Goal: Information Seeking & Learning: Find specific fact

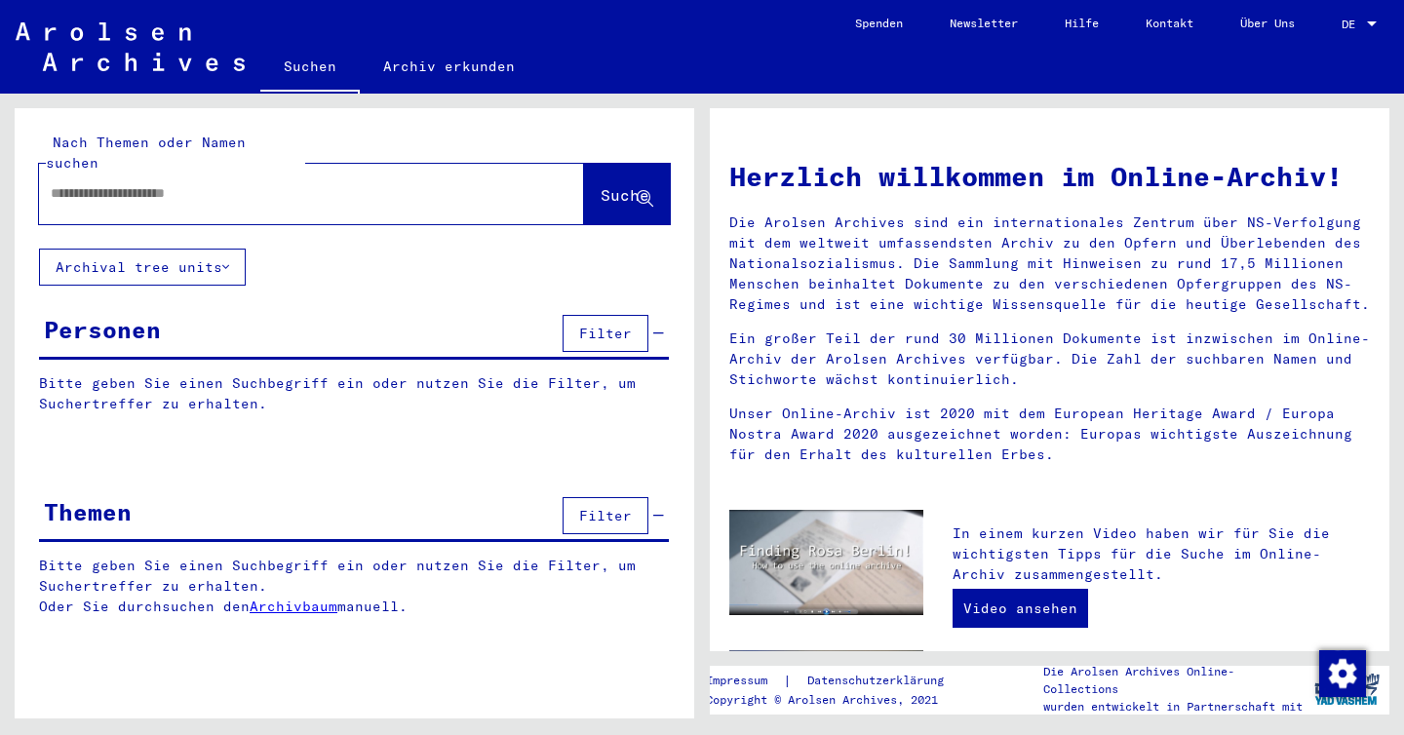
type input "**********"
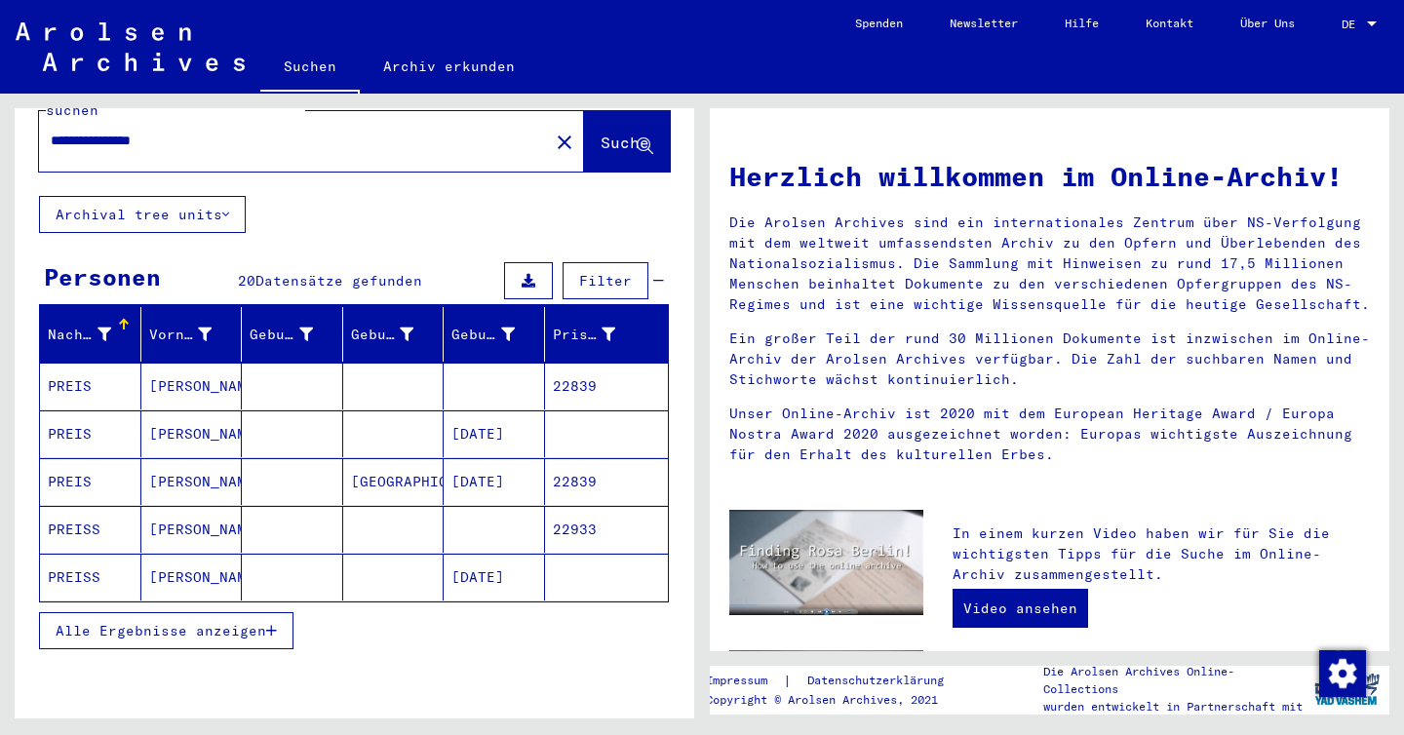
scroll to position [55, 0]
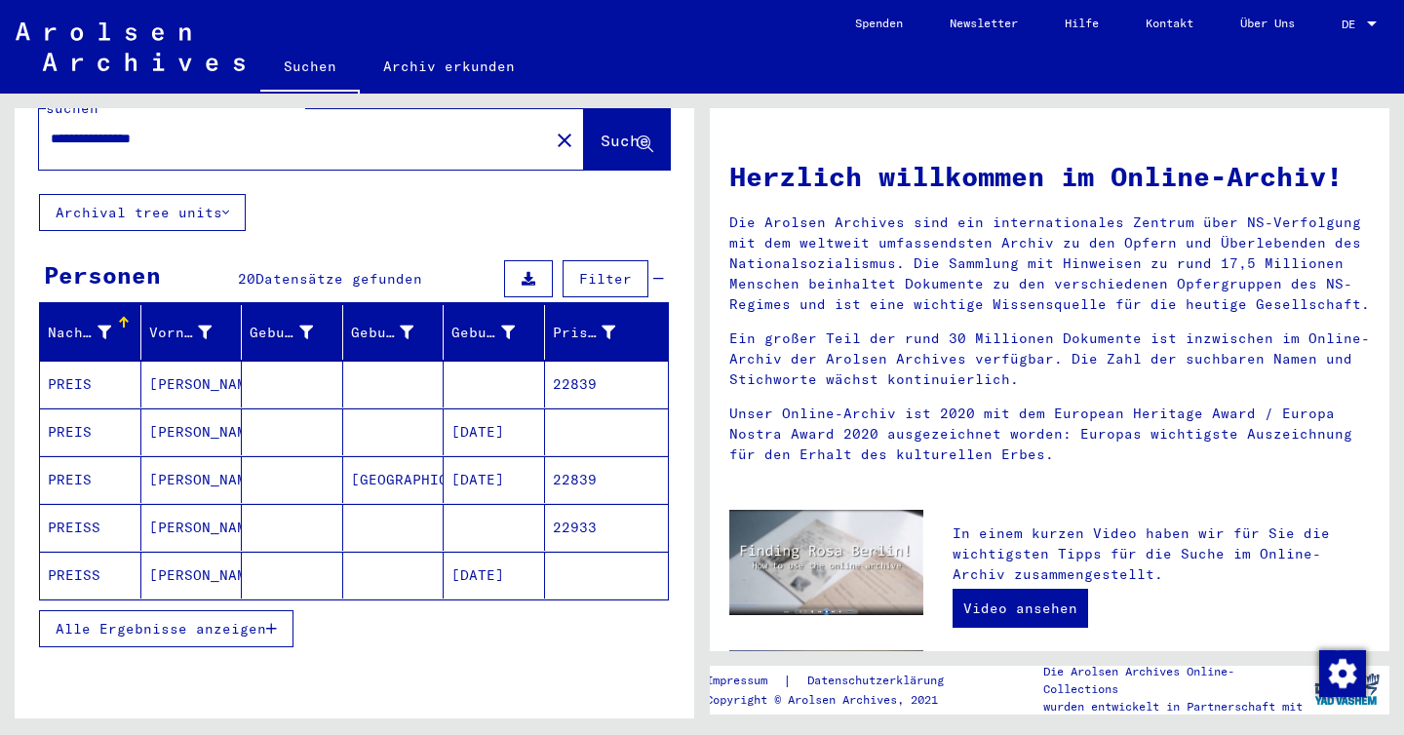
click at [206, 620] on span "Alle Ergebnisse anzeigen" at bounding box center [161, 629] width 211 height 18
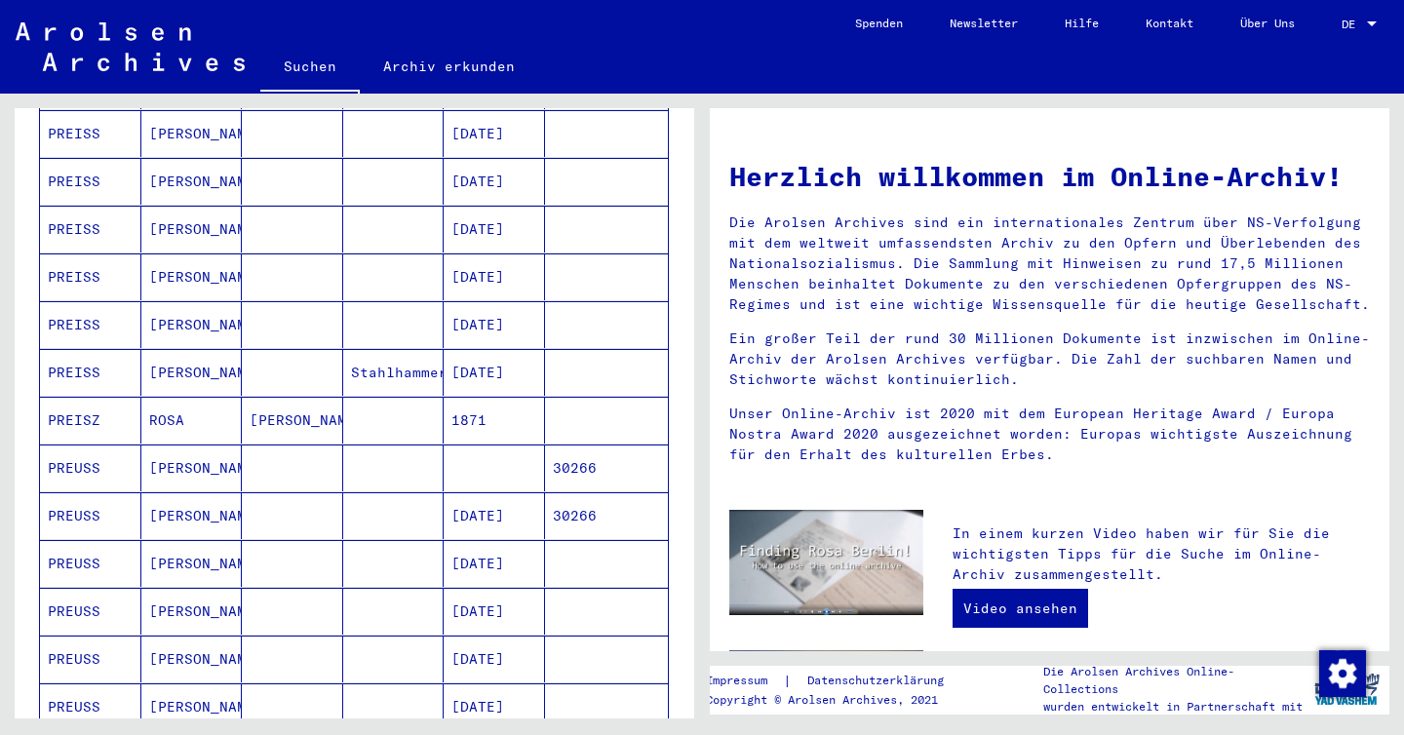
scroll to position [593, 0]
click at [163, 539] on mat-cell "[PERSON_NAME]" at bounding box center [191, 562] width 101 height 47
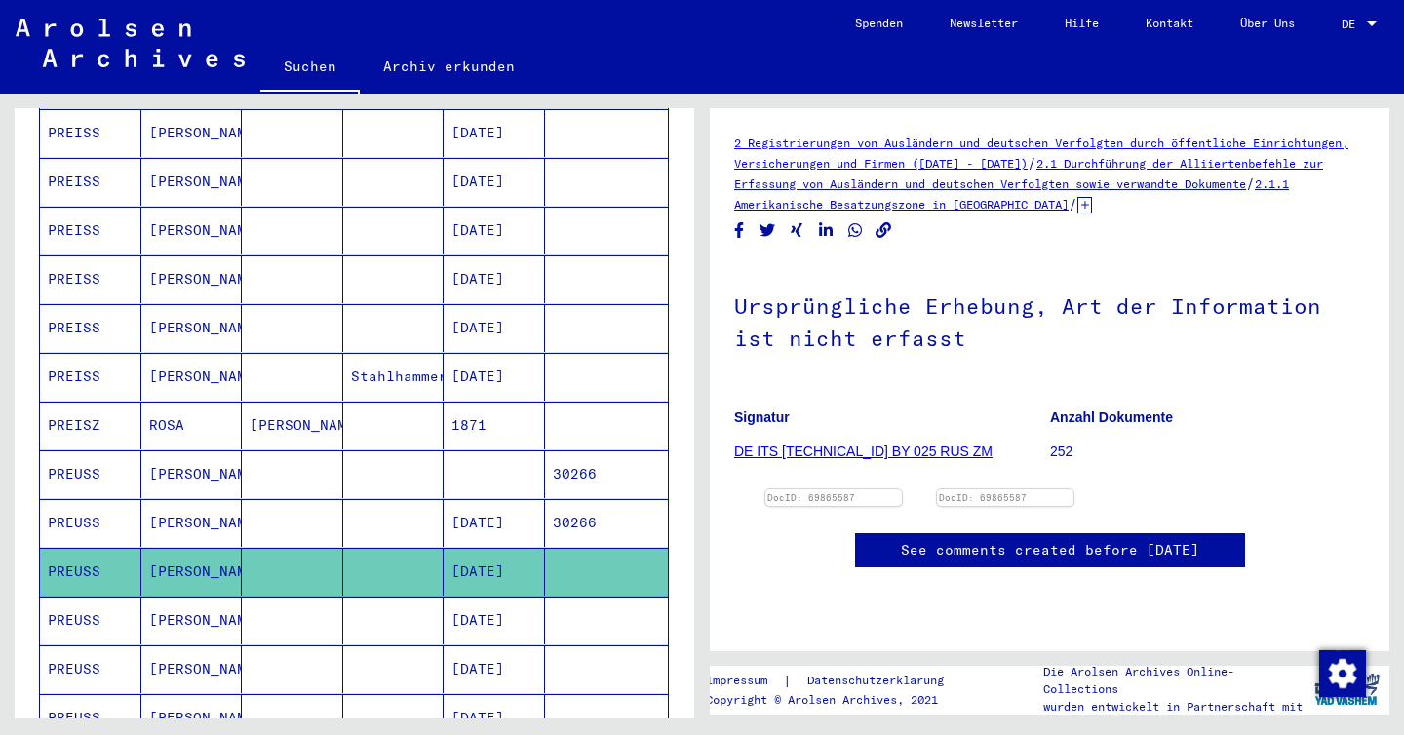
scroll to position [149, 0]
click at [900, 490] on img at bounding box center [834, 490] width 143 height 0
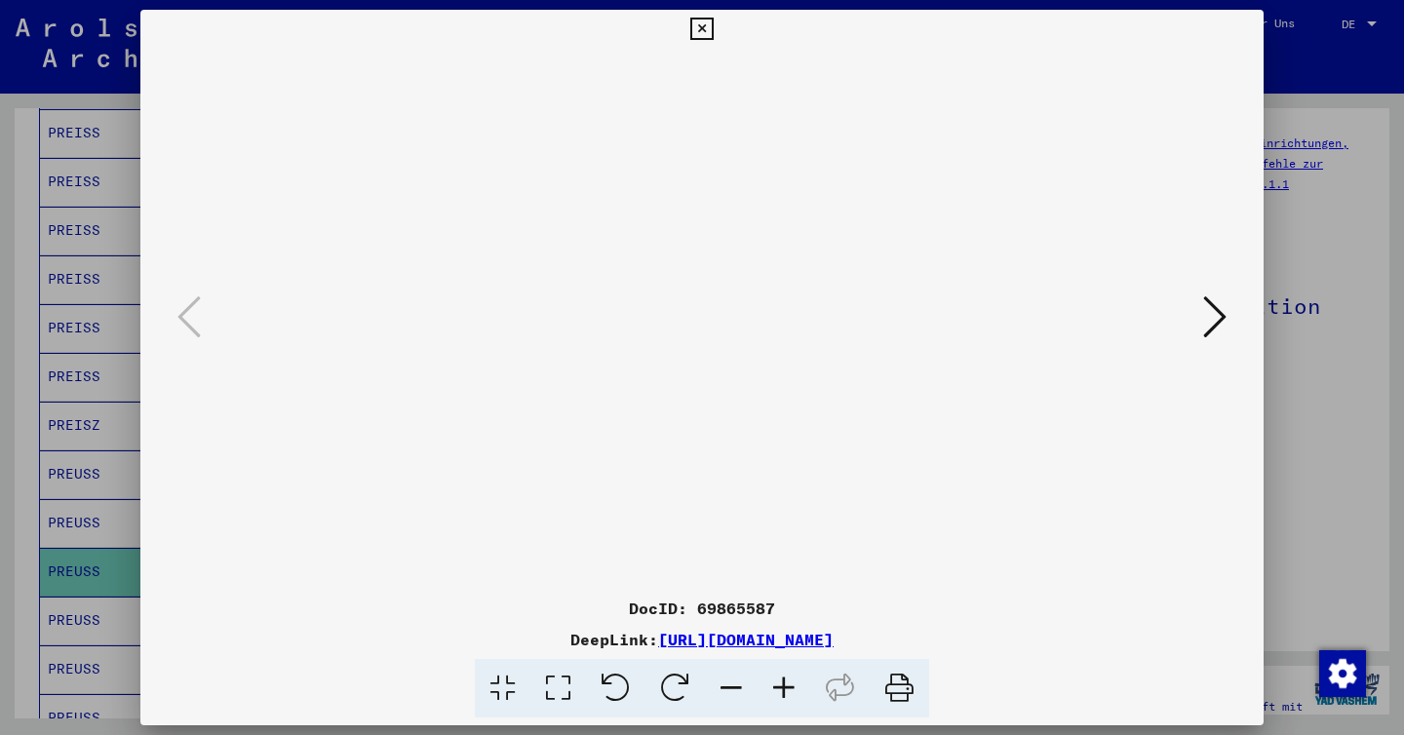
click at [834, 634] on link "[URL][DOMAIN_NAME]" at bounding box center [746, 640] width 176 height 20
click at [1222, 323] on icon at bounding box center [1215, 317] width 23 height 47
click at [1326, 285] on div at bounding box center [702, 367] width 1404 height 735
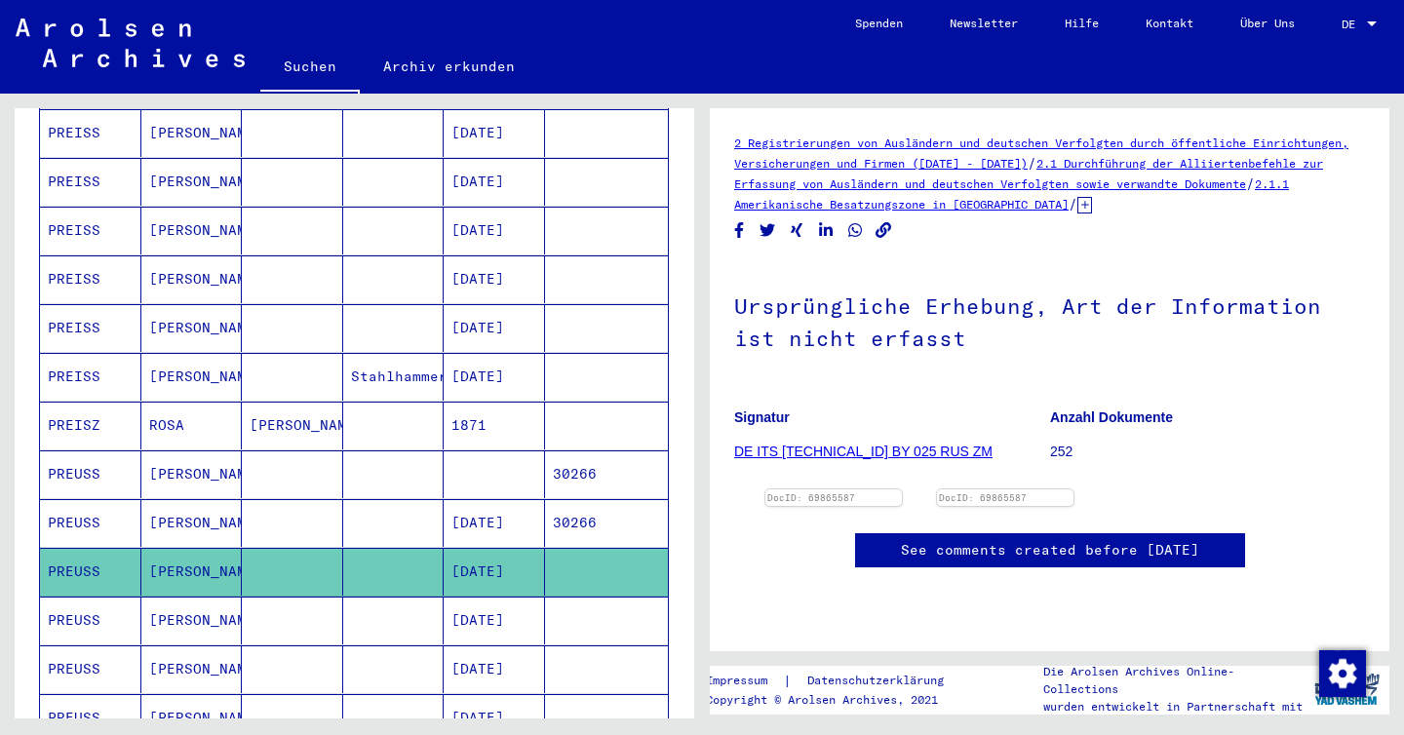
scroll to position [42, 0]
click at [842, 444] on link "DE ITS [TECHNICAL_ID] BY 025 RUS ZM" at bounding box center [863, 452] width 258 height 16
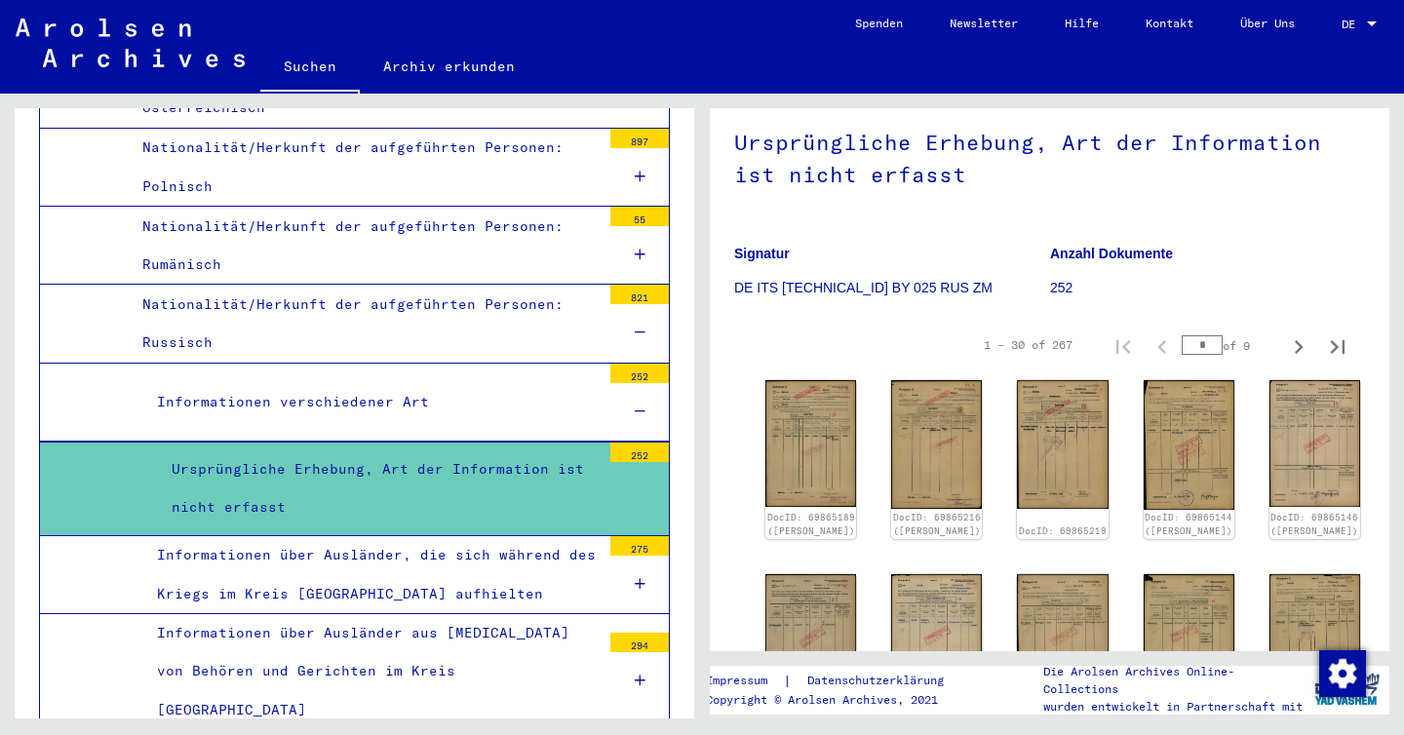
scroll to position [272, 0]
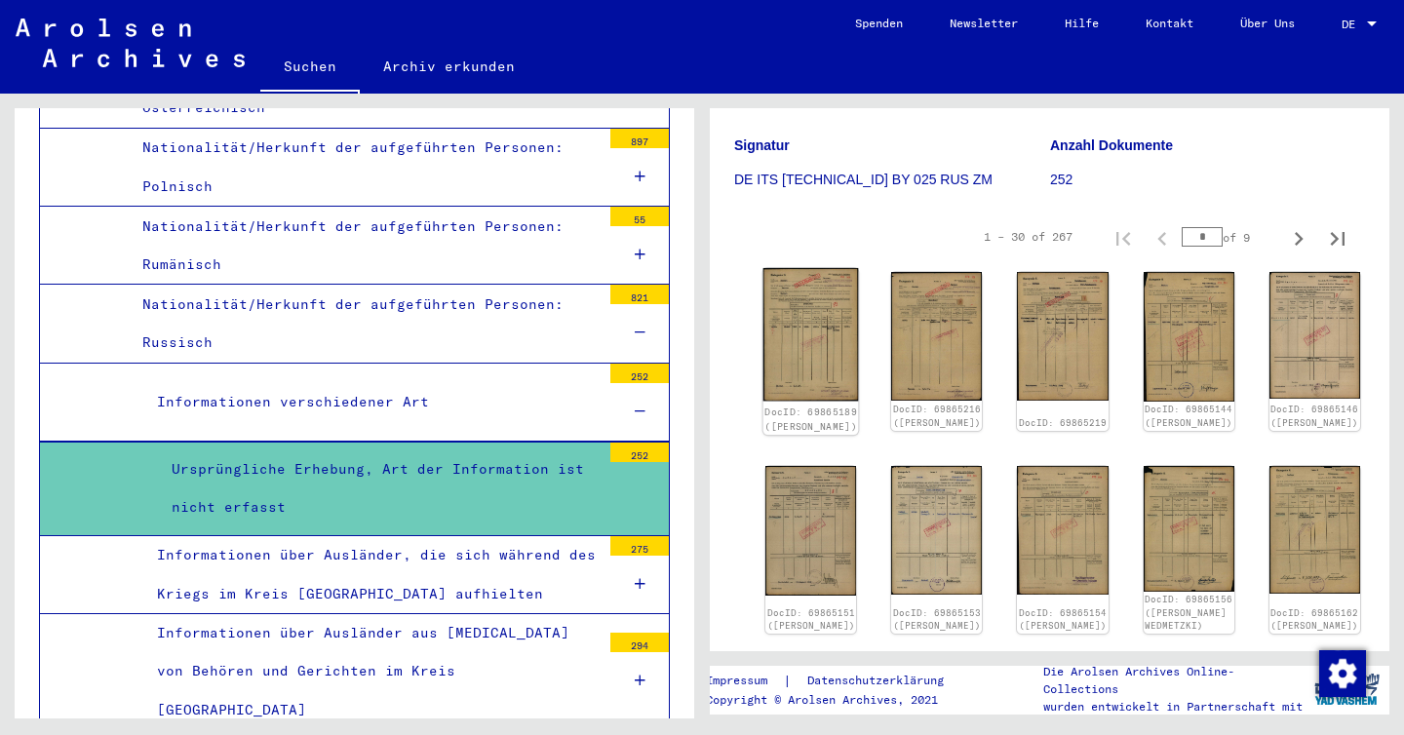
click at [804, 329] on img at bounding box center [812, 335] width 96 height 134
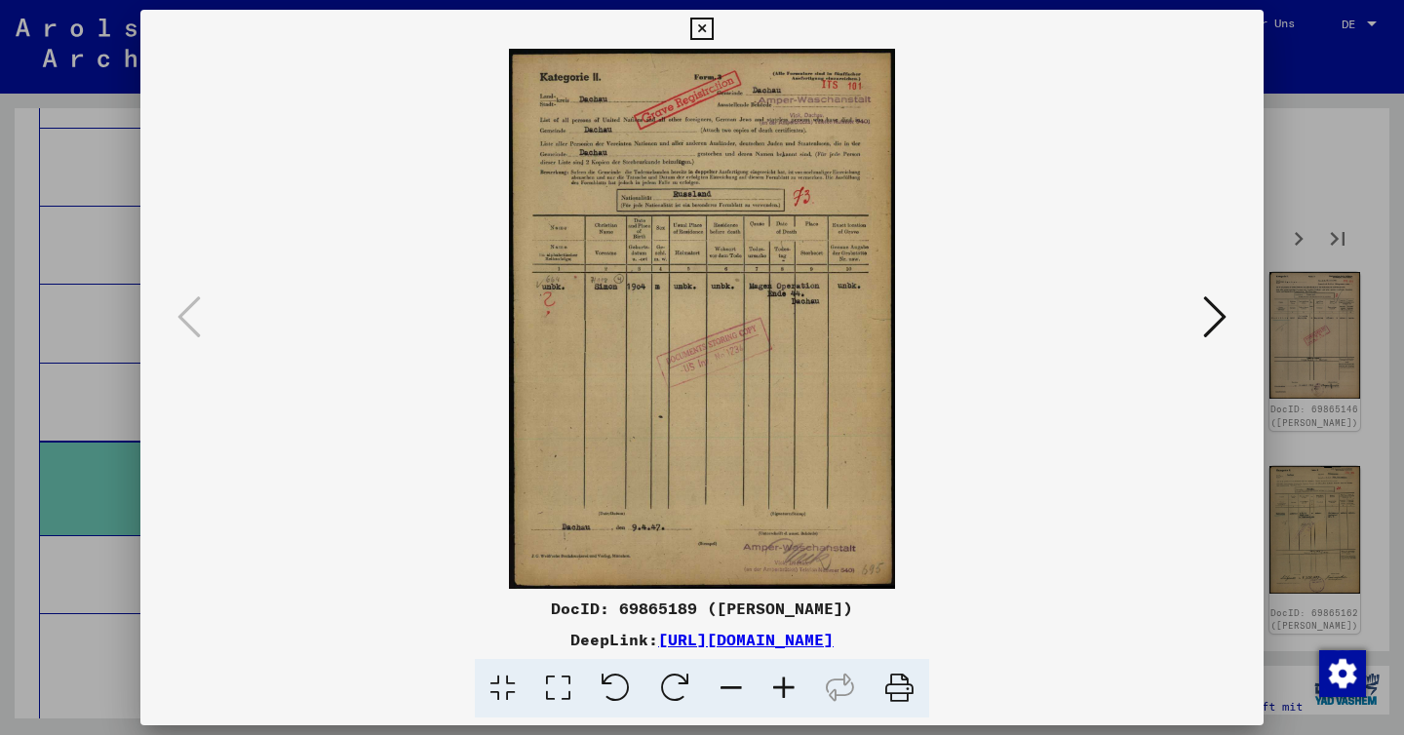
click at [1207, 323] on icon at bounding box center [1215, 317] width 23 height 47
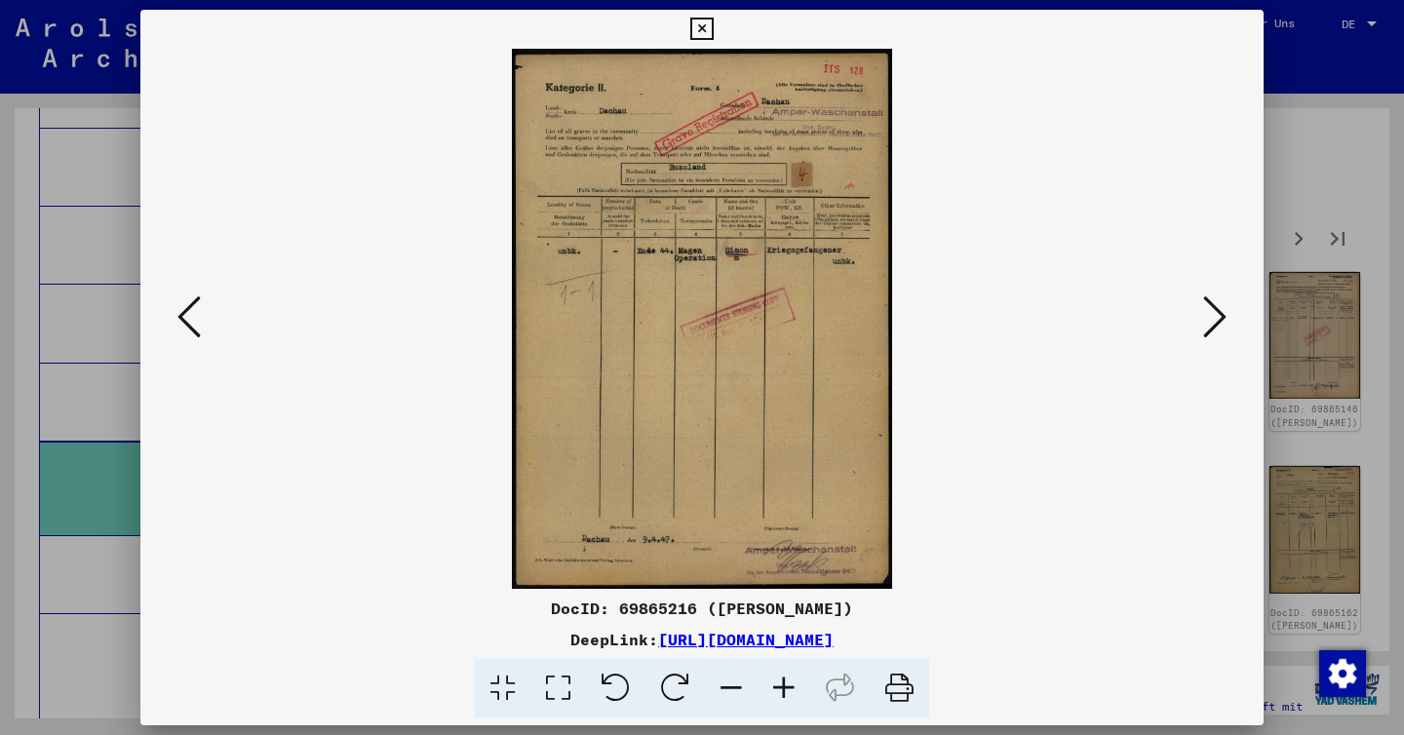
click at [1207, 323] on icon at bounding box center [1215, 317] width 23 height 47
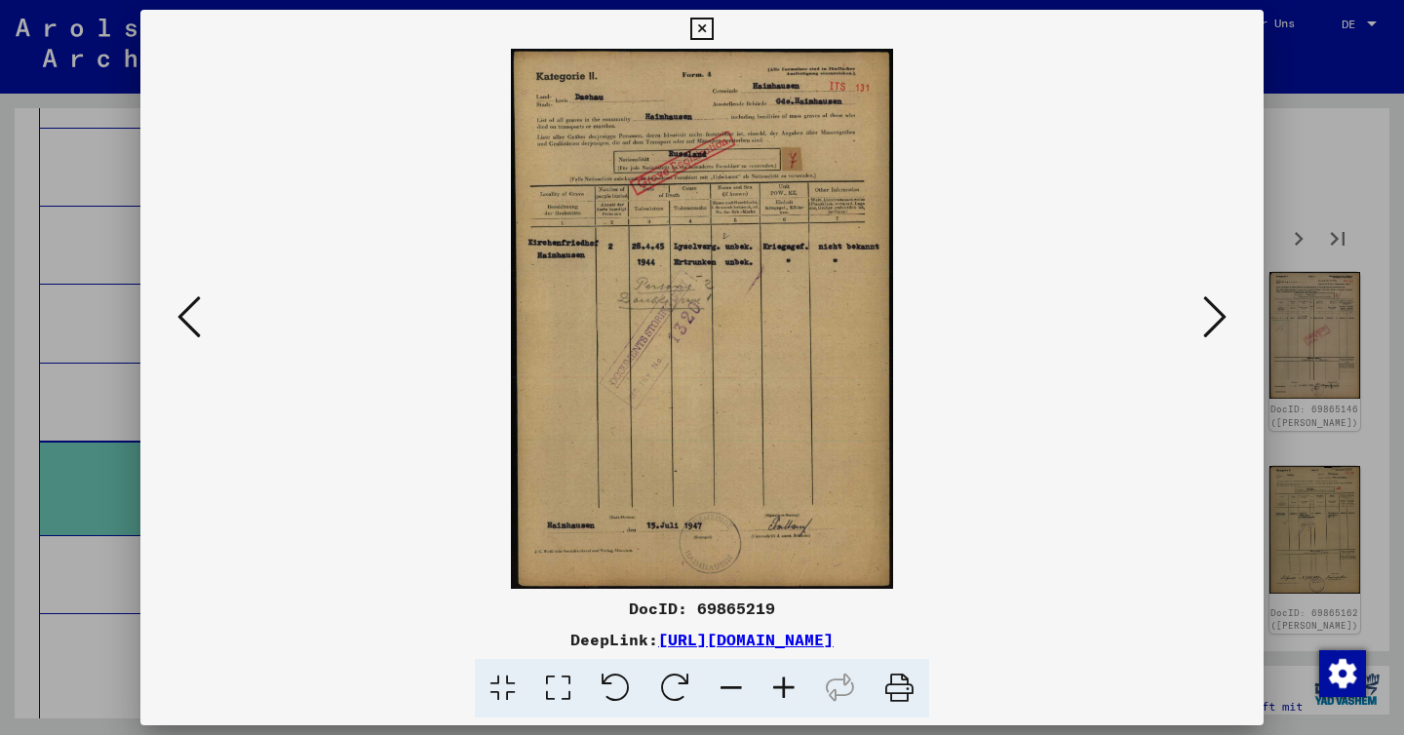
click at [1207, 323] on icon at bounding box center [1215, 317] width 23 height 47
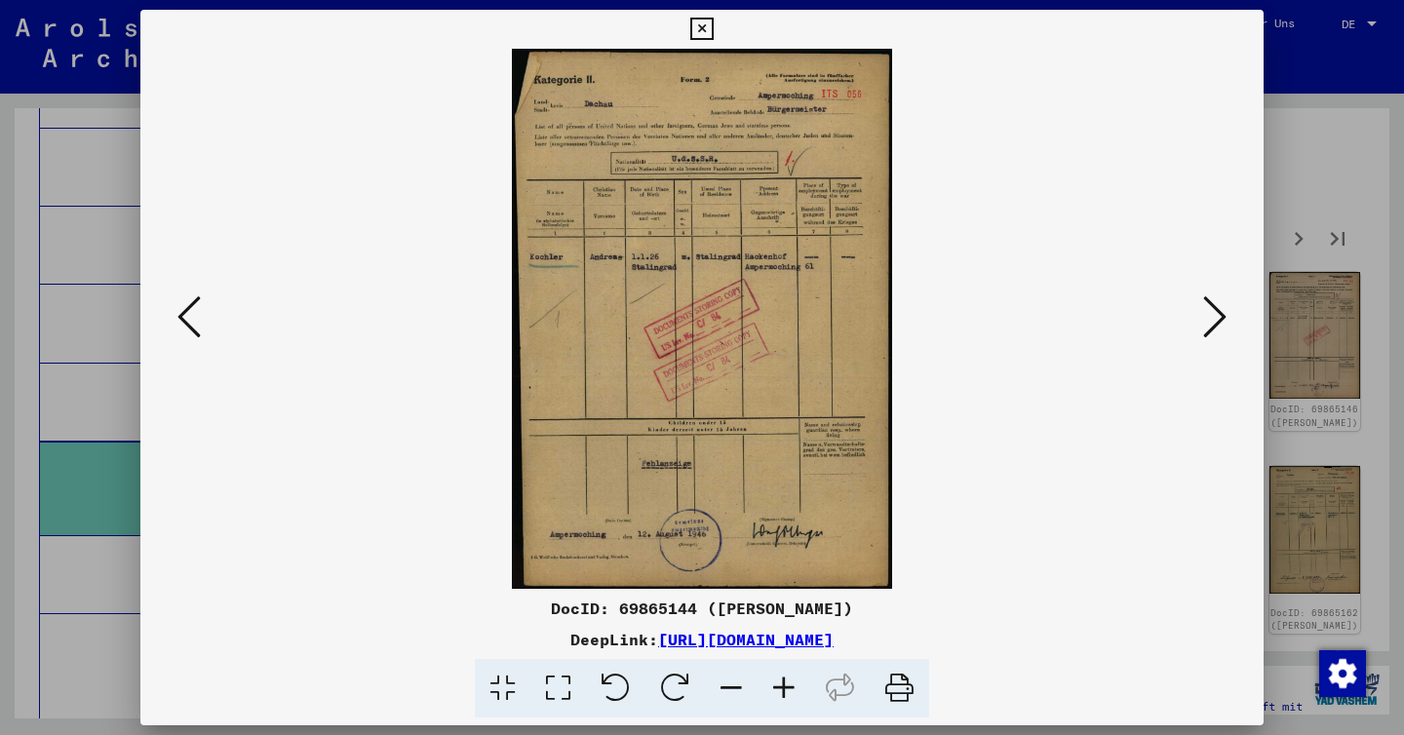
click at [1209, 322] on icon at bounding box center [1215, 317] width 23 height 47
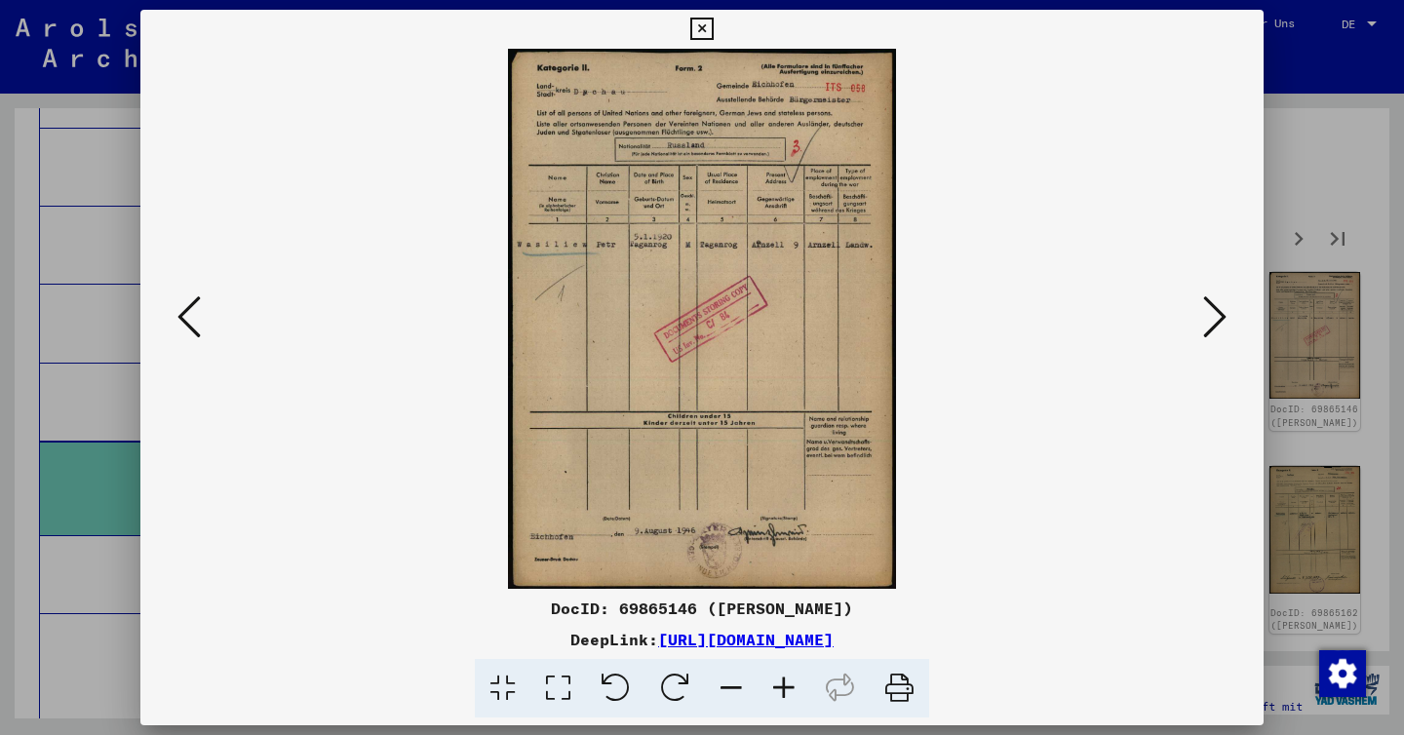
click at [1209, 322] on icon at bounding box center [1215, 317] width 23 height 47
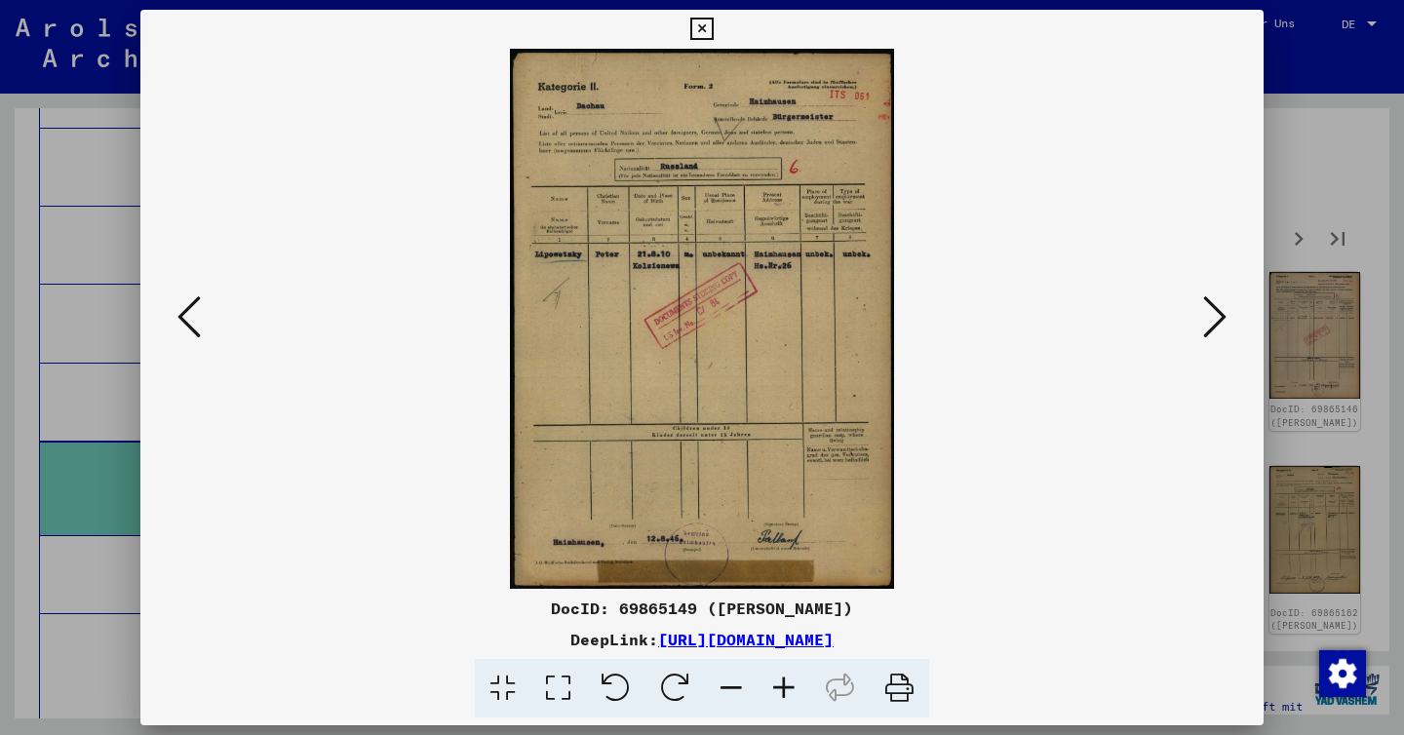
click at [1209, 322] on icon at bounding box center [1215, 317] width 23 height 47
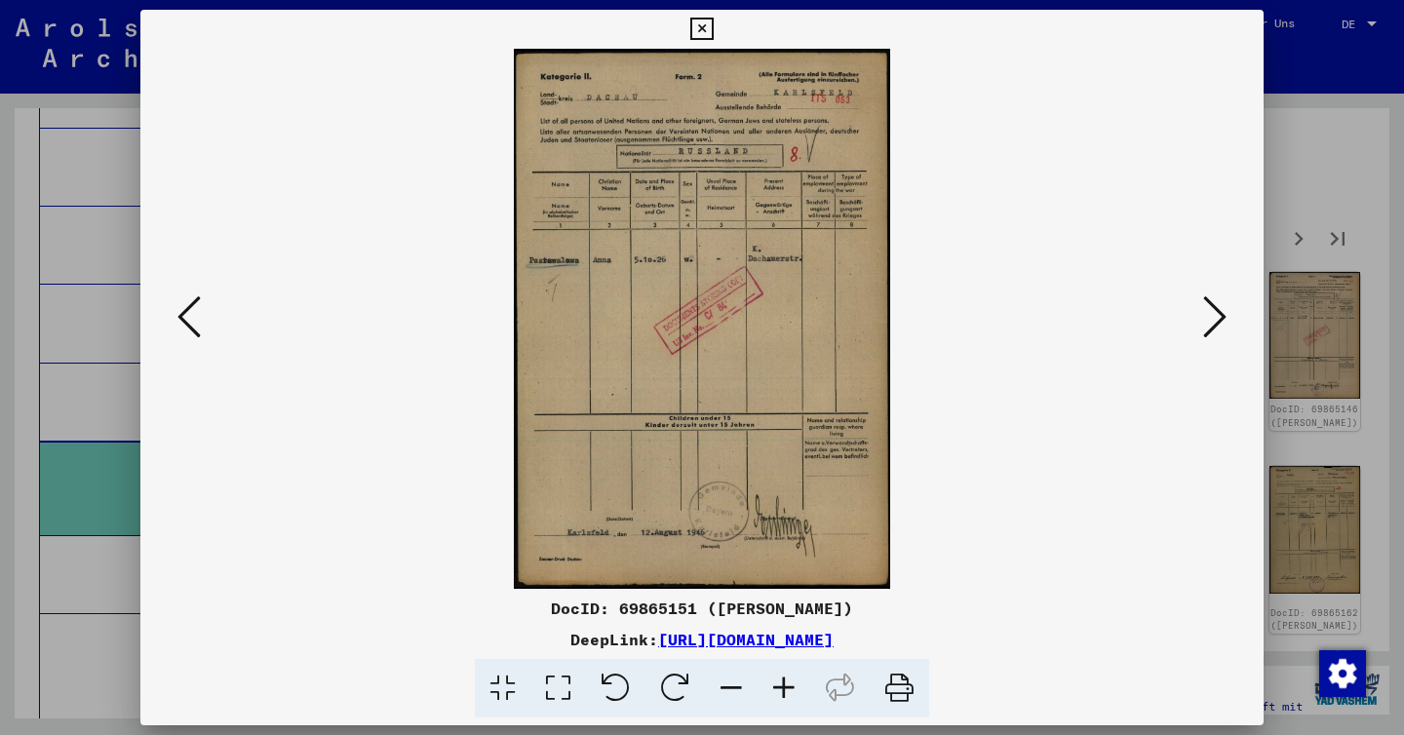
click at [1209, 322] on icon at bounding box center [1215, 317] width 23 height 47
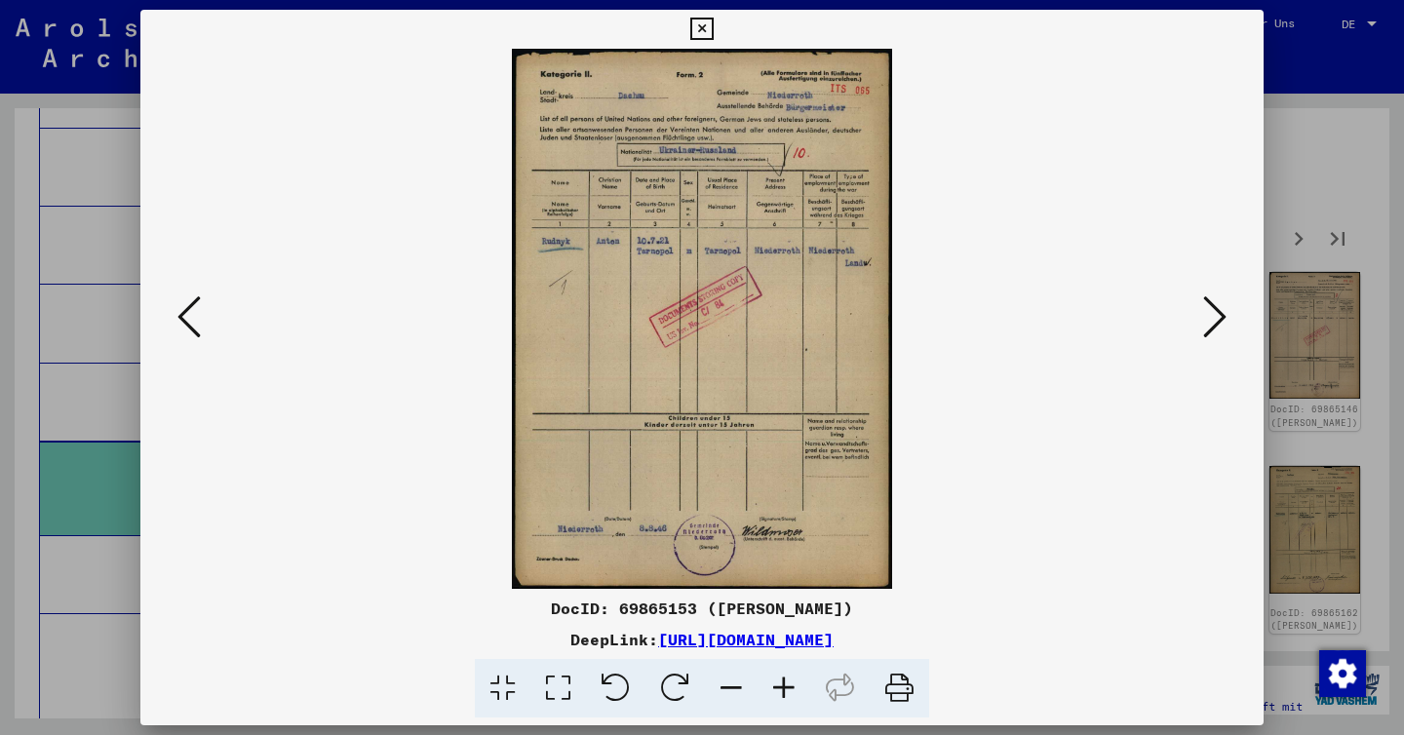
click at [1209, 322] on icon at bounding box center [1215, 317] width 23 height 47
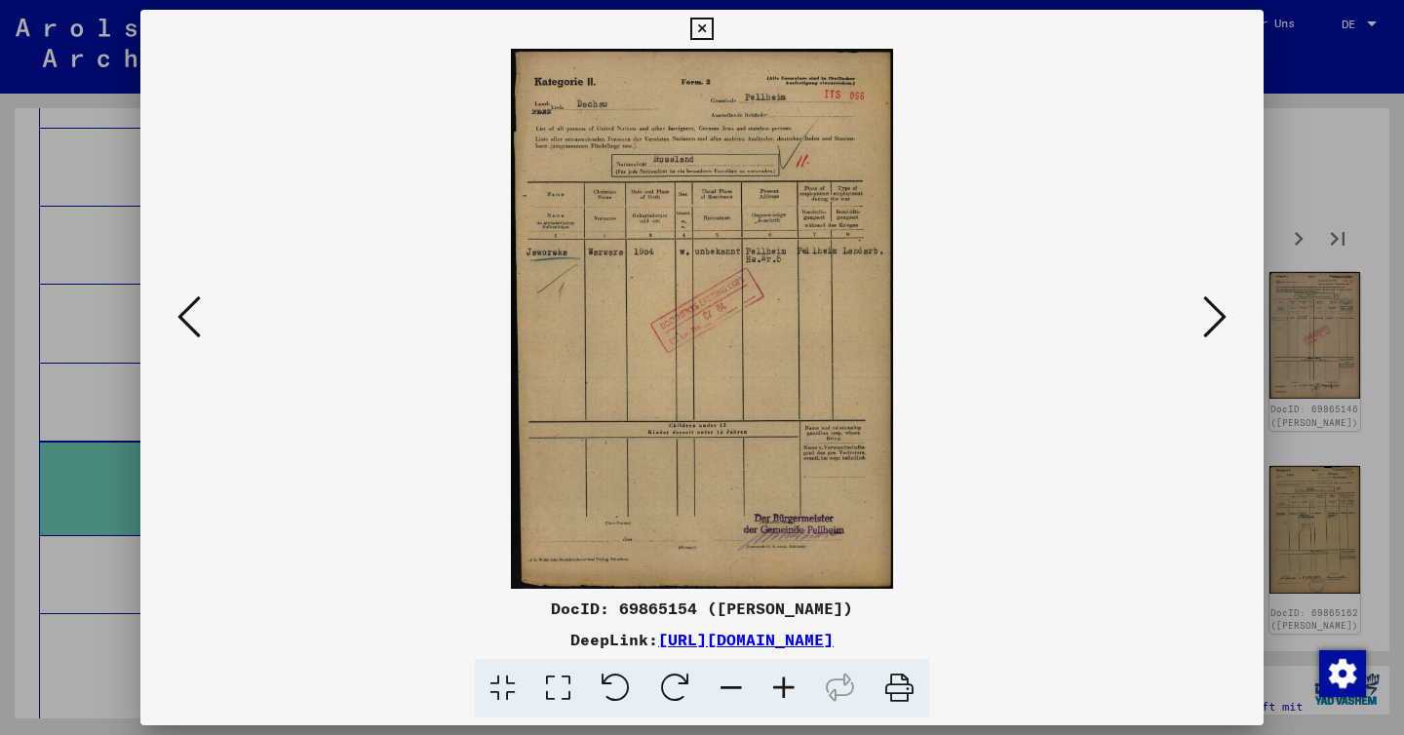
click at [1209, 322] on icon at bounding box center [1215, 317] width 23 height 47
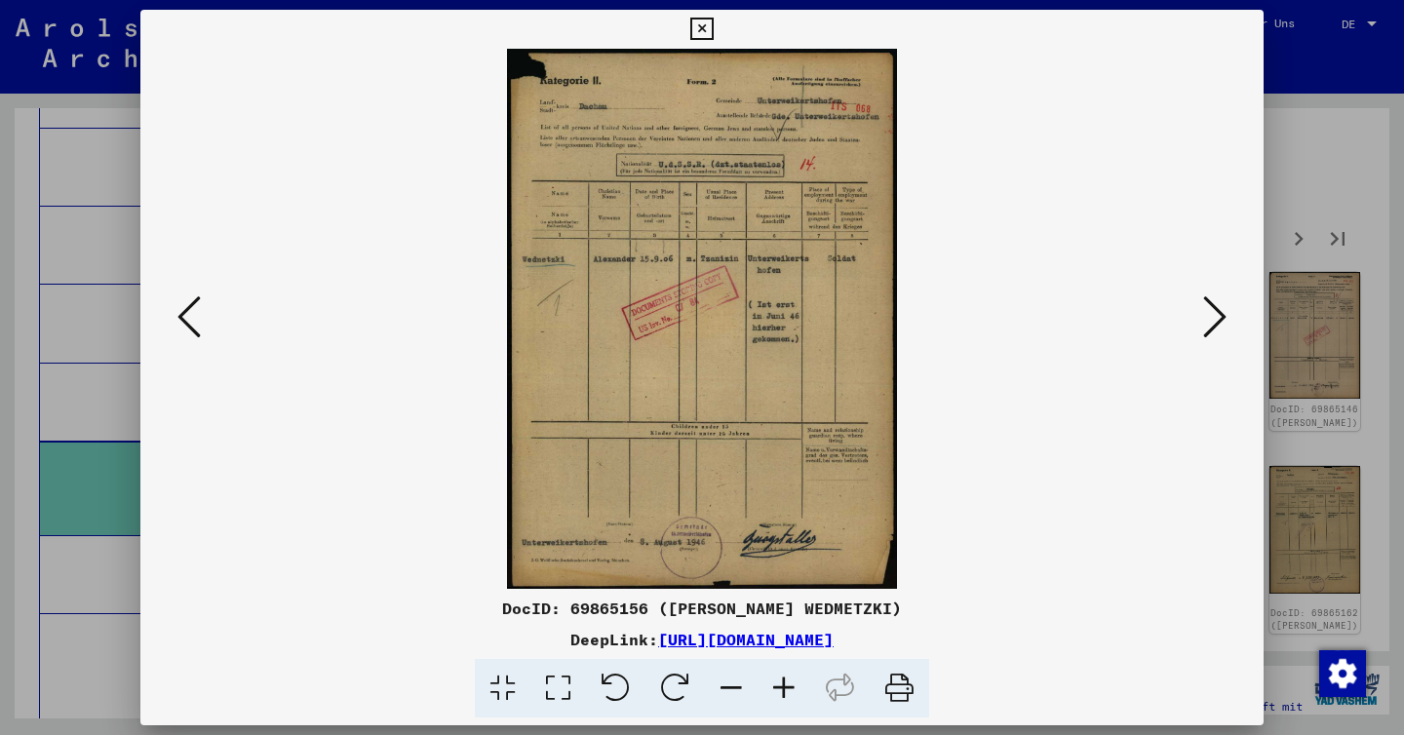
click at [1209, 322] on icon at bounding box center [1215, 317] width 23 height 47
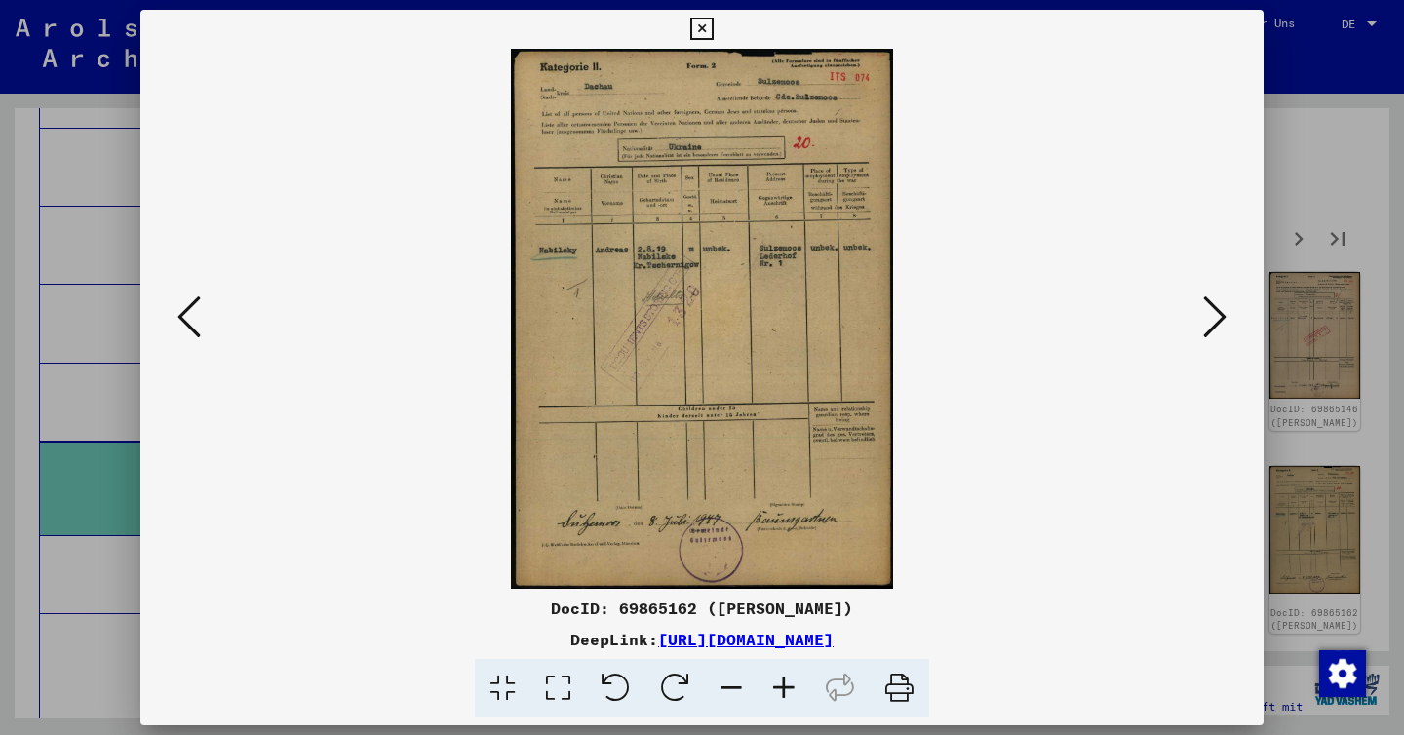
click at [1209, 322] on icon at bounding box center [1215, 317] width 23 height 47
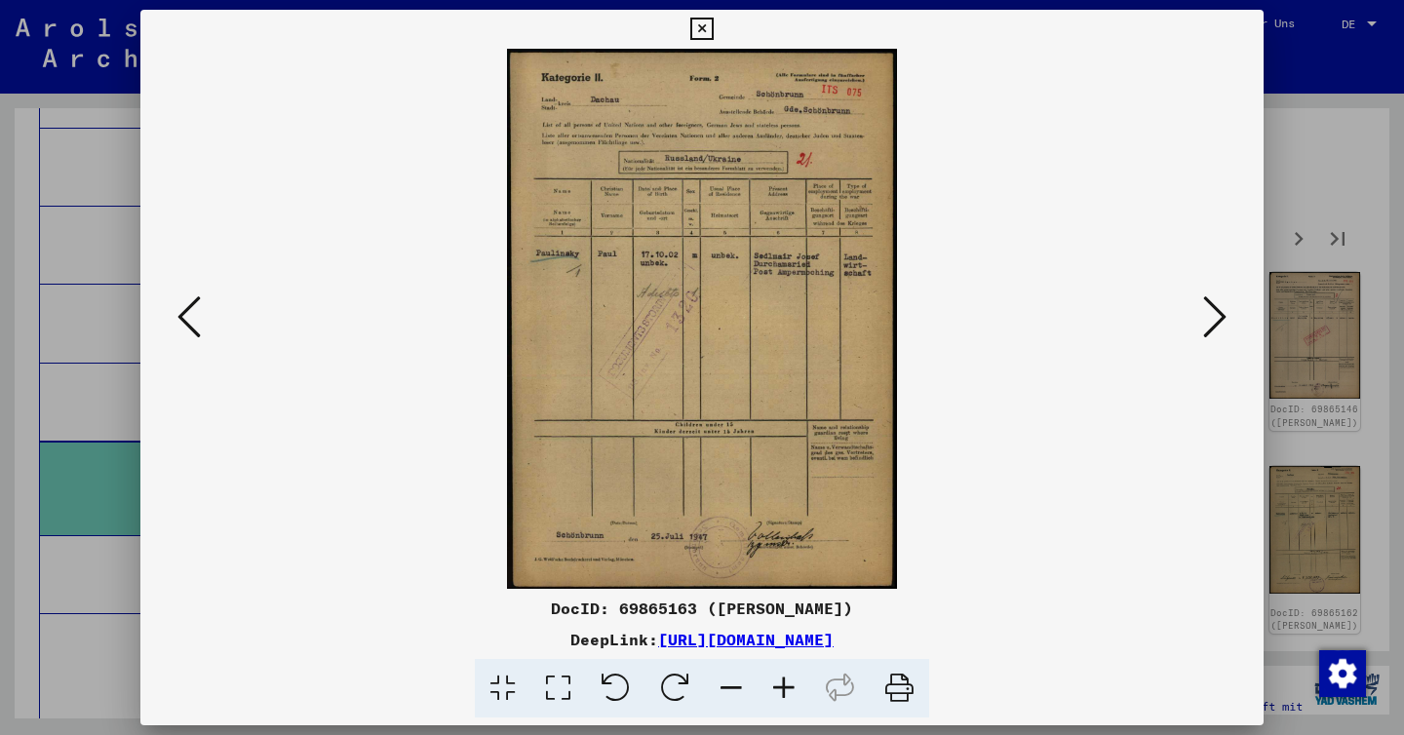
click at [1334, 174] on div at bounding box center [702, 367] width 1404 height 735
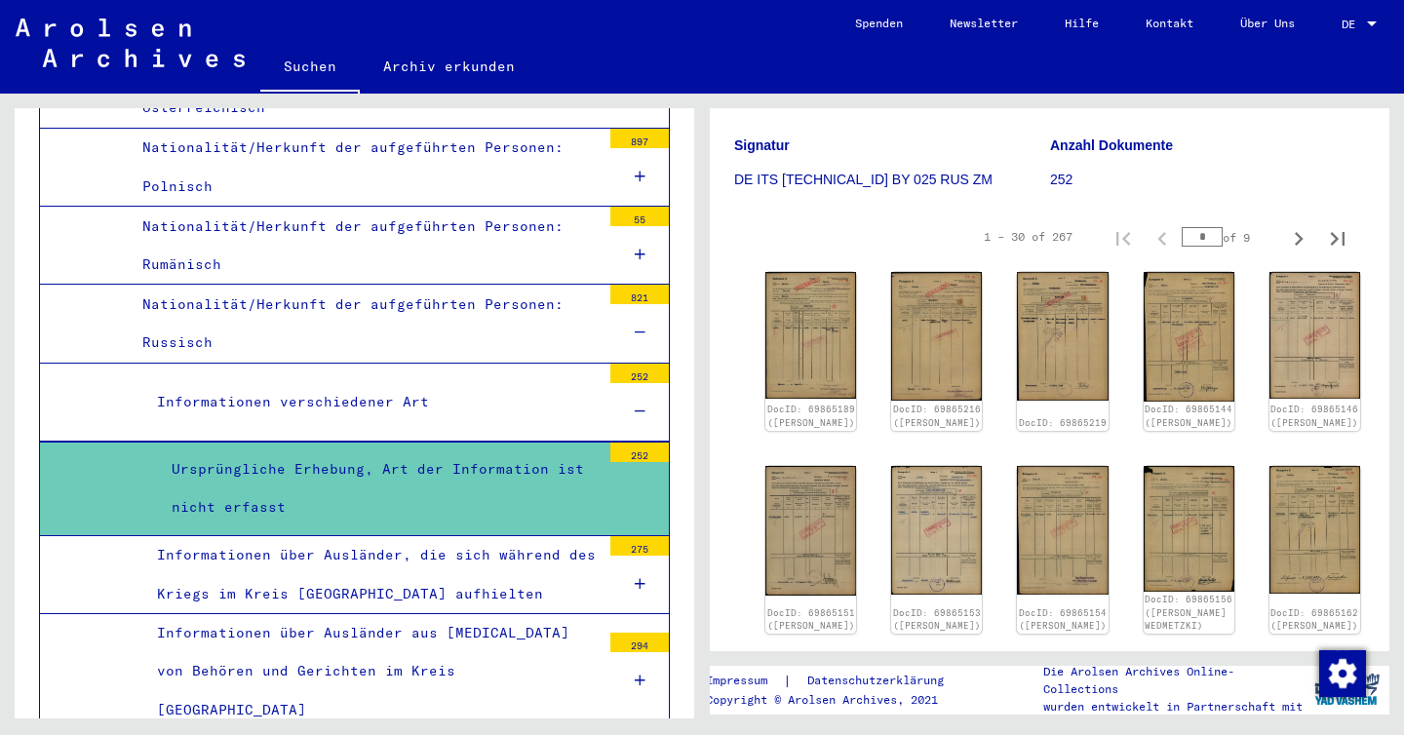
click at [495, 451] on div "Ursprüngliche Erhebung, Art der Information ist nicht erfasst" at bounding box center [379, 489] width 444 height 76
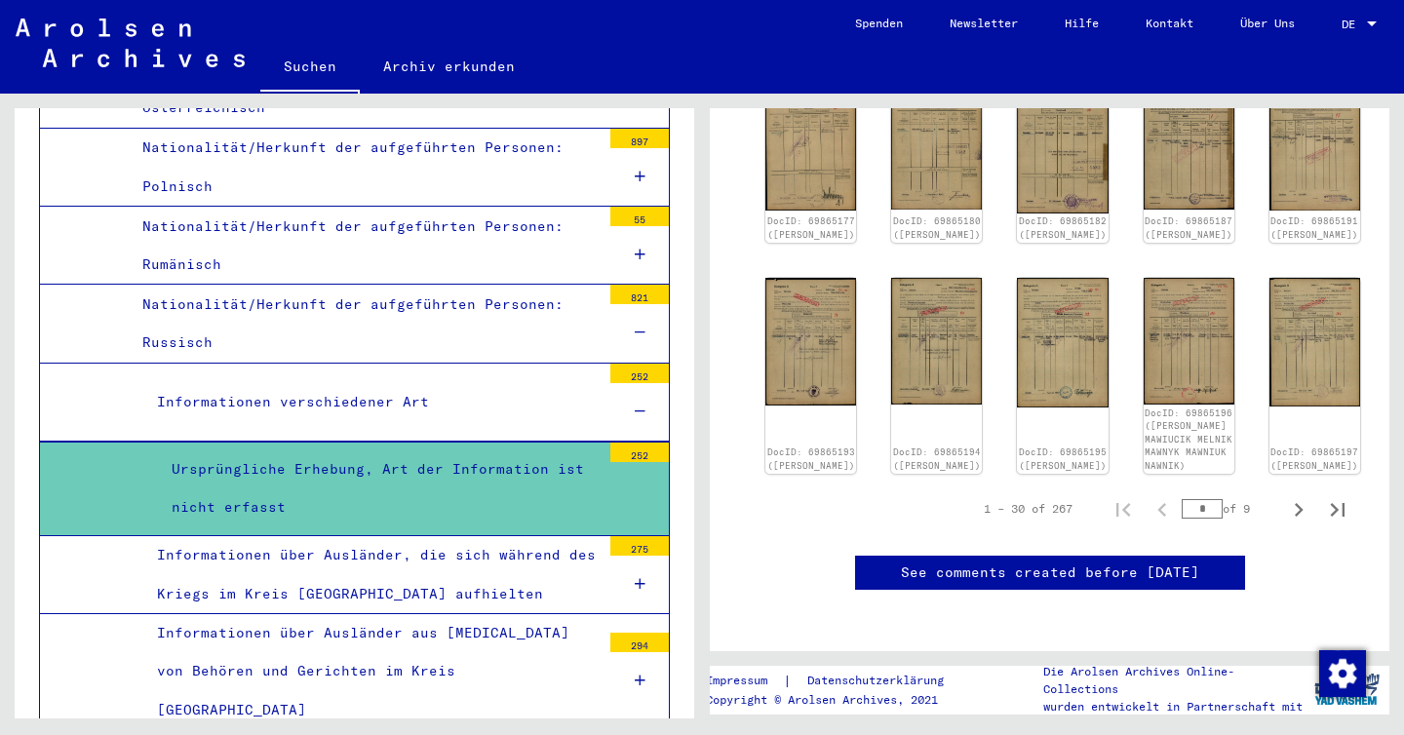
scroll to position [1195, 0]
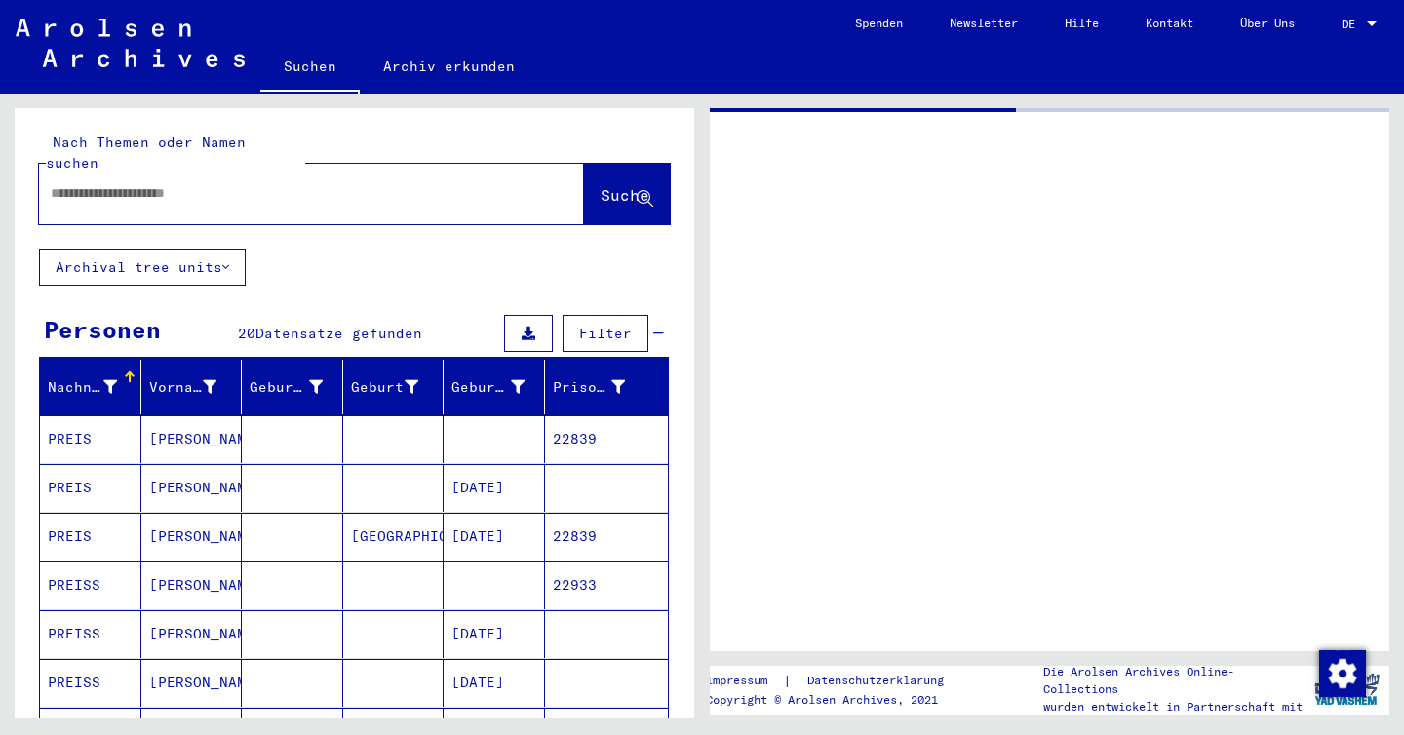
type input "********"
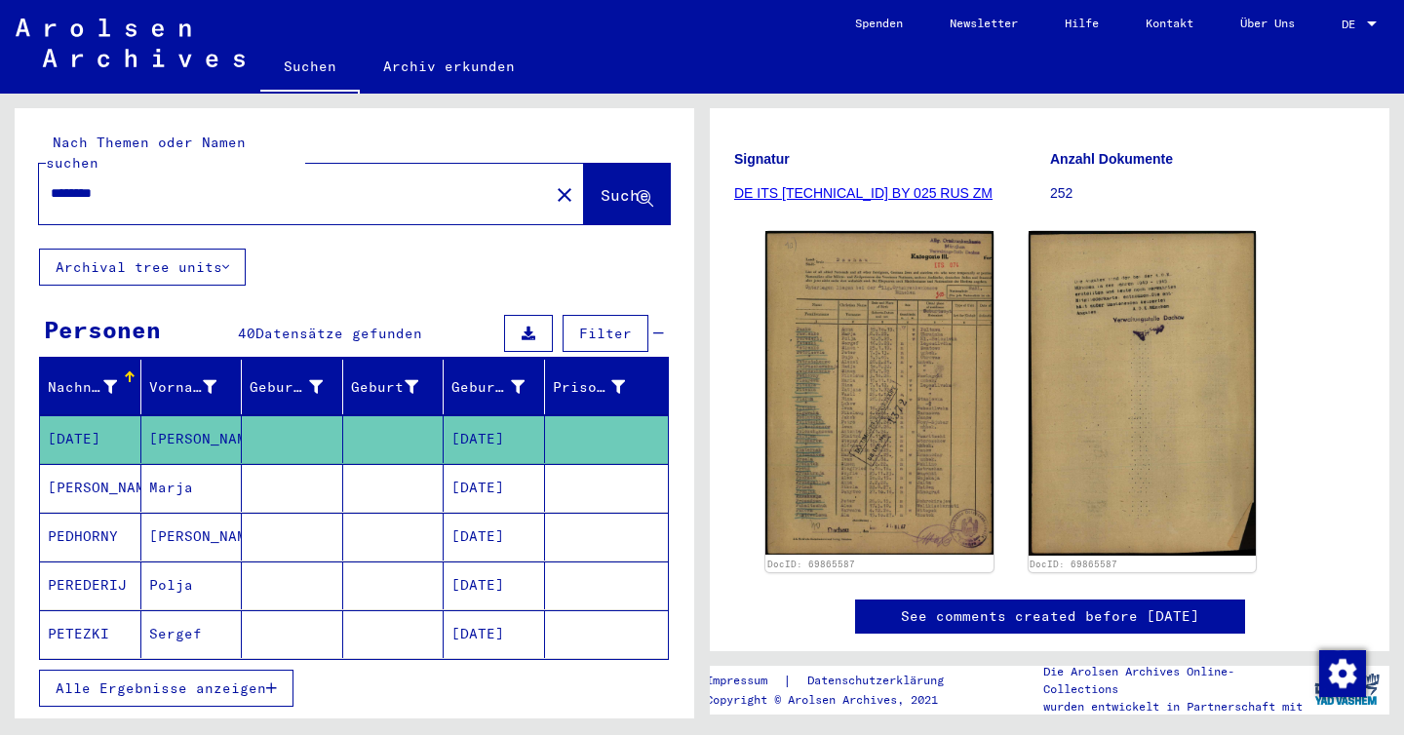
scroll to position [265, 0]
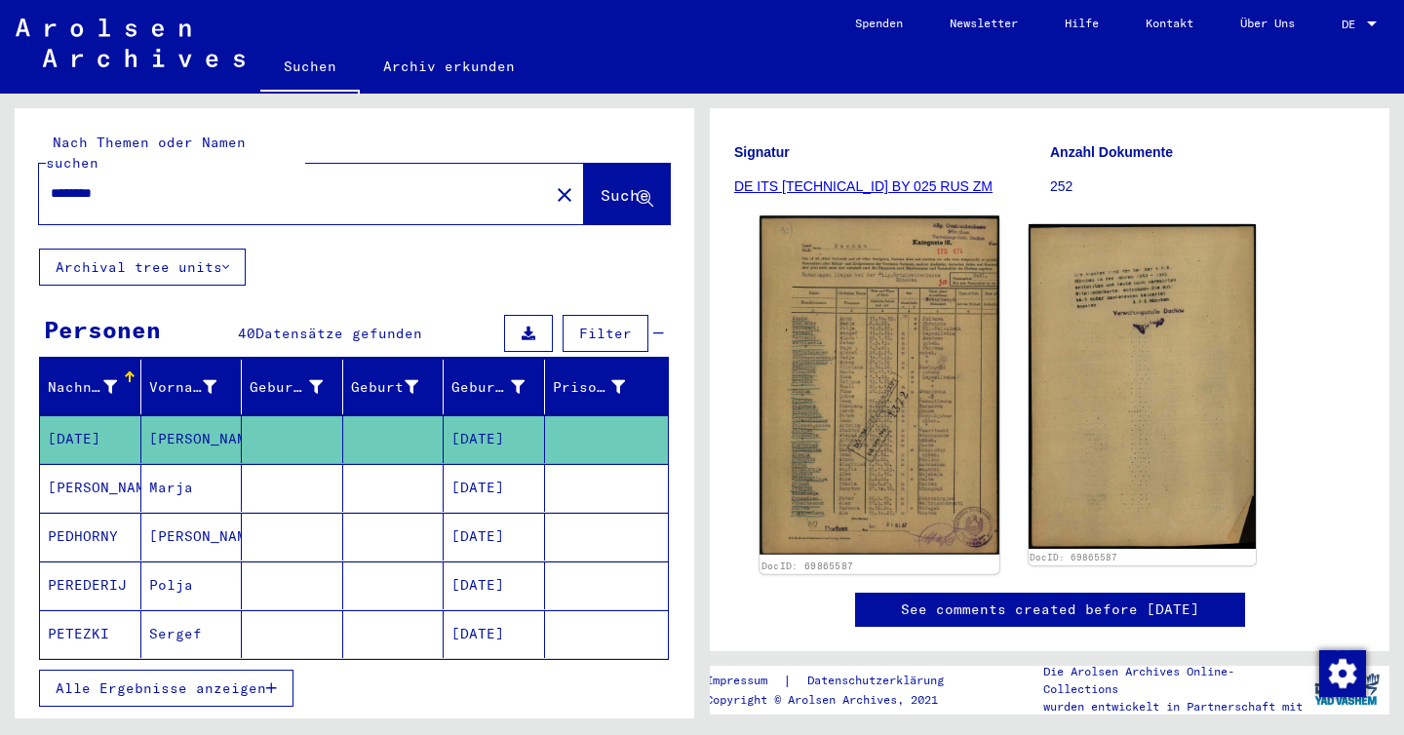
click at [898, 317] on img at bounding box center [879, 385] width 239 height 339
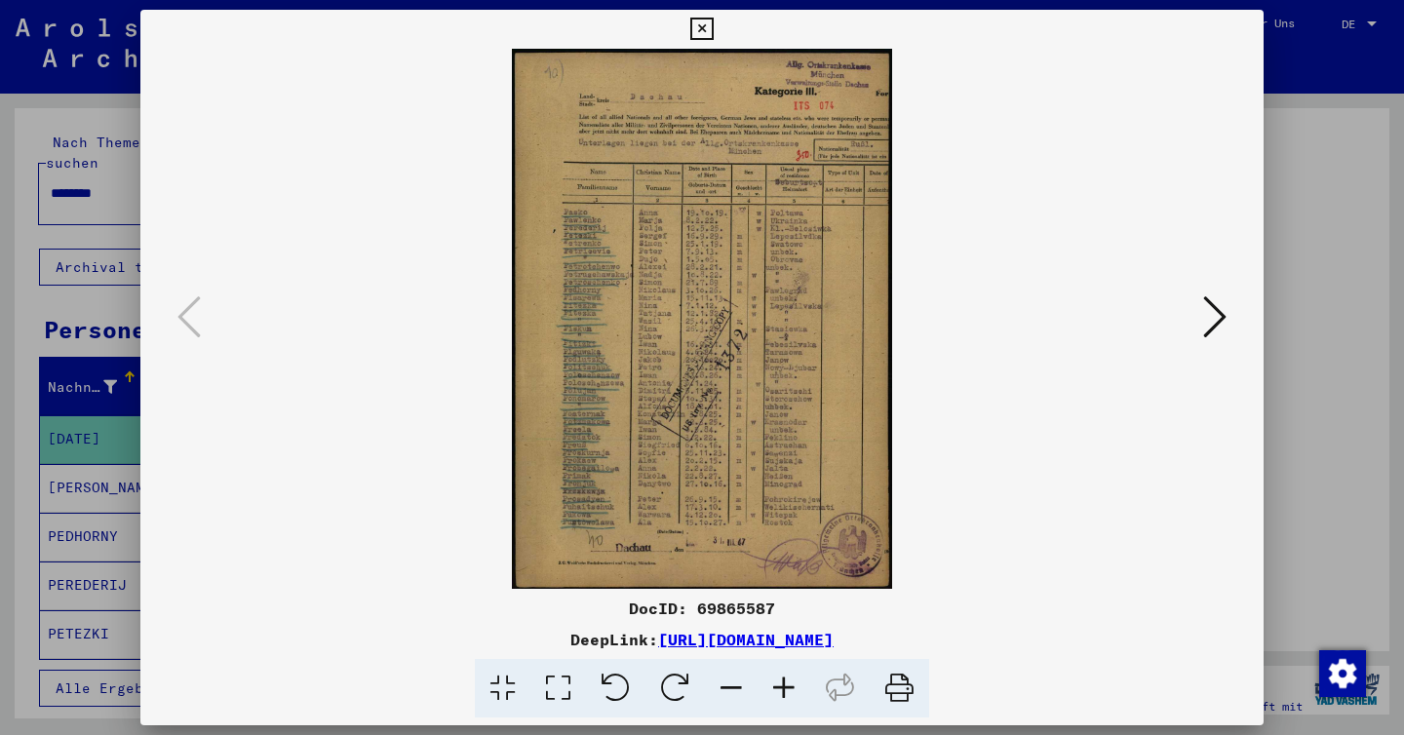
click at [1370, 315] on div at bounding box center [702, 367] width 1404 height 735
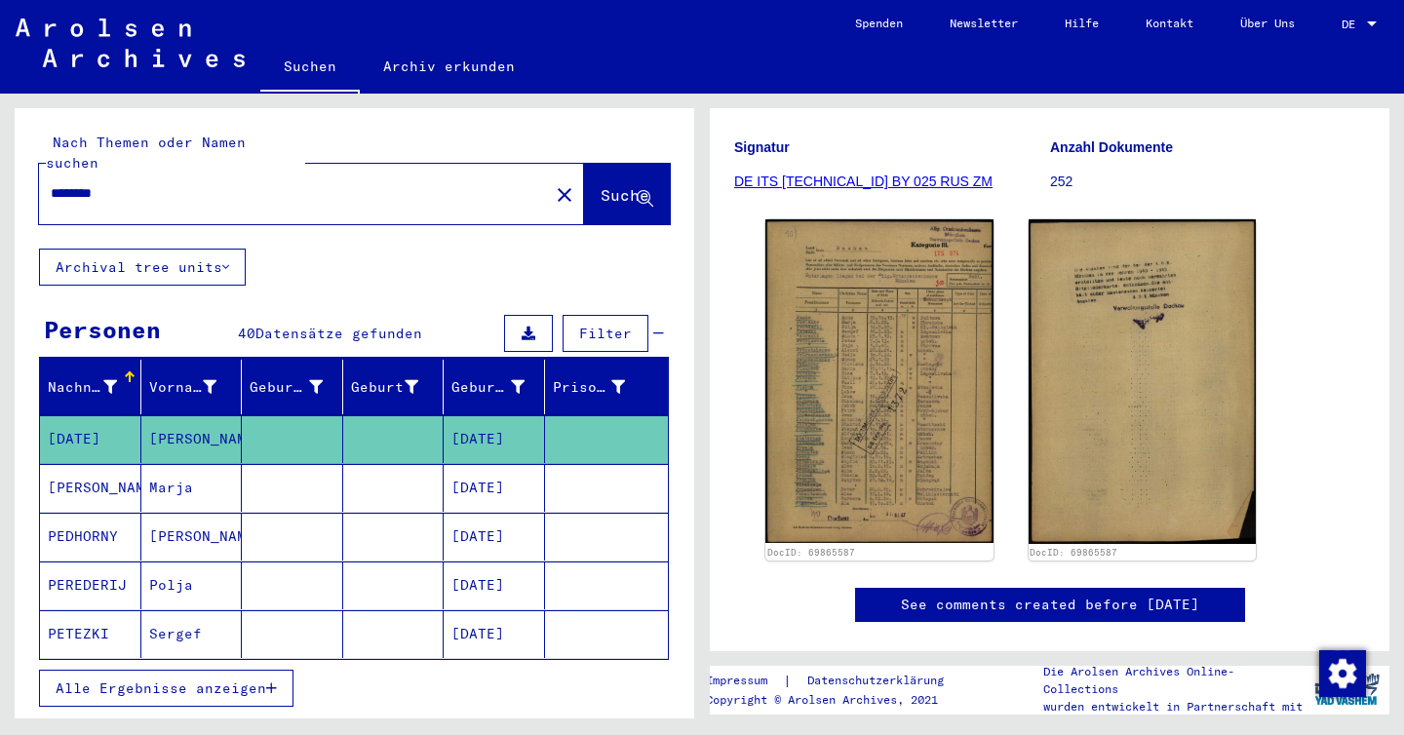
scroll to position [130, 0]
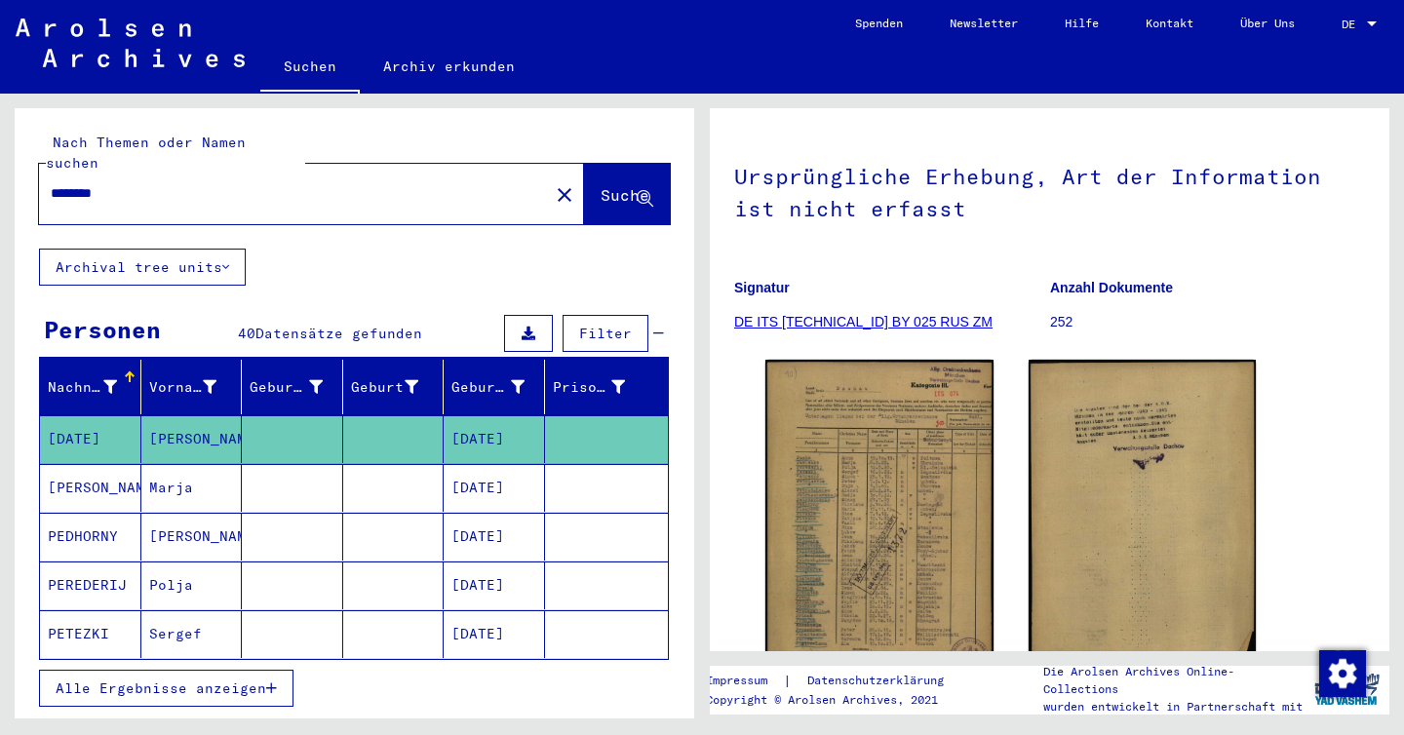
click at [804, 321] on link "DE ITS [TECHNICAL_ID] BY 025 RUS ZM" at bounding box center [863, 322] width 258 height 16
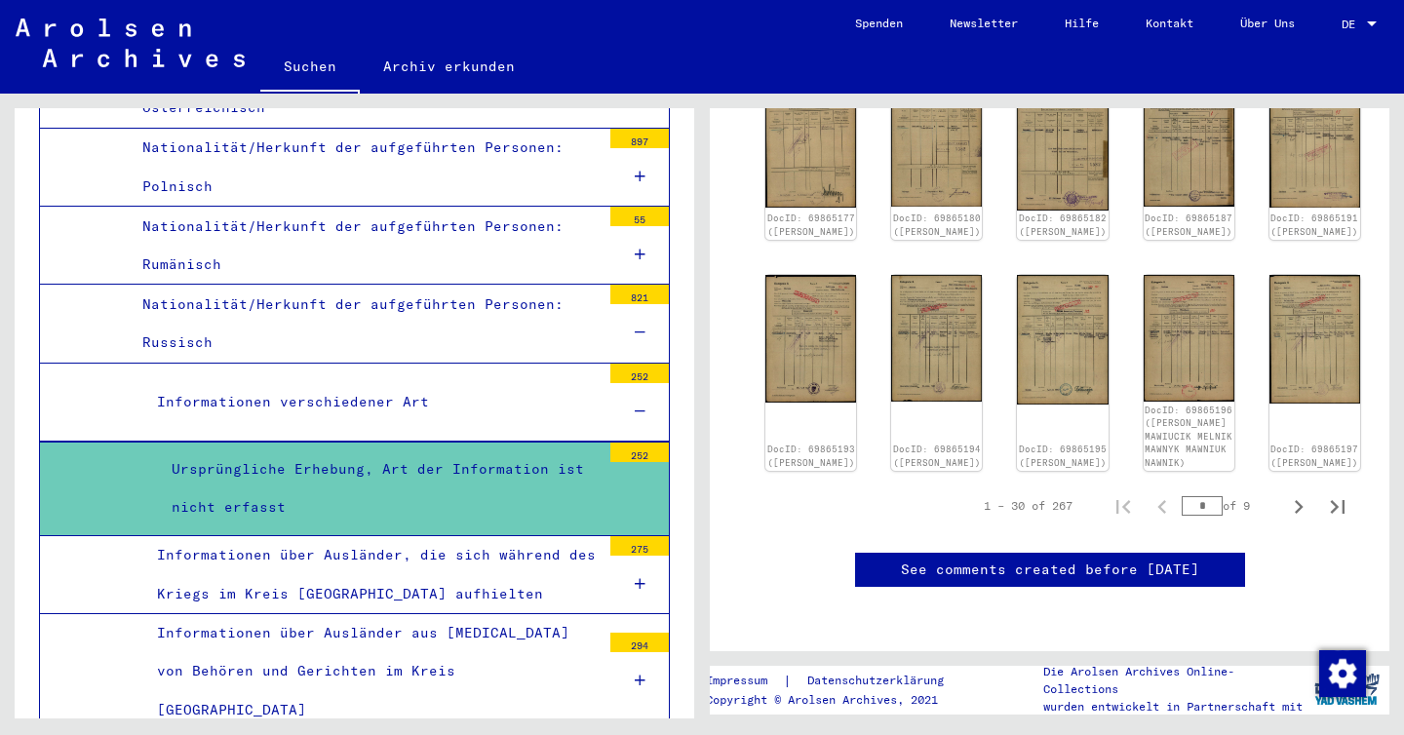
scroll to position [1380, 0]
click at [1301, 494] on icon "Next page" at bounding box center [1299, 507] width 27 height 27
type input "*"
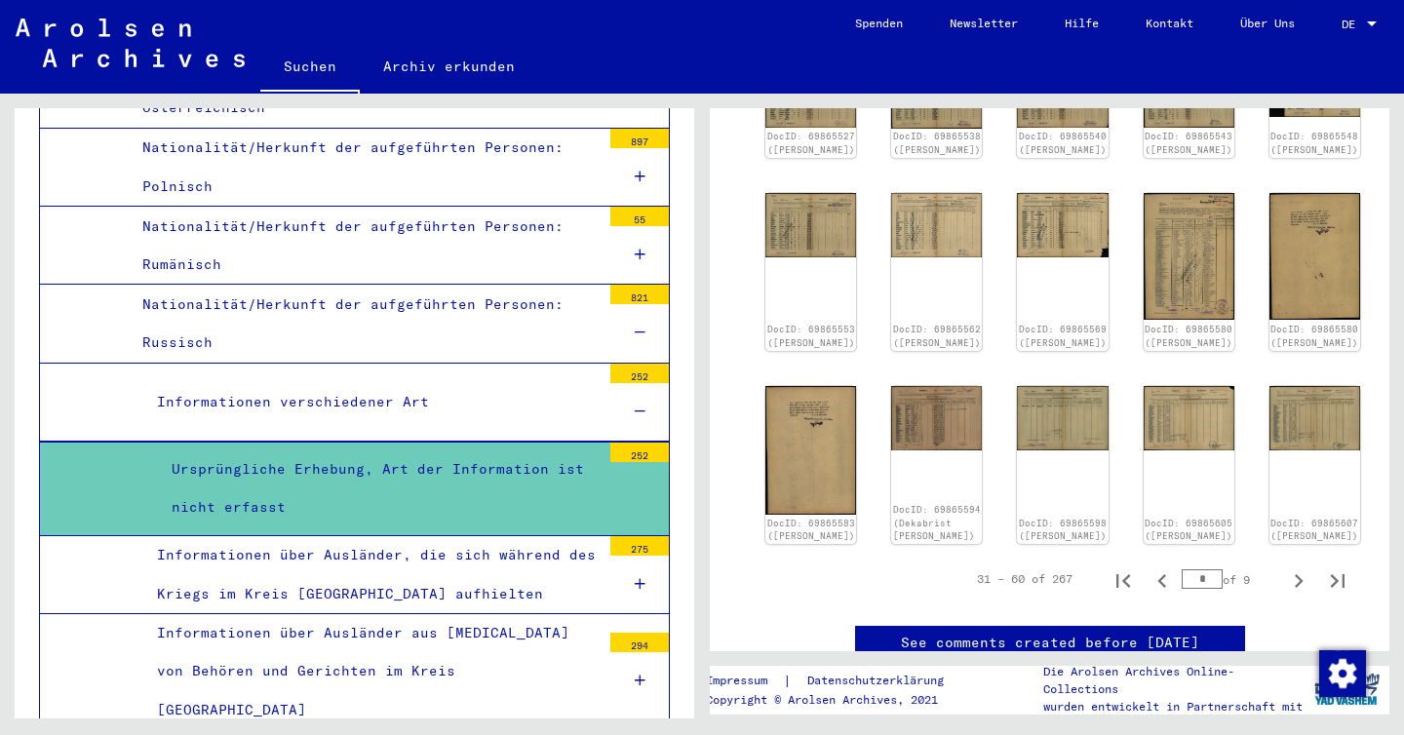
scroll to position [799, 0]
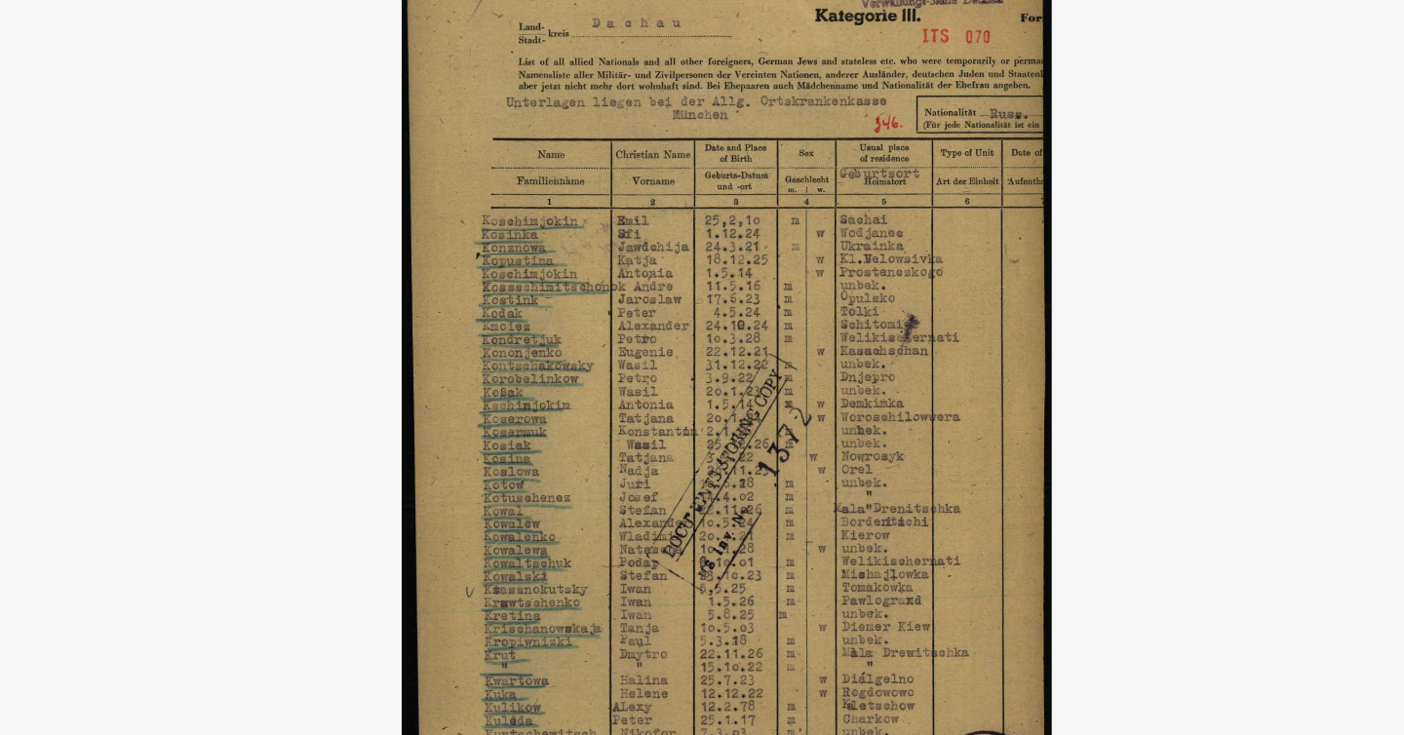
click at [946, 285] on img at bounding box center [702, 319] width 991 height 540
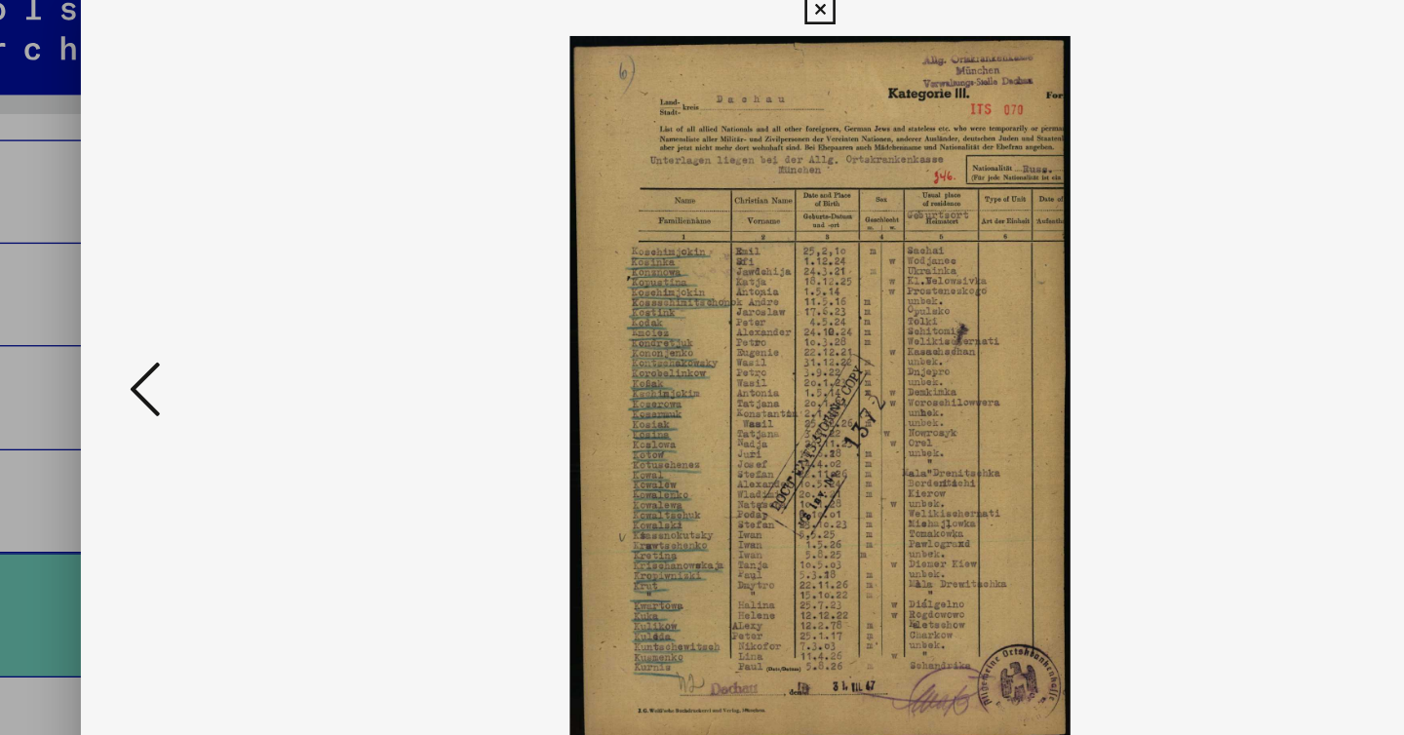
click at [698, 26] on icon at bounding box center [702, 29] width 22 height 23
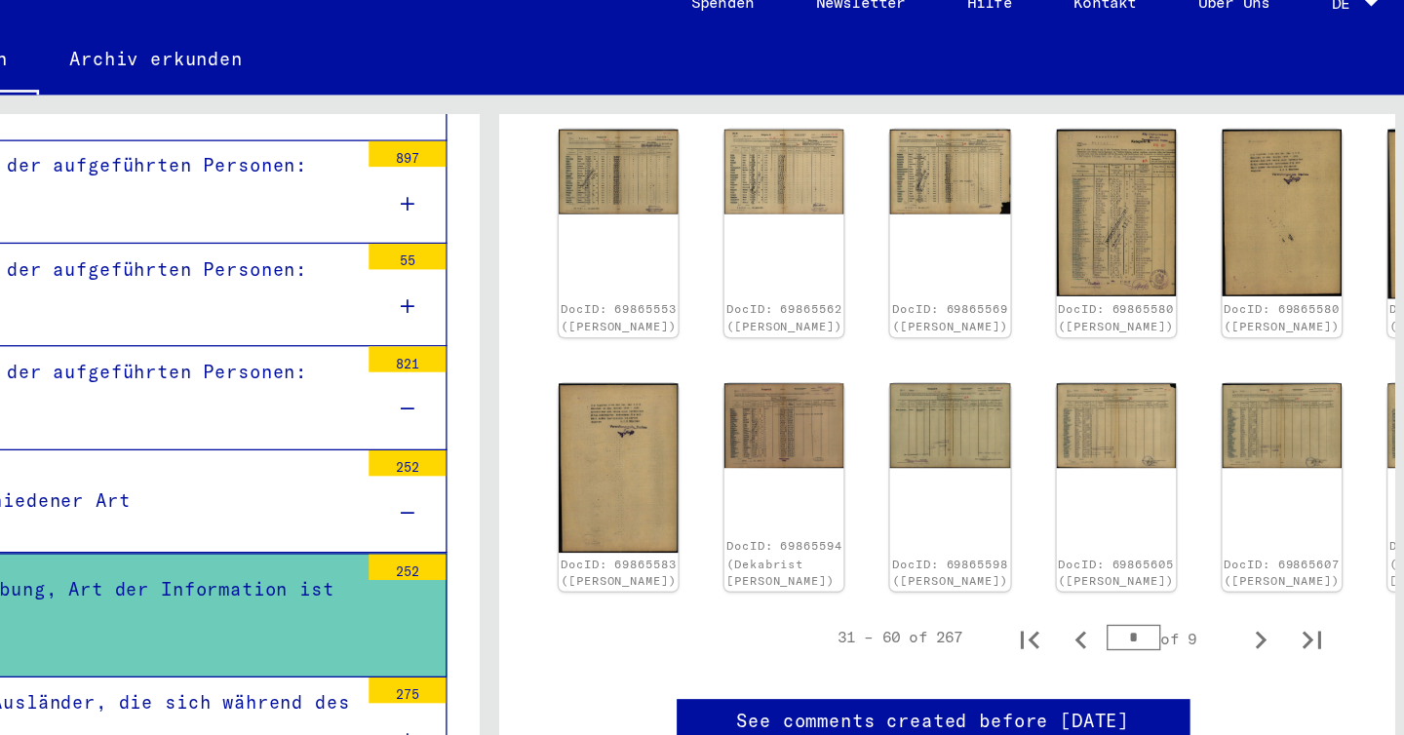
scroll to position [1153, 11]
click at [1286, 494] on icon "Next page" at bounding box center [1288, 507] width 27 height 27
type input "*"
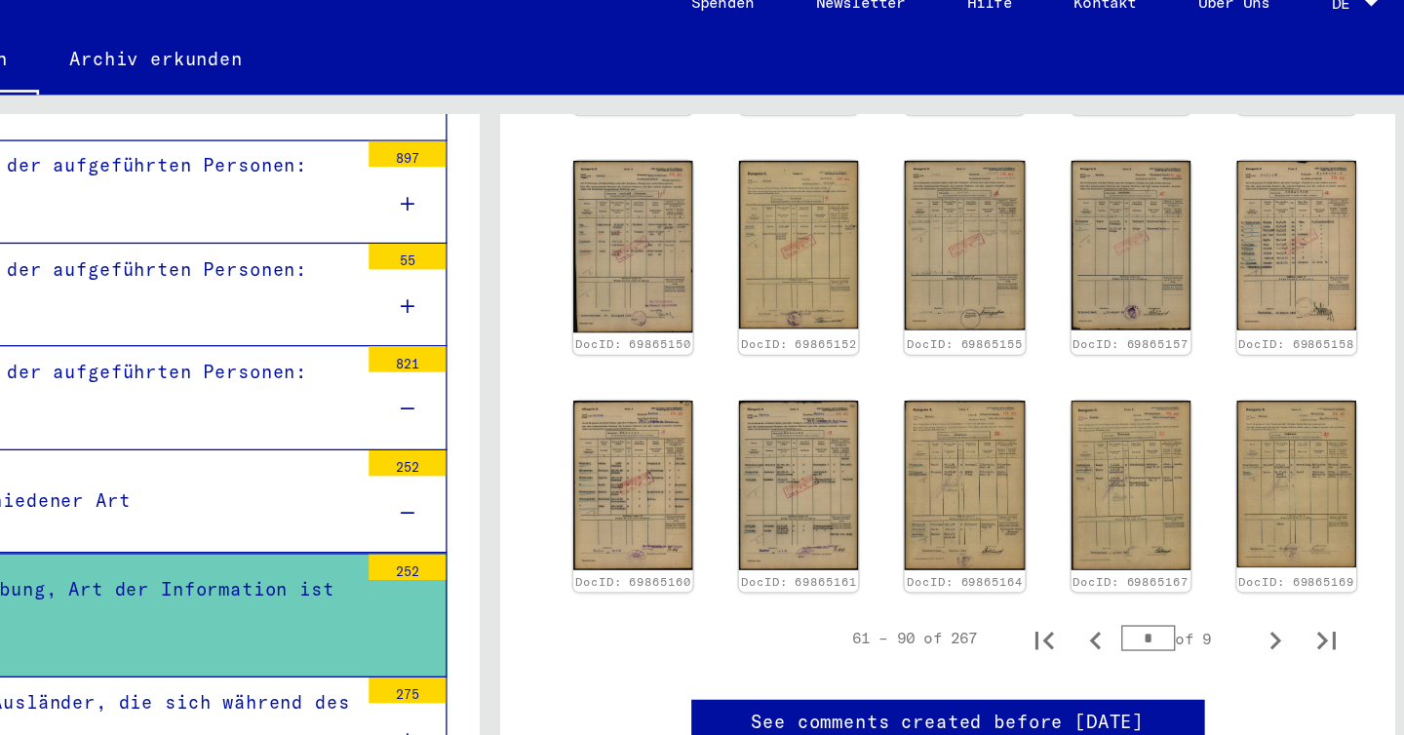
scroll to position [1153, 0]
click at [1015, 322] on img at bounding box center [1063, 390] width 96 height 136
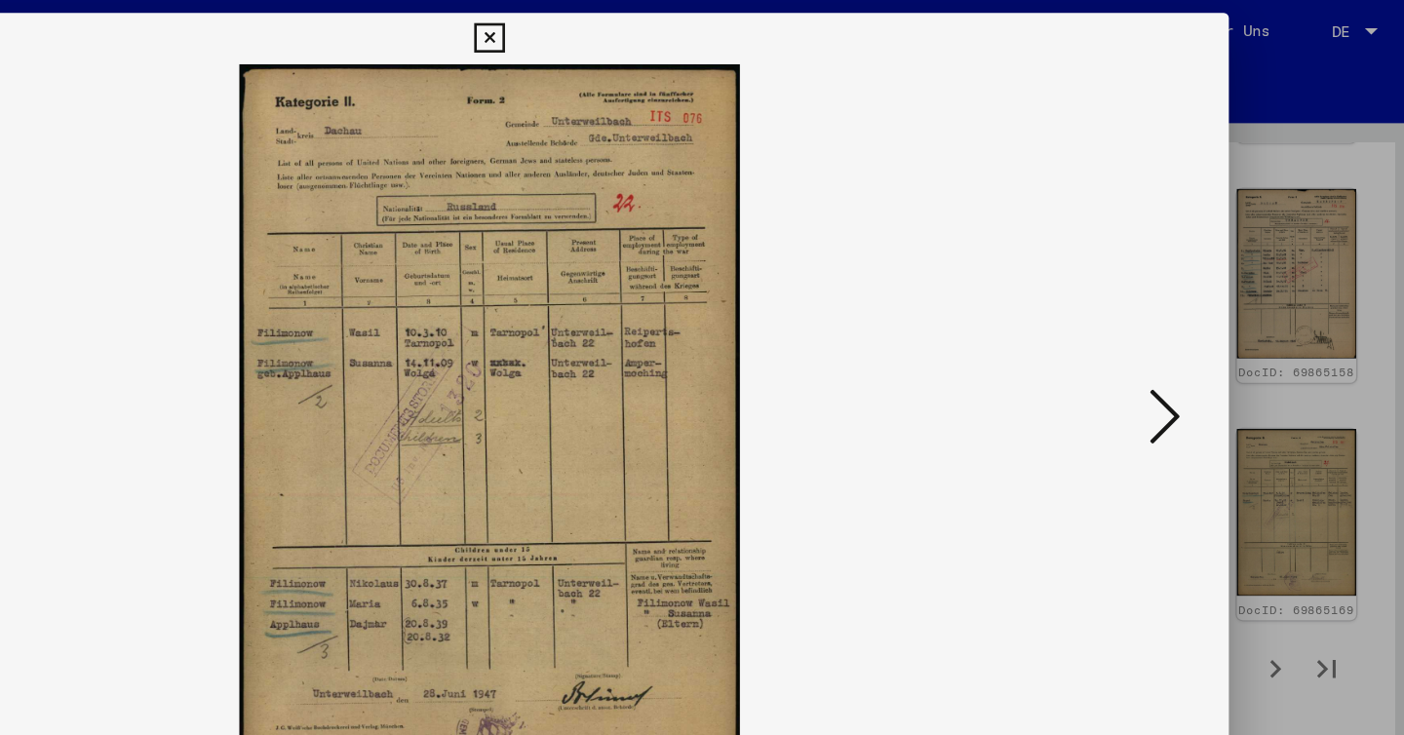
click at [701, 26] on icon at bounding box center [702, 29] width 22 height 23
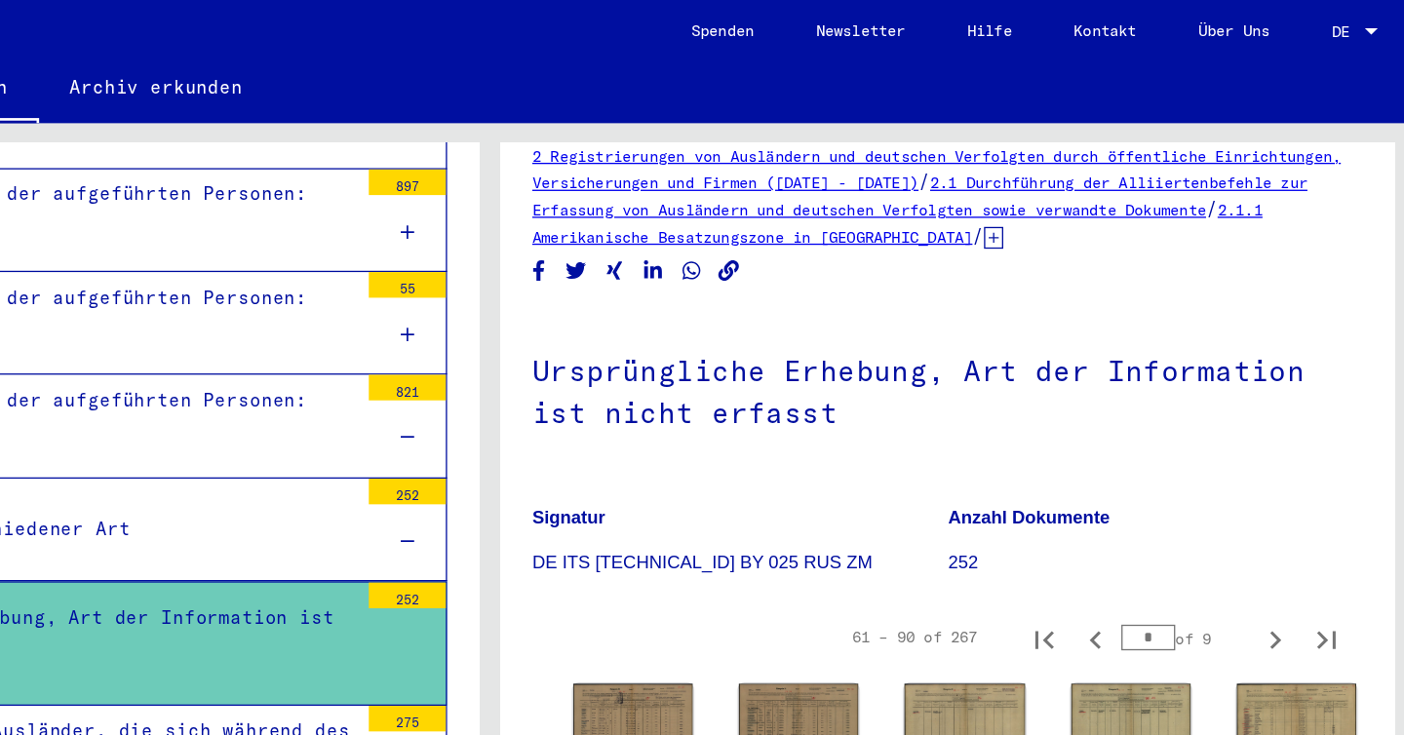
scroll to position [0, 0]
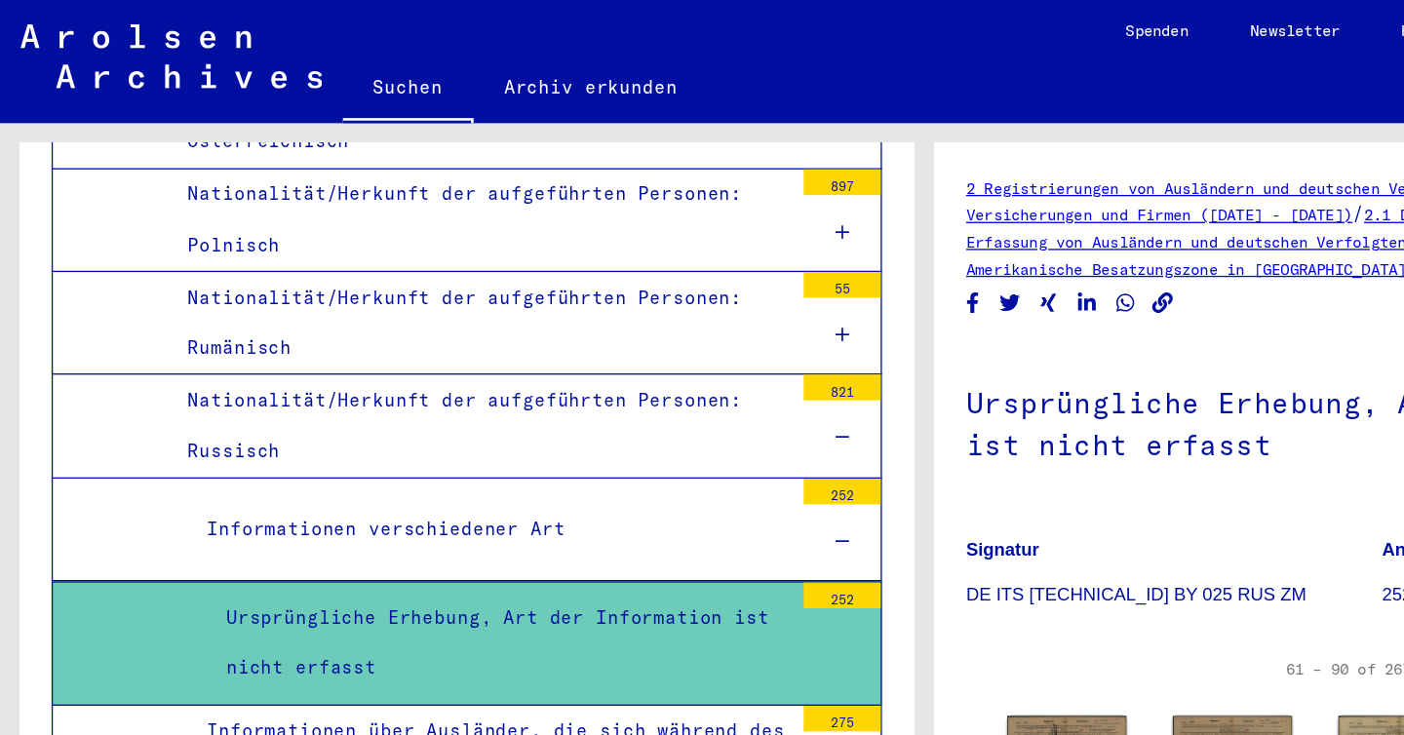
click at [443, 451] on div "Ursprüngliche Erhebung, Art der Information ist nicht erfasst" at bounding box center [379, 489] width 444 height 76
click at [401, 451] on div "Ursprüngliche Erhebung, Art der Information ist nicht erfasst" at bounding box center [379, 489] width 444 height 76
click at [641, 443] on div "252" at bounding box center [640, 453] width 59 height 20
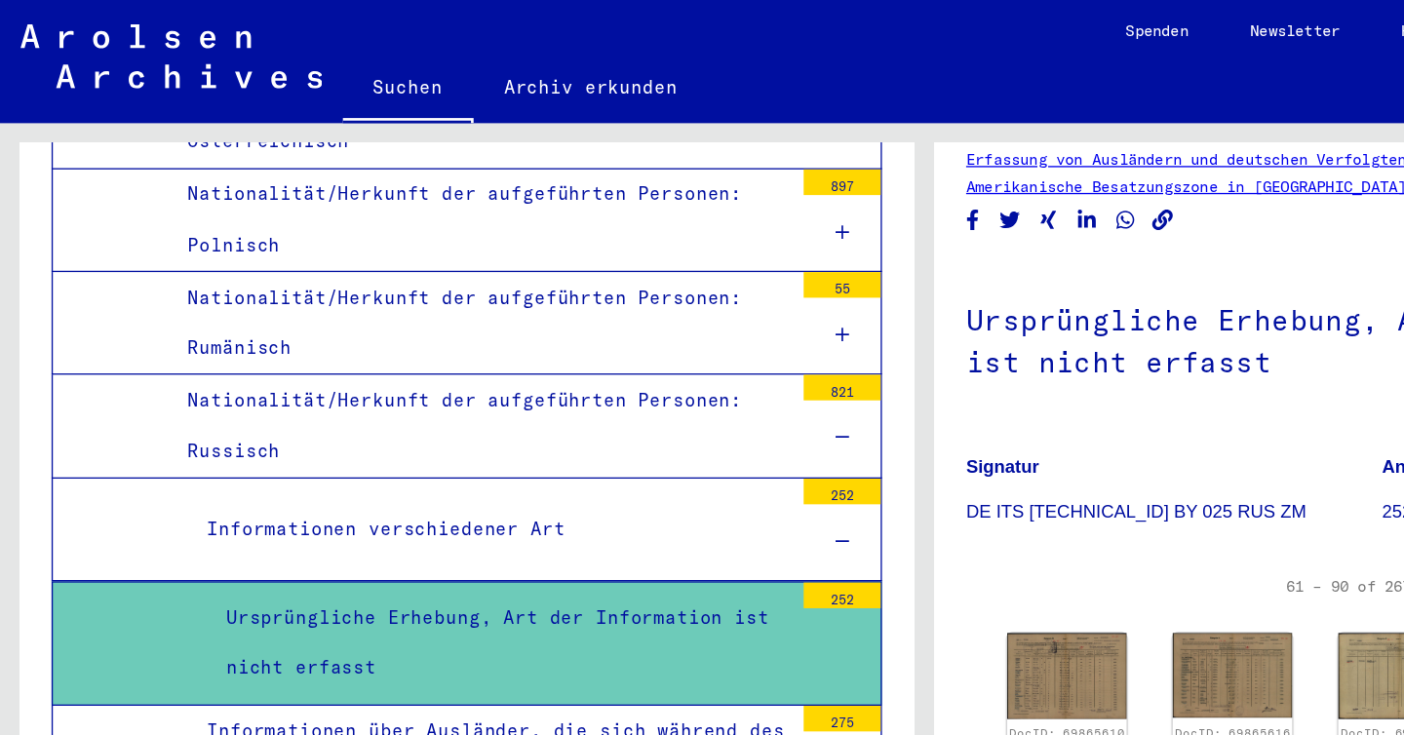
scroll to position [262, 0]
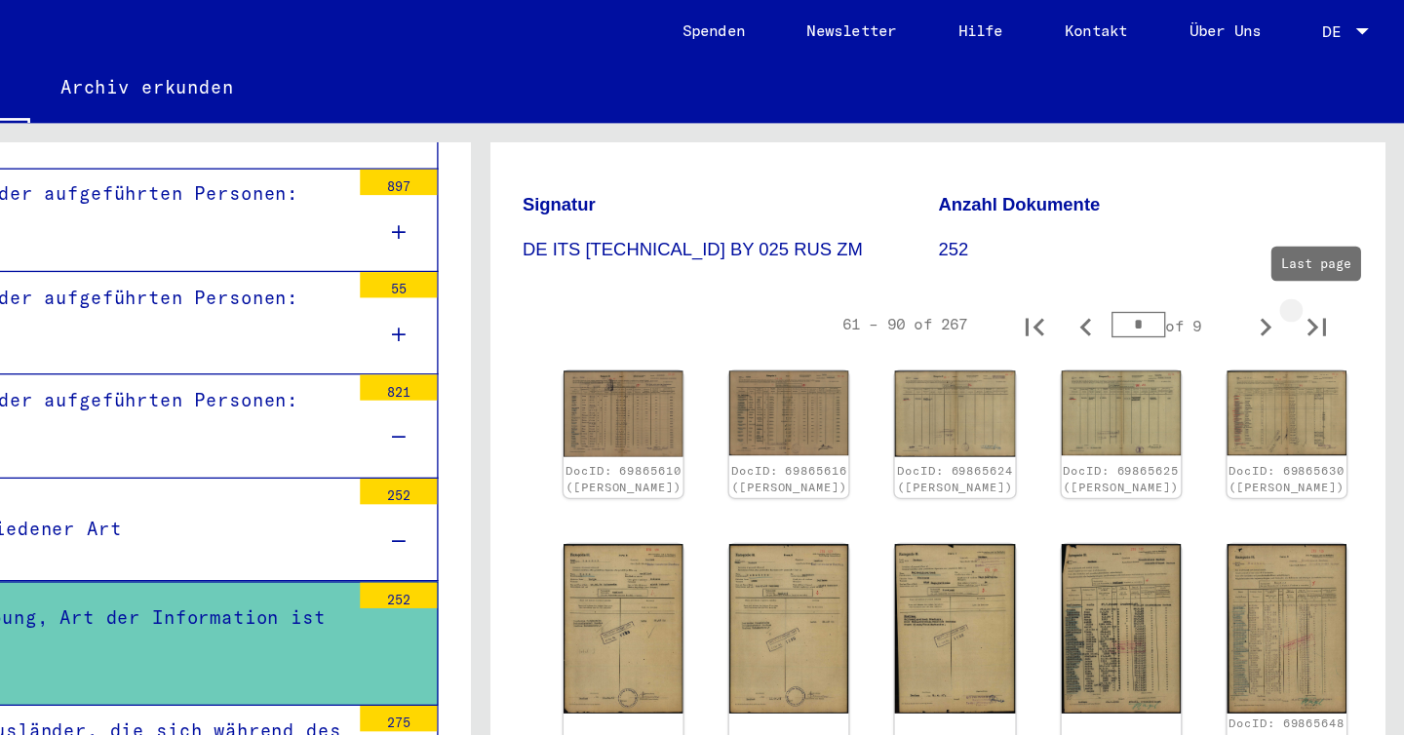
click at [1341, 246] on icon "Last page" at bounding box center [1338, 248] width 27 height 27
type input "*"
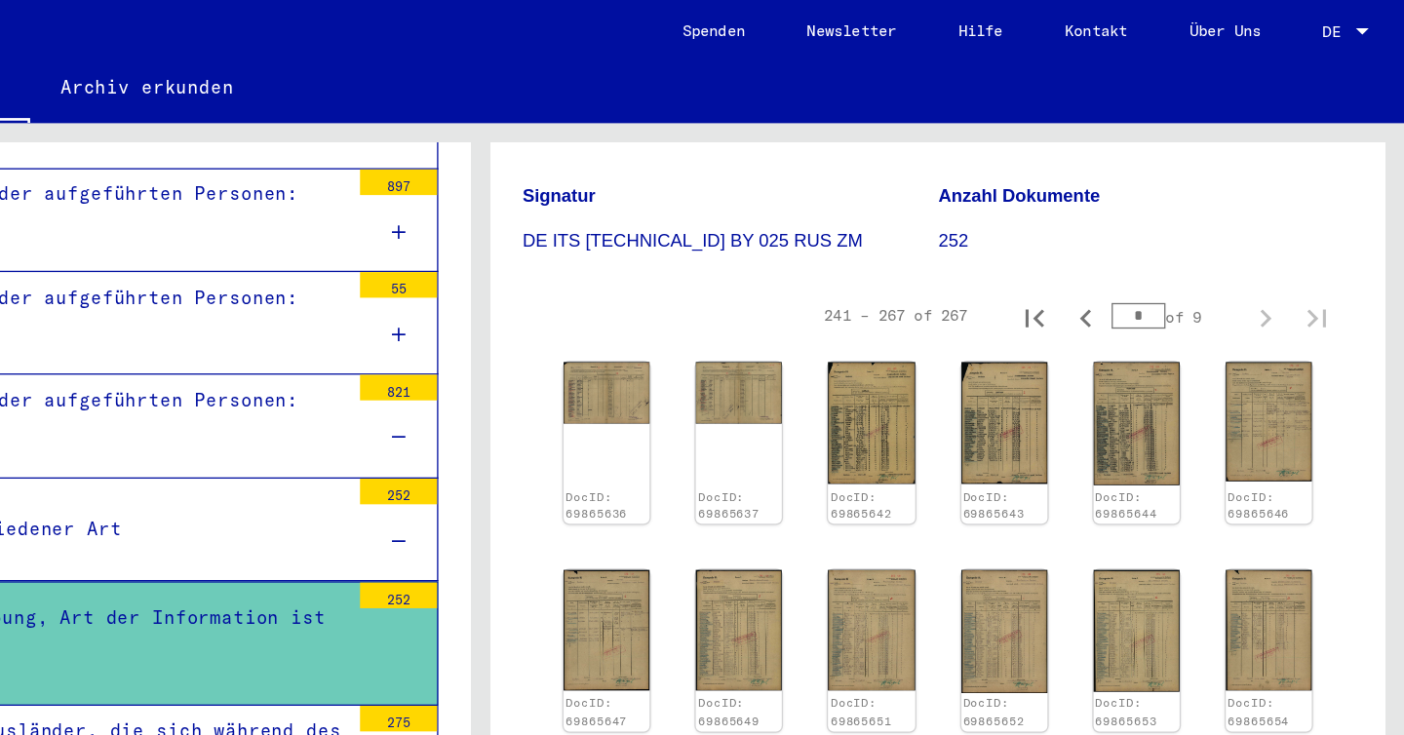
scroll to position [273, 0]
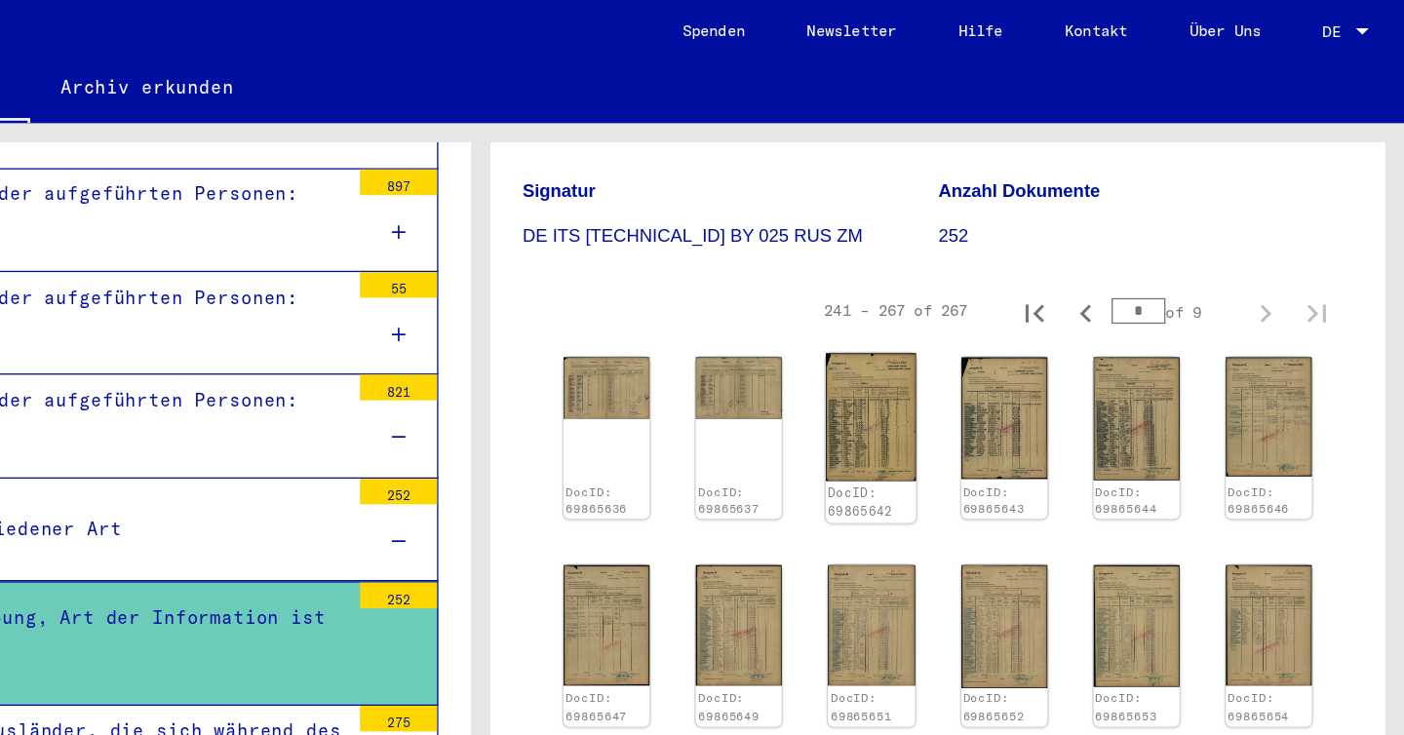
click at [1004, 297] on img at bounding box center [1000, 316] width 69 height 97
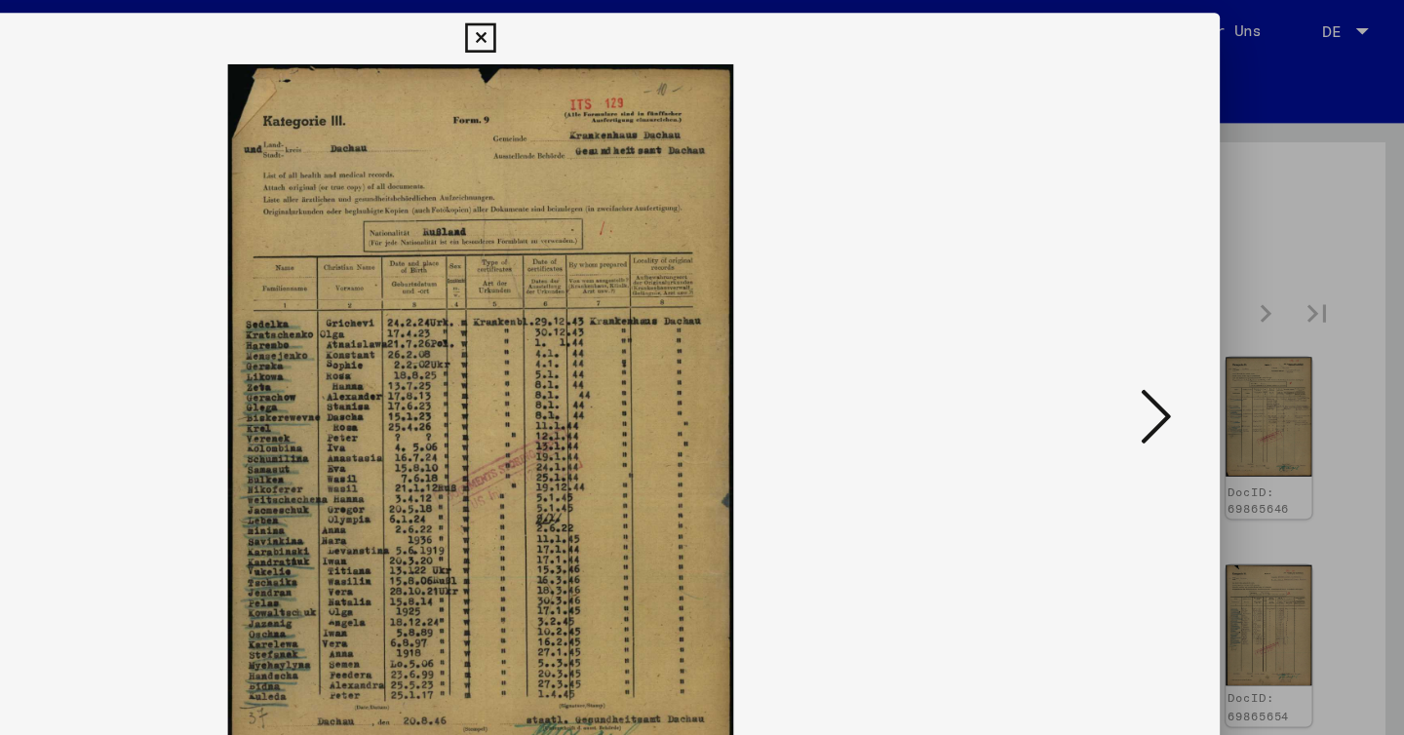
click at [692, 33] on icon at bounding box center [702, 29] width 22 height 23
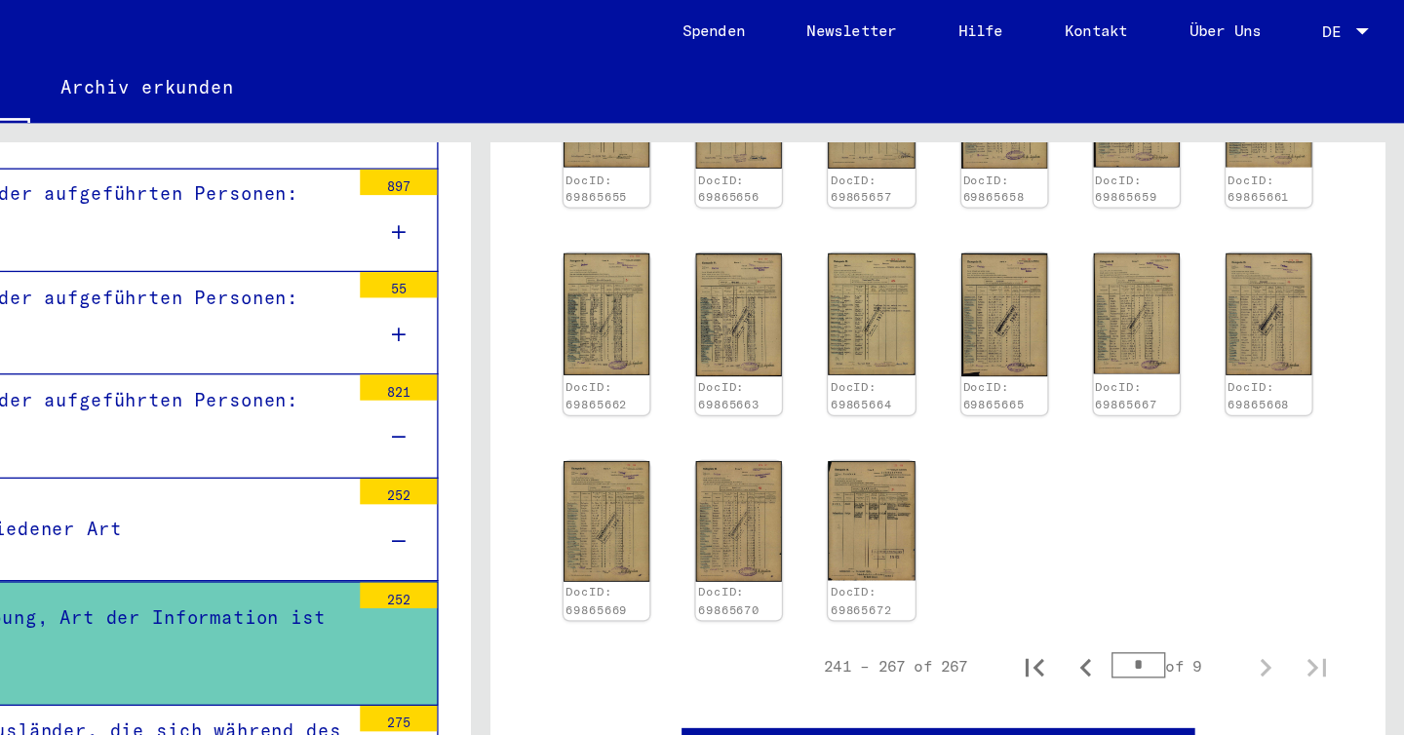
scroll to position [937, 0]
click at [1164, 500] on icon "Previous page" at bounding box center [1162, 507] width 9 height 14
type input "*"
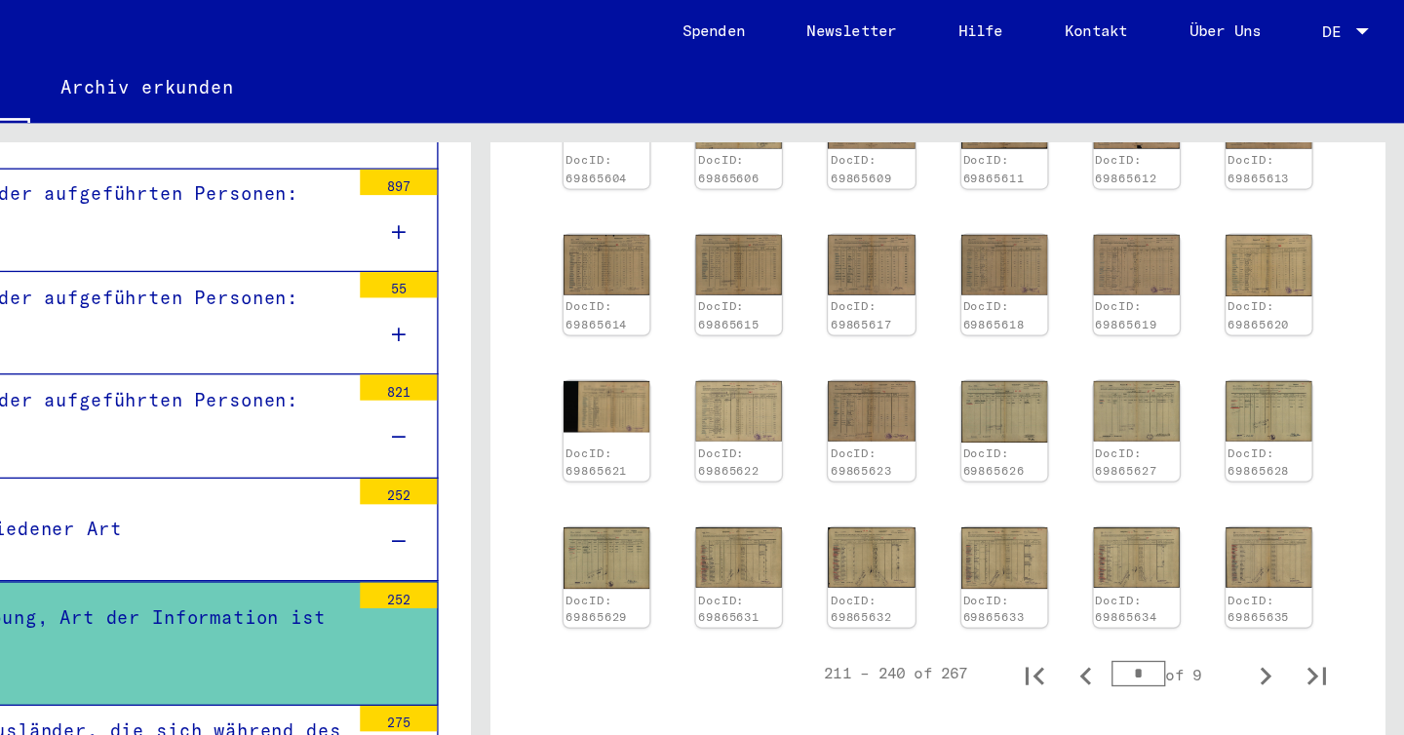
scroll to position [438, 0]
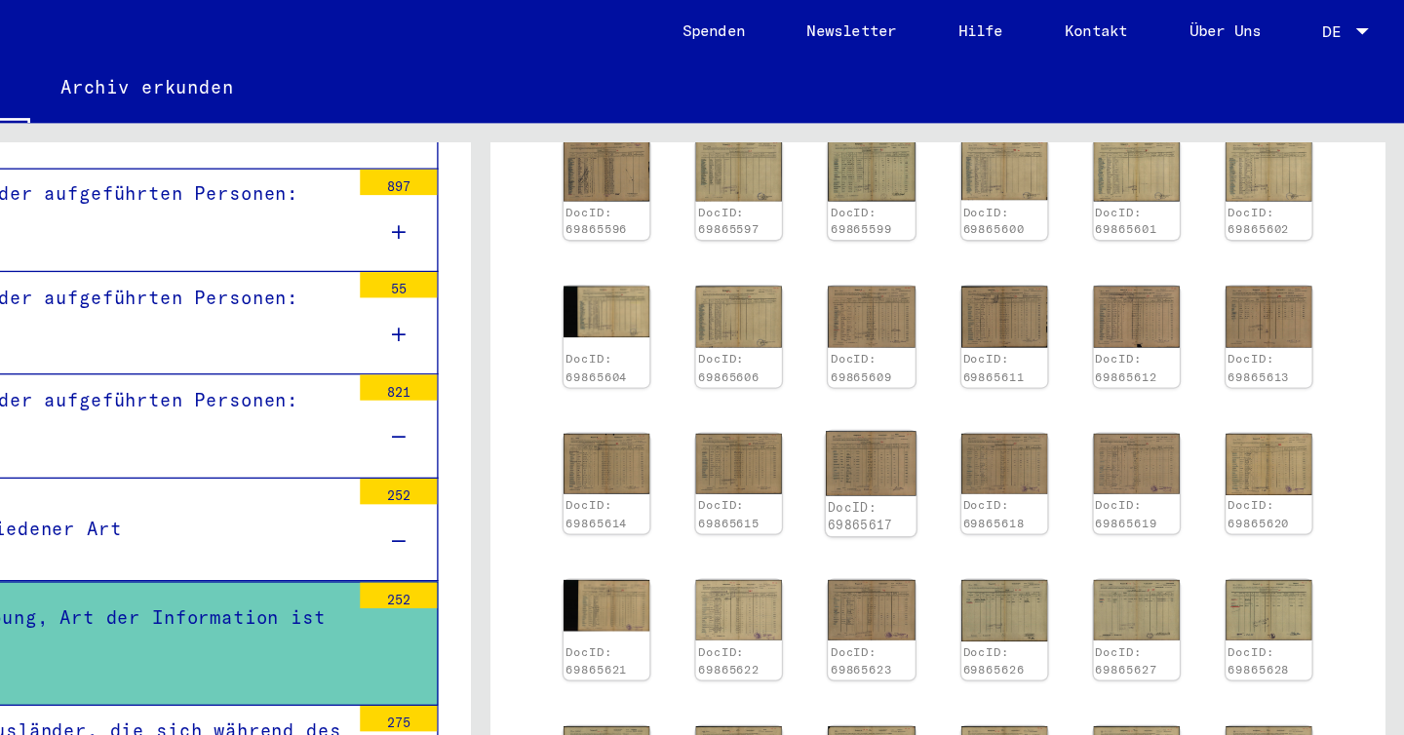
click at [991, 345] on img at bounding box center [1000, 352] width 69 height 49
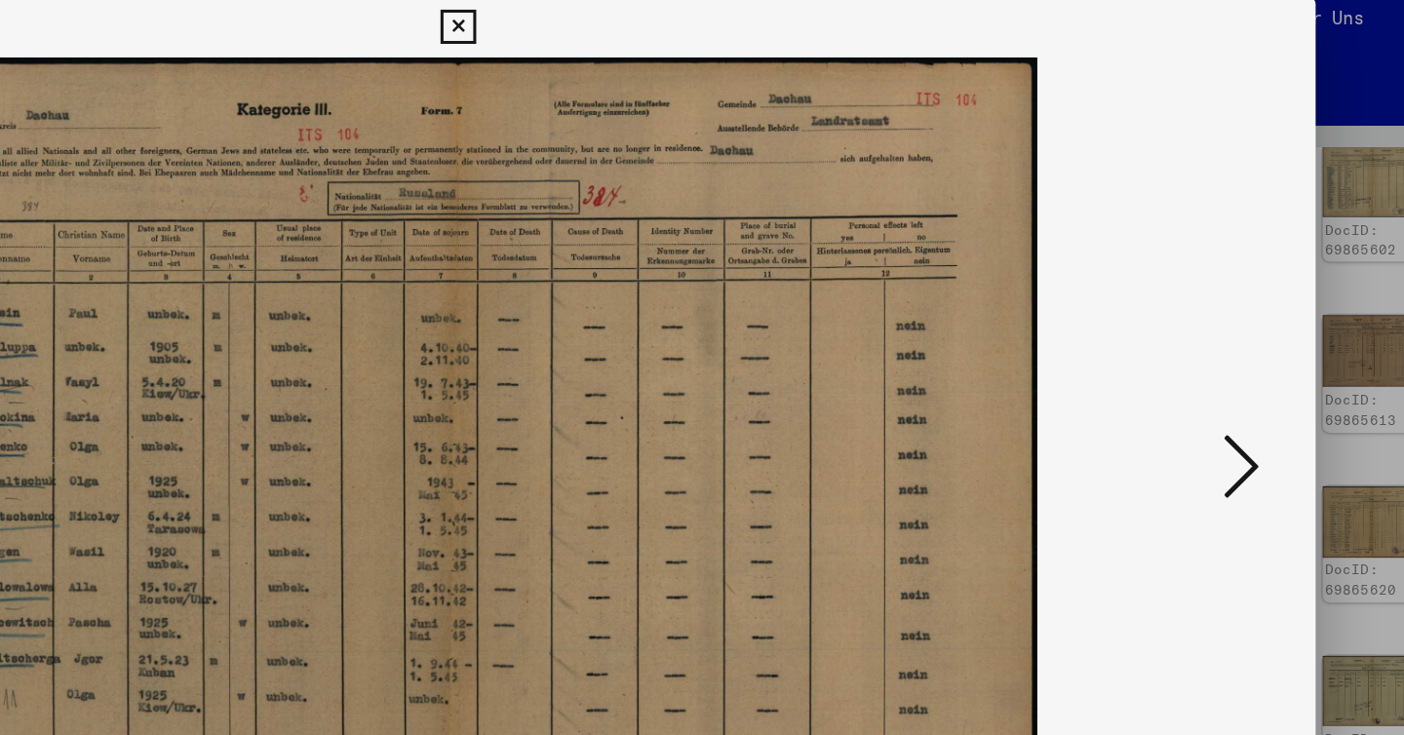
click at [807, 81] on img at bounding box center [702, 319] width 991 height 540
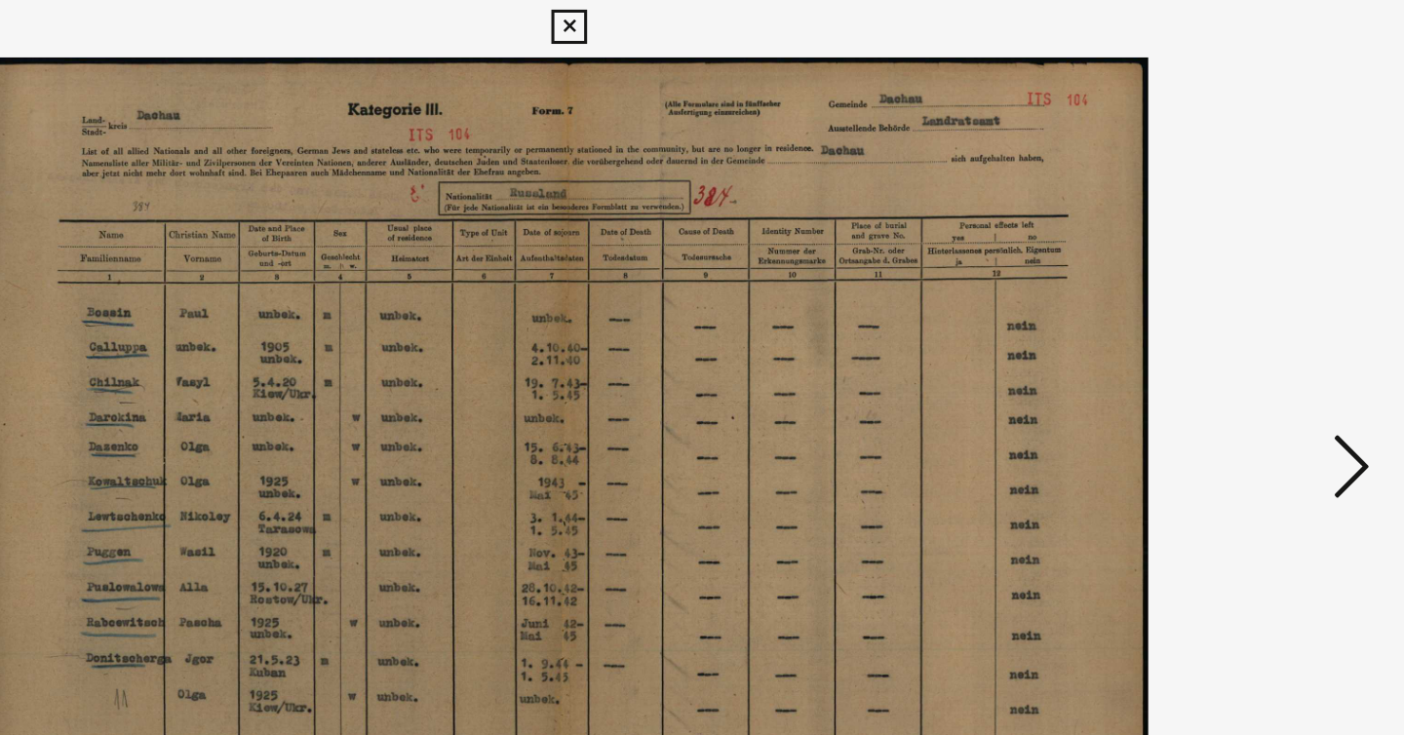
click at [701, 31] on icon at bounding box center [702, 29] width 22 height 23
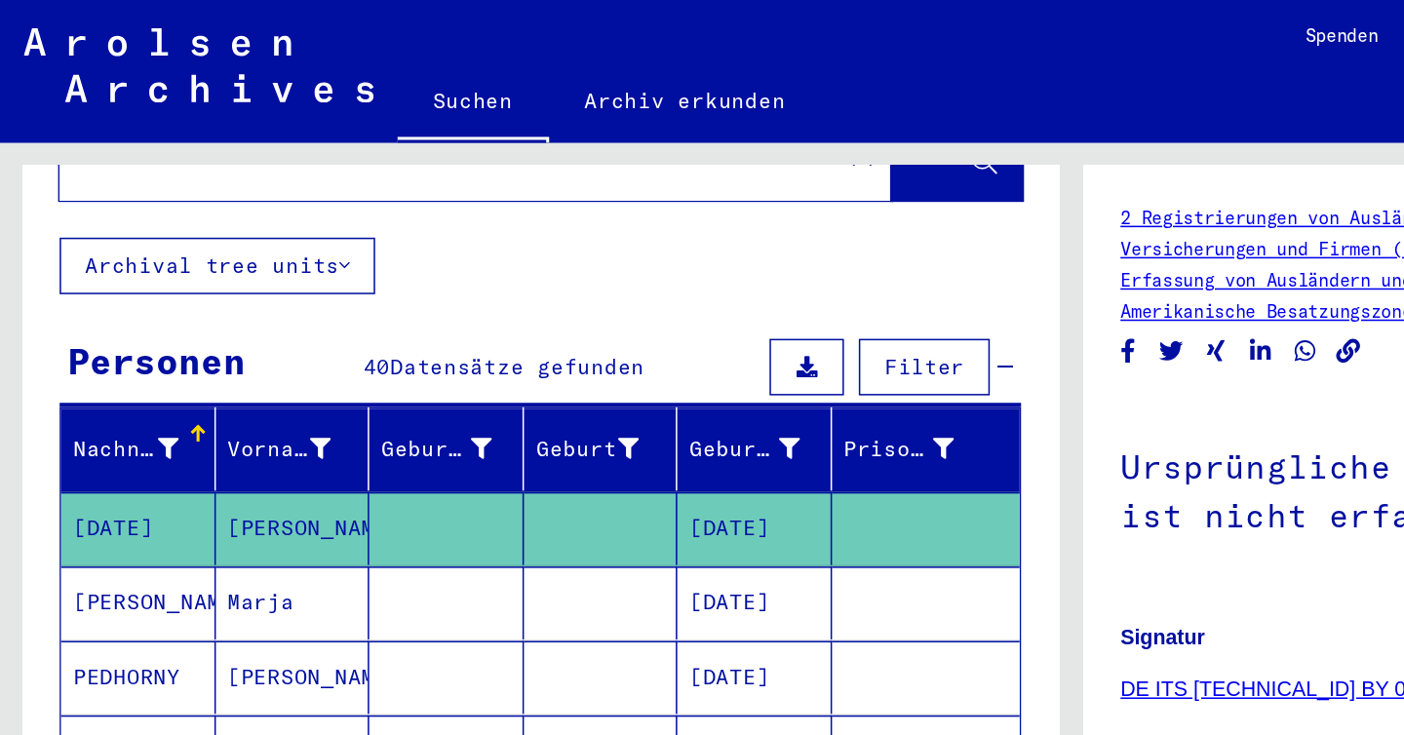
scroll to position [128, 0]
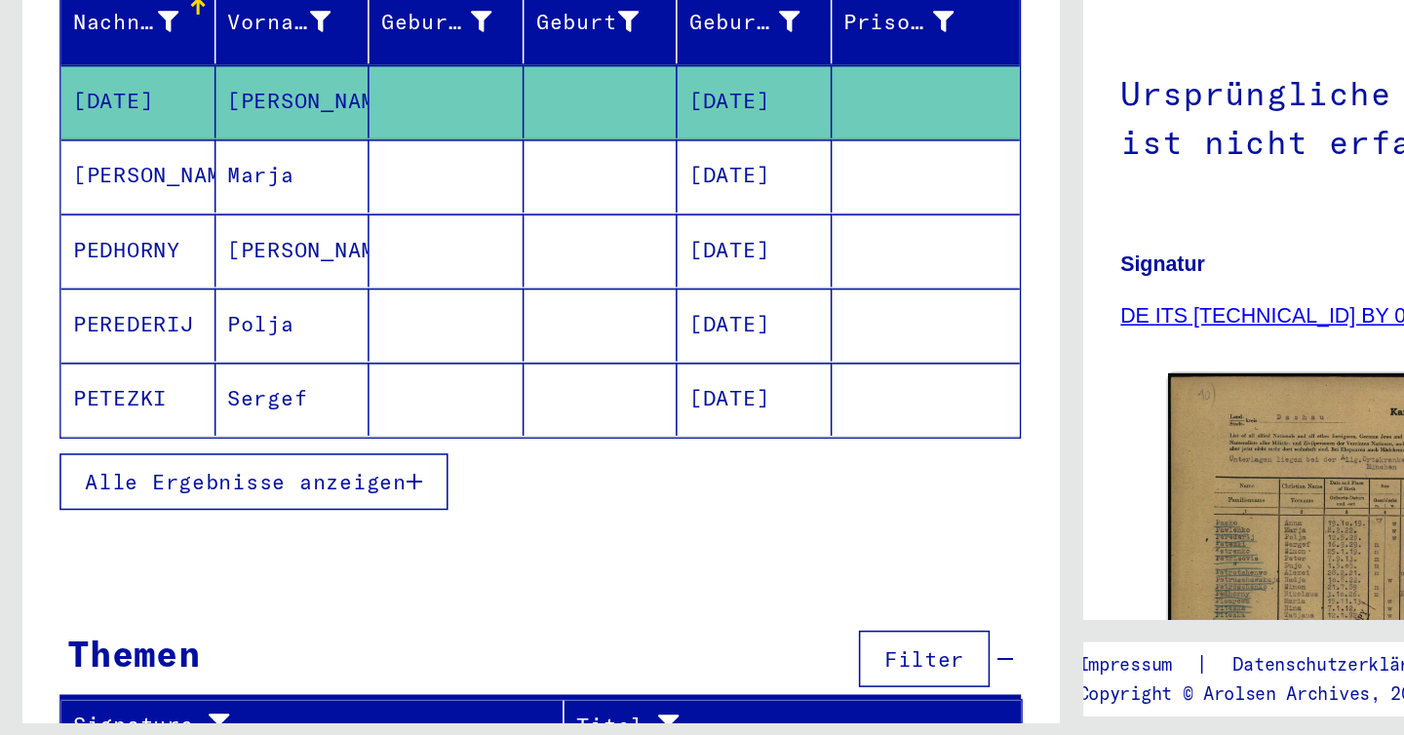
click at [235, 552] on span "Alle Ergebnisse anzeigen" at bounding box center [161, 561] width 211 height 18
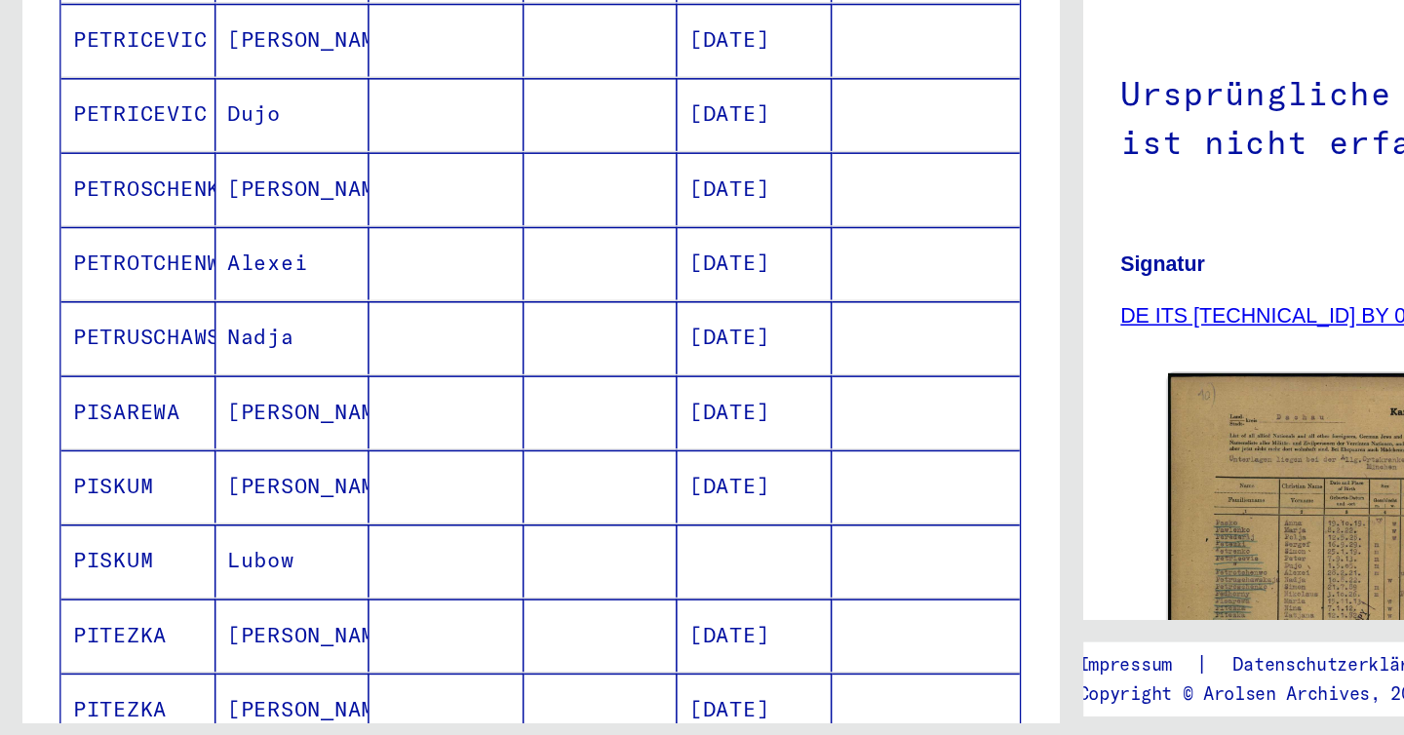
scroll to position [0, 0]
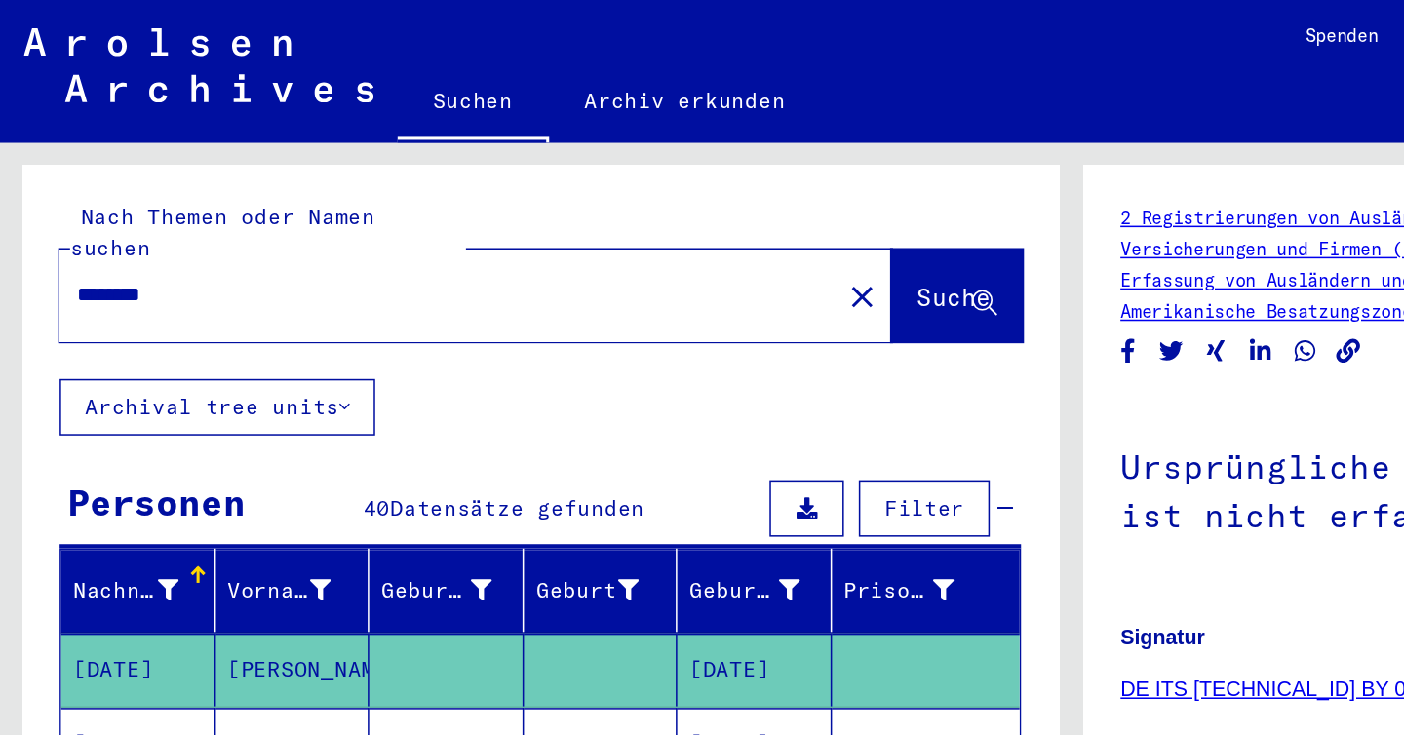
click at [278, 172] on div "********" at bounding box center [288, 194] width 498 height 44
click at [262, 183] on input "********" at bounding box center [294, 193] width 487 height 20
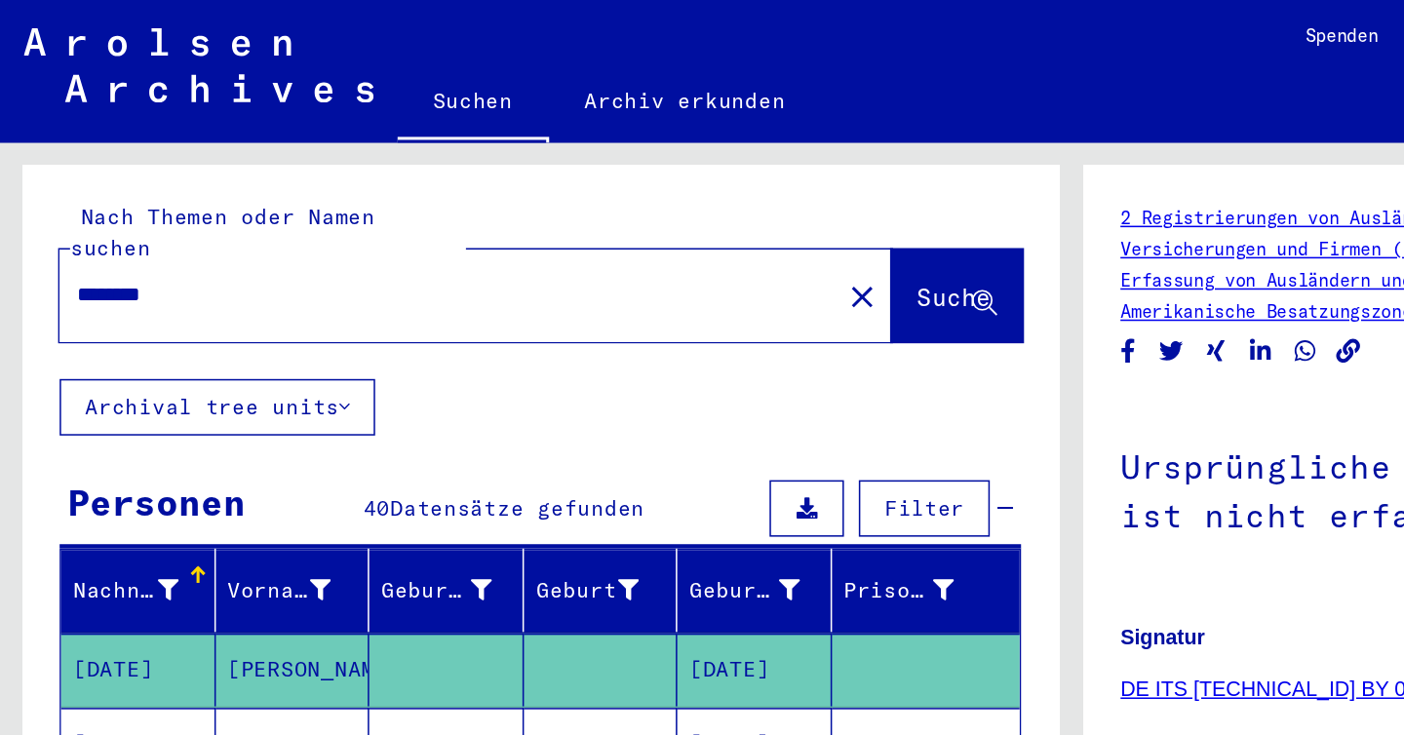
click at [262, 183] on input "********" at bounding box center [294, 193] width 487 height 20
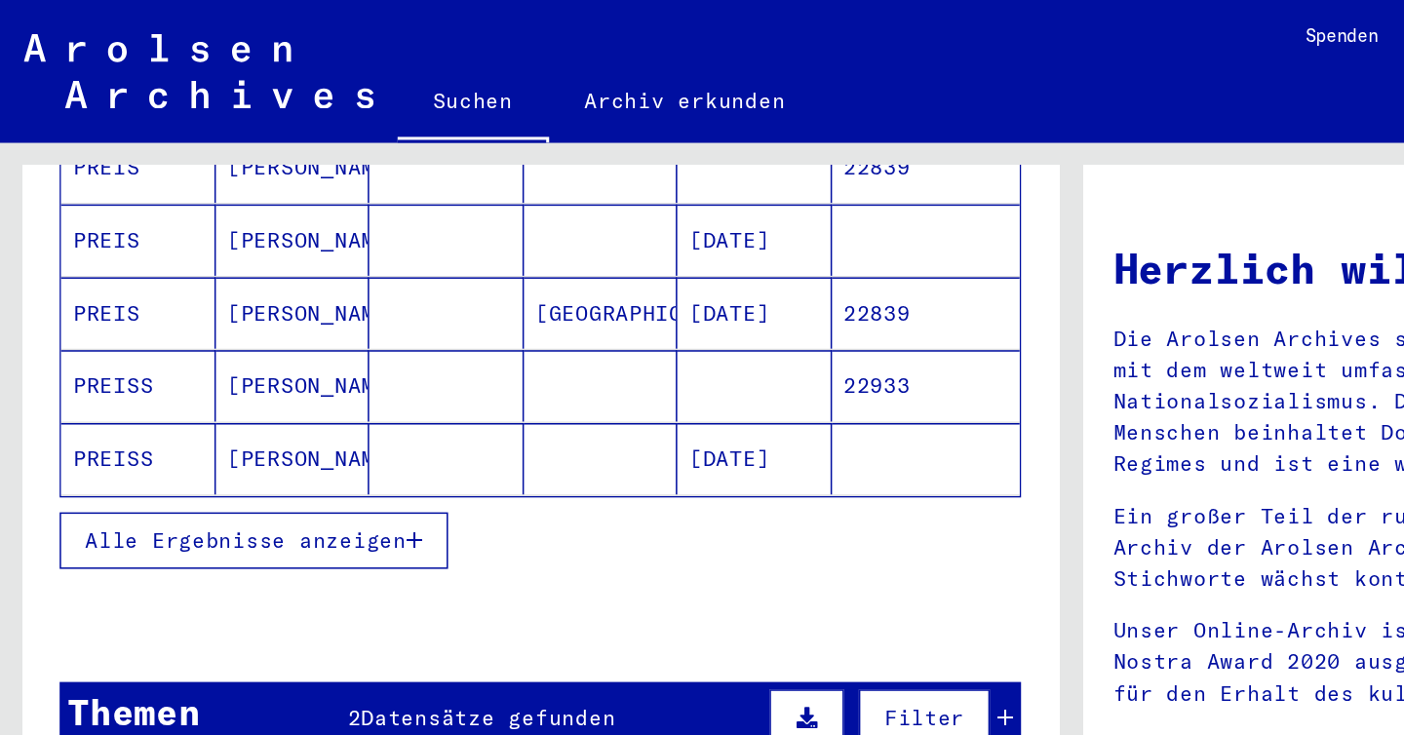
scroll to position [332, 0]
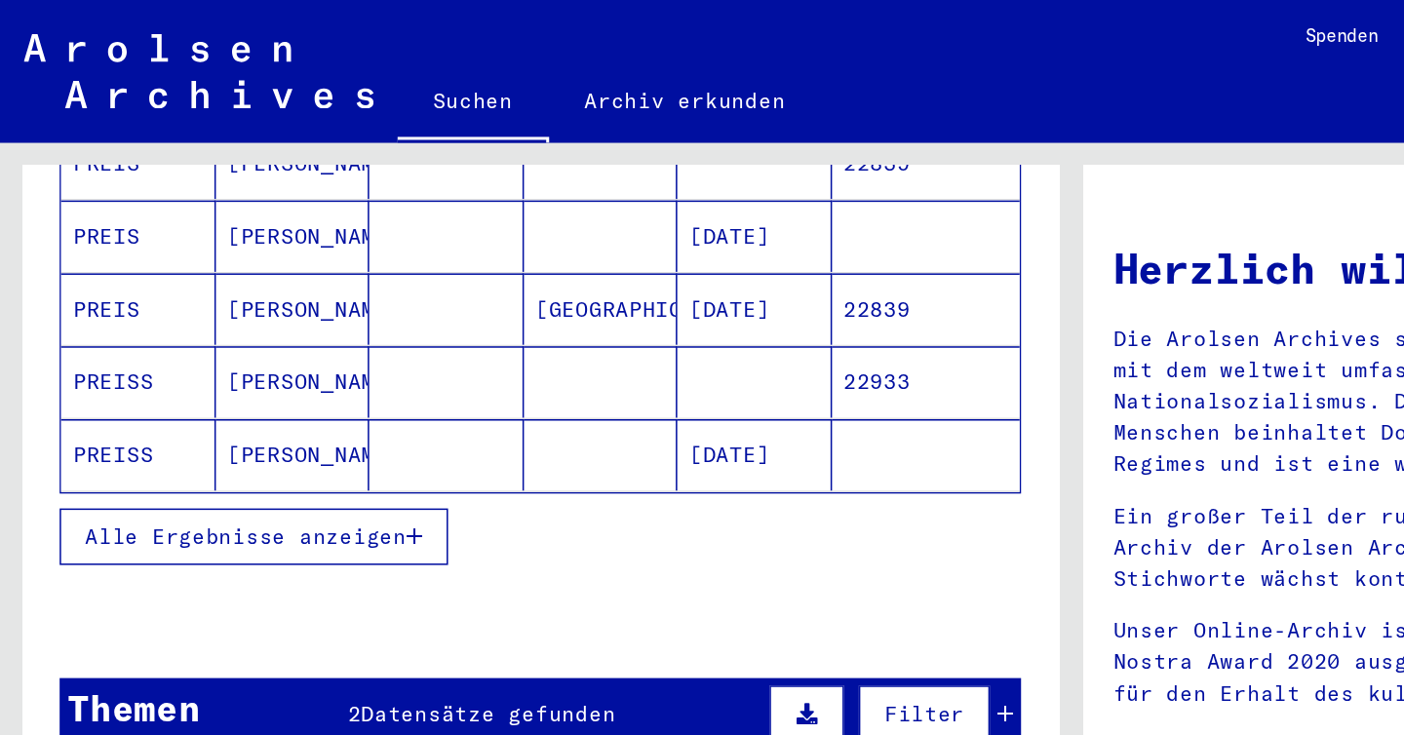
click at [191, 340] on button "Alle Ergebnisse anzeigen" at bounding box center [166, 352] width 255 height 37
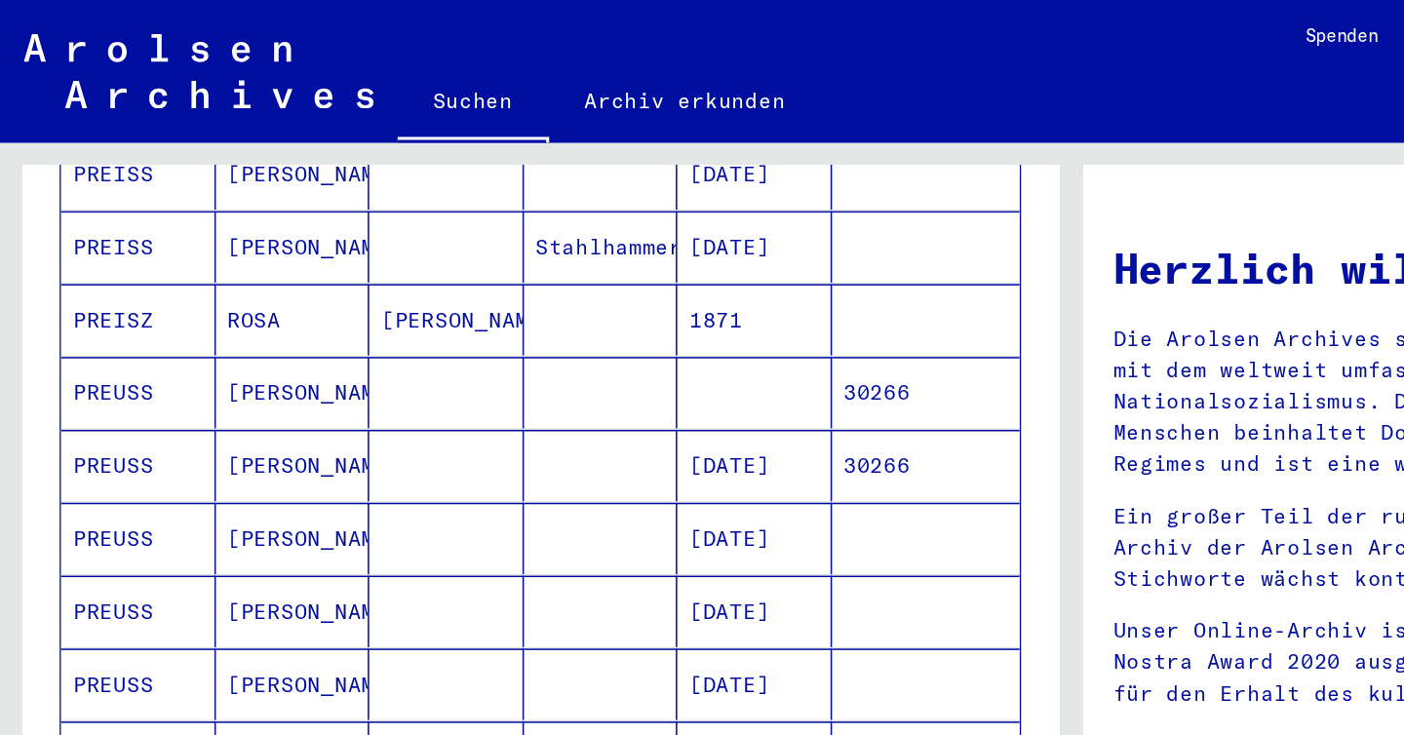
scroll to position [821, 0]
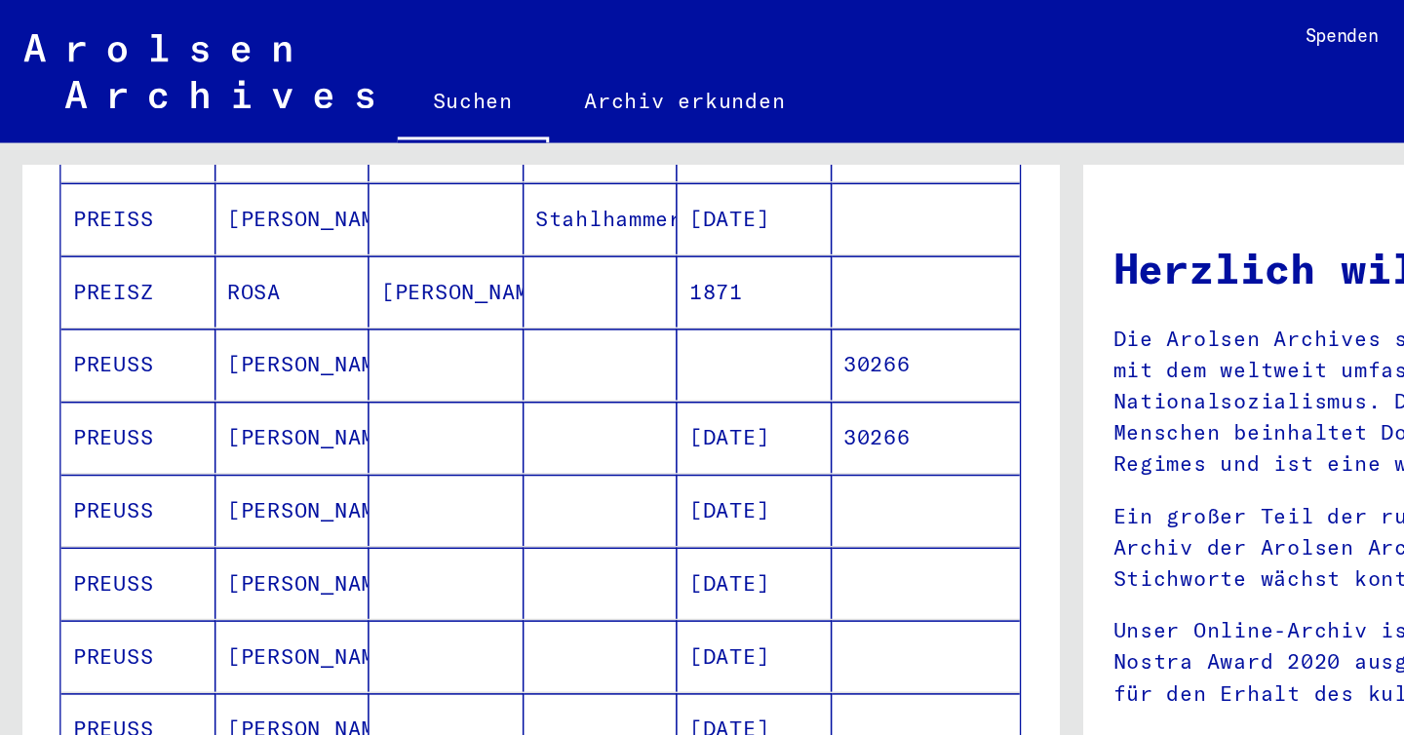
click at [184, 371] on mat-cell "[PERSON_NAME]" at bounding box center [191, 382] width 101 height 47
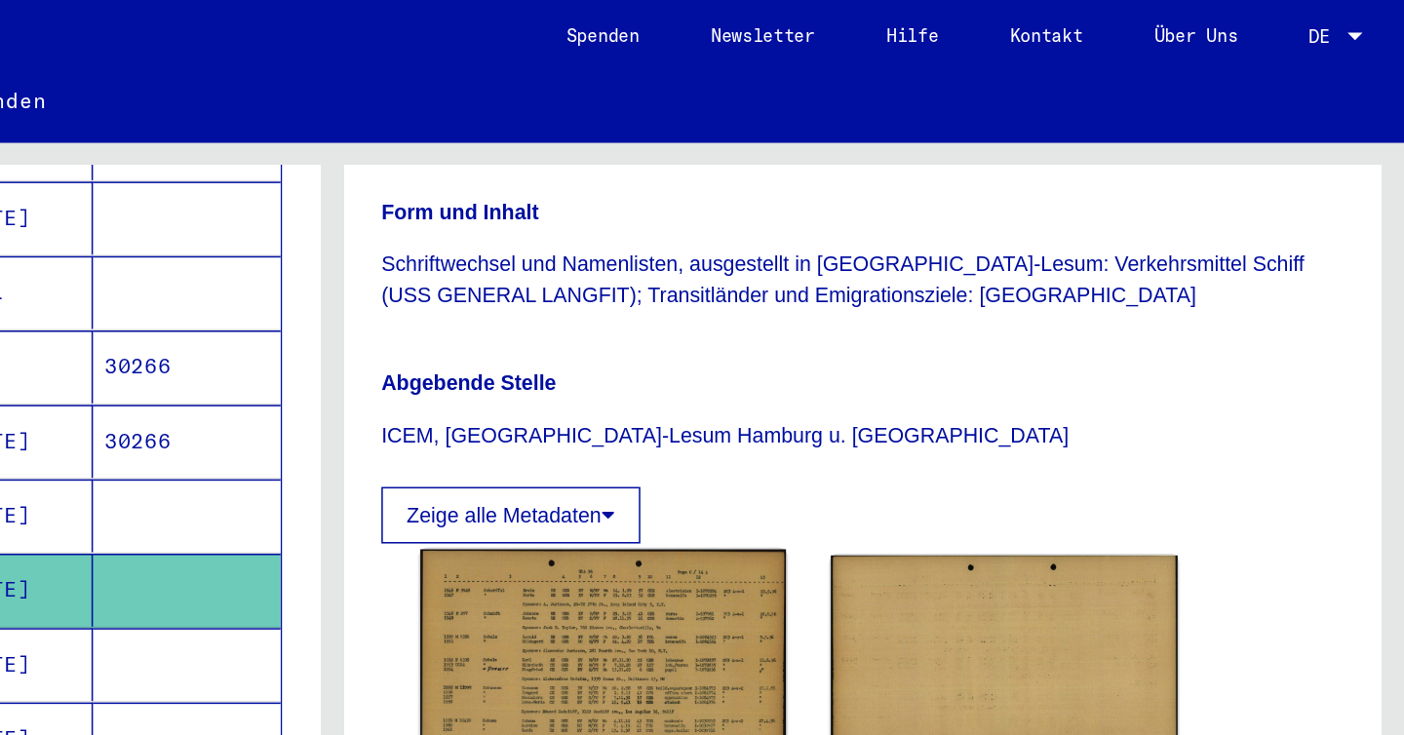
scroll to position [524, 0]
click at [880, 360] on img at bounding box center [879, 436] width 239 height 152
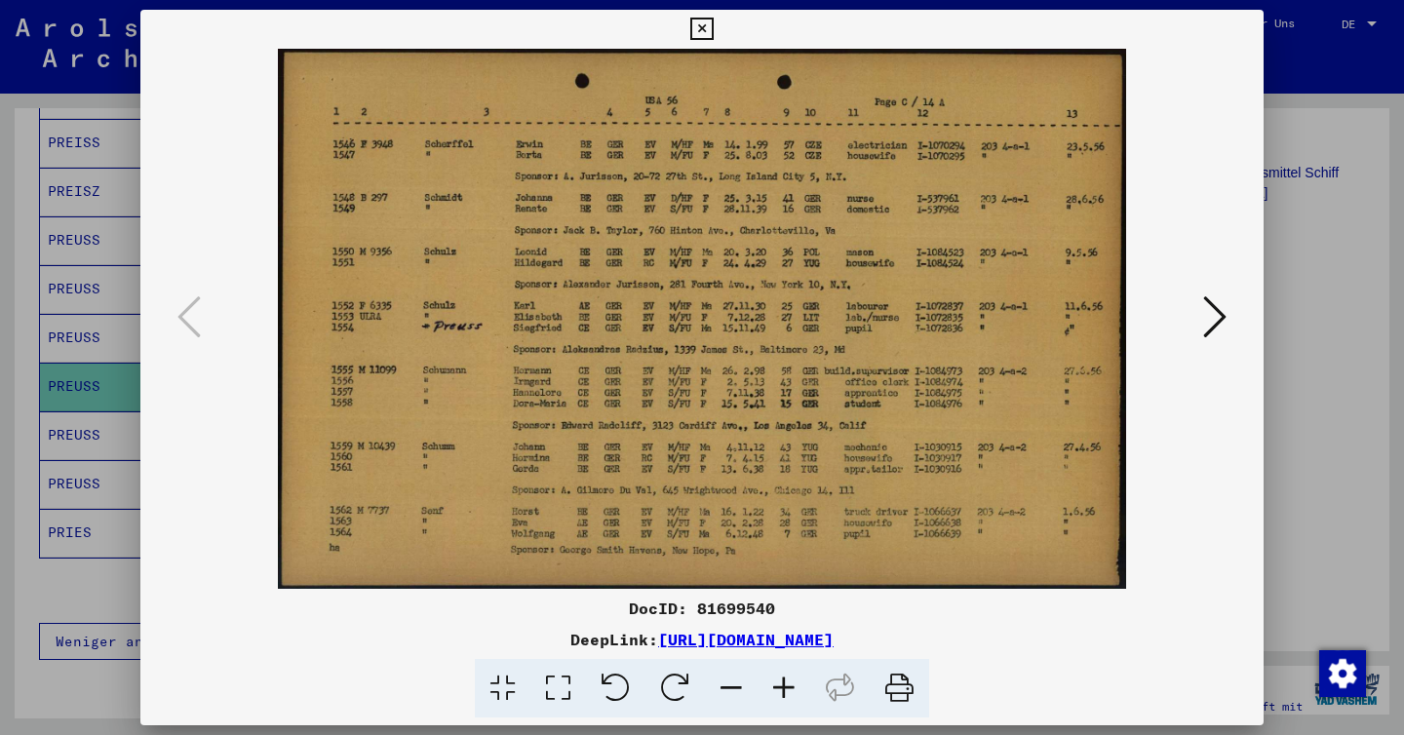
click at [1214, 301] on icon at bounding box center [1215, 317] width 23 height 47
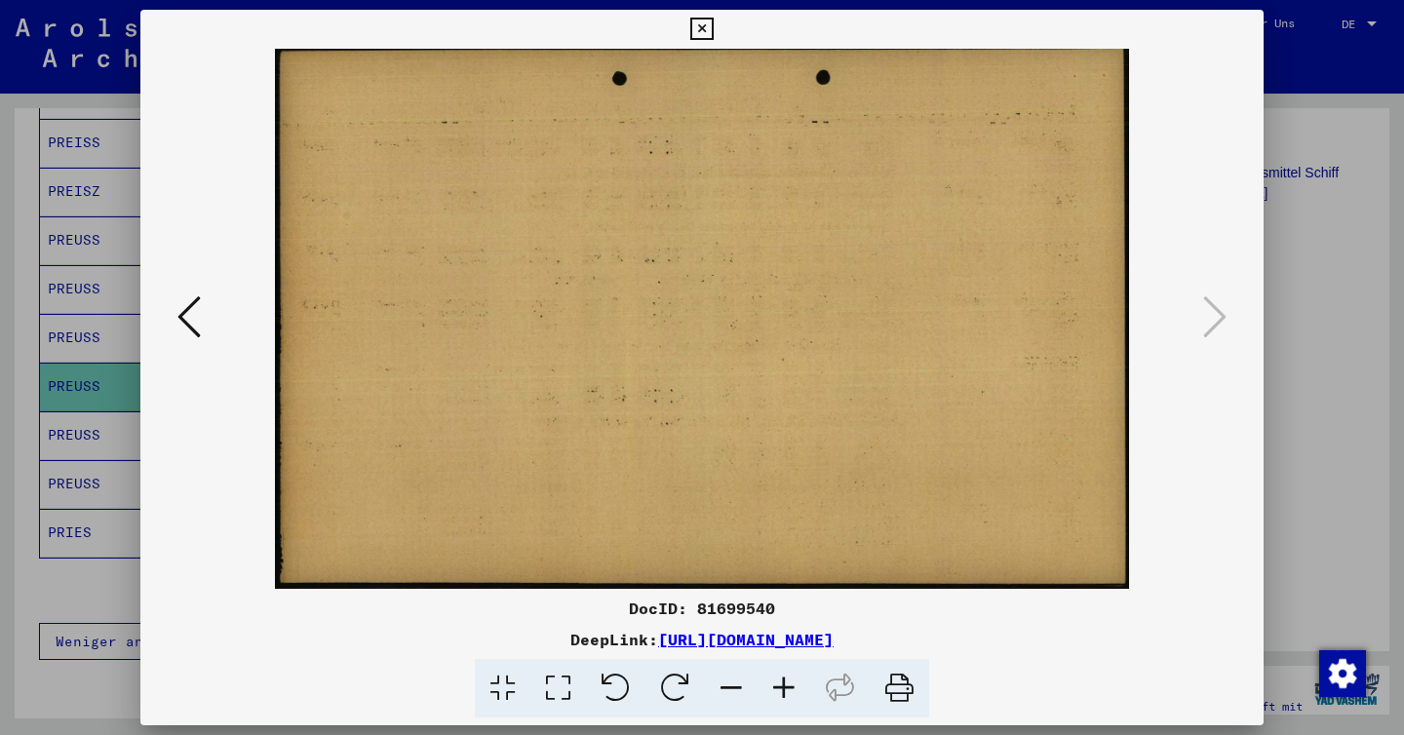
click at [190, 311] on icon at bounding box center [189, 317] width 23 height 47
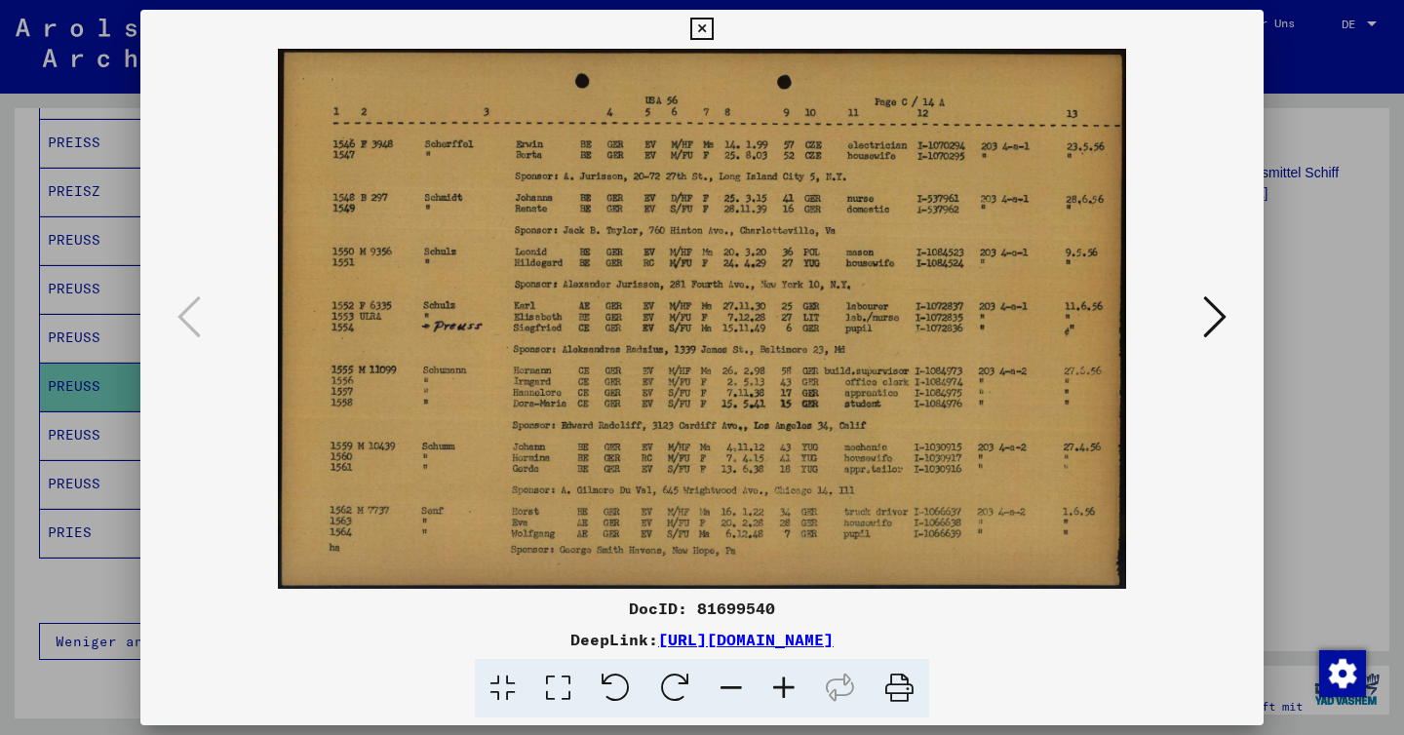
click at [889, 693] on icon at bounding box center [899, 688] width 59 height 59
click at [702, 21] on icon at bounding box center [702, 29] width 22 height 23
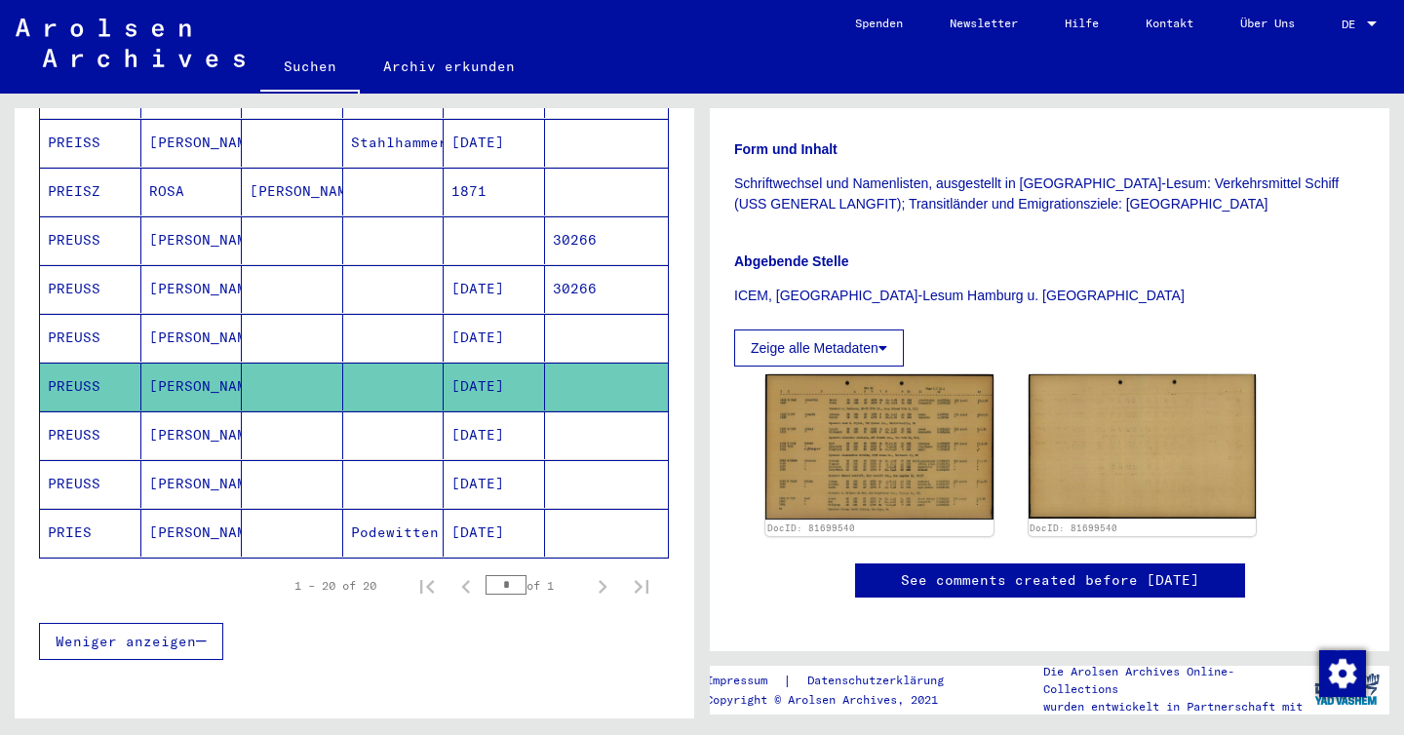
scroll to position [306, 0]
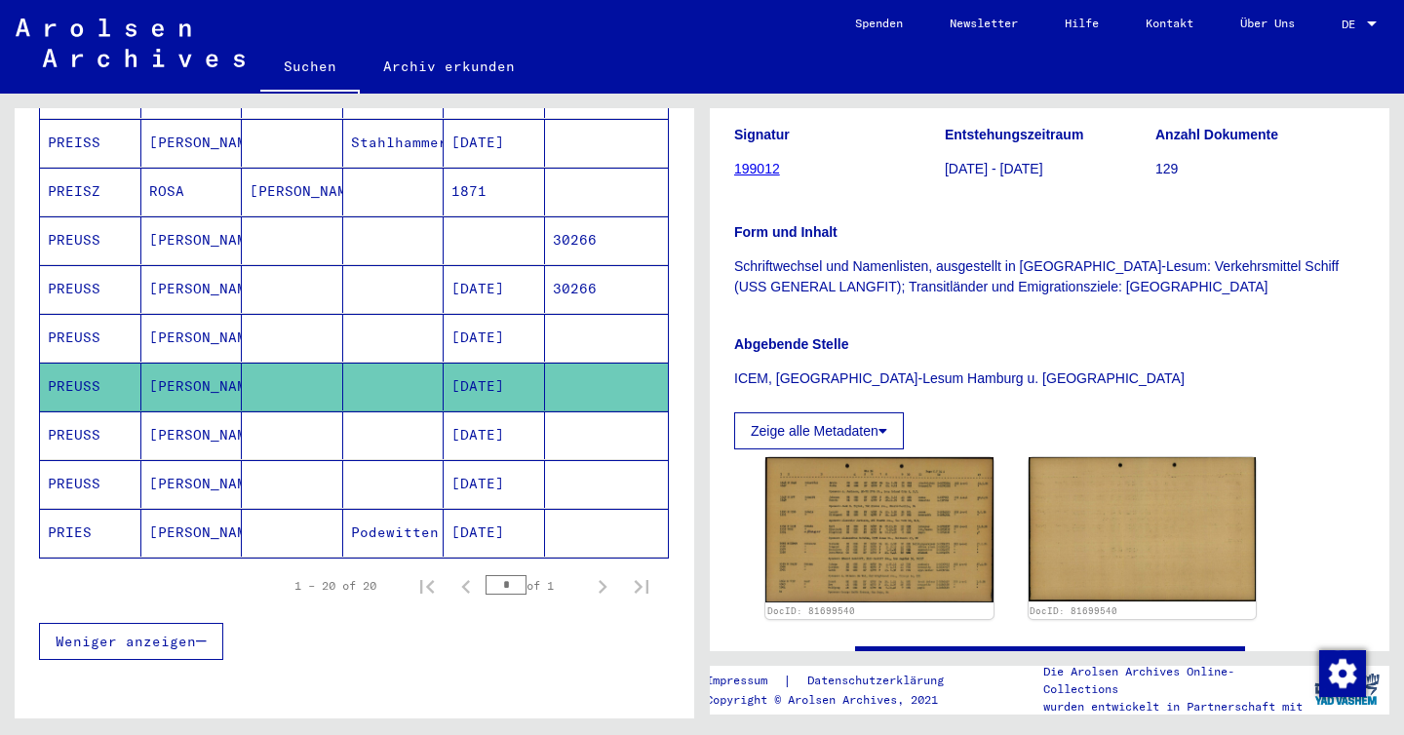
drag, startPoint x: 1049, startPoint y: 284, endPoint x: 735, endPoint y: 274, distance: 314.2
click at [735, 274] on p "Schriftwechsel und Namenlisten, ausgestellt in [GEOGRAPHIC_DATA]-Lesum: Verkehr…" at bounding box center [1049, 277] width 631 height 41
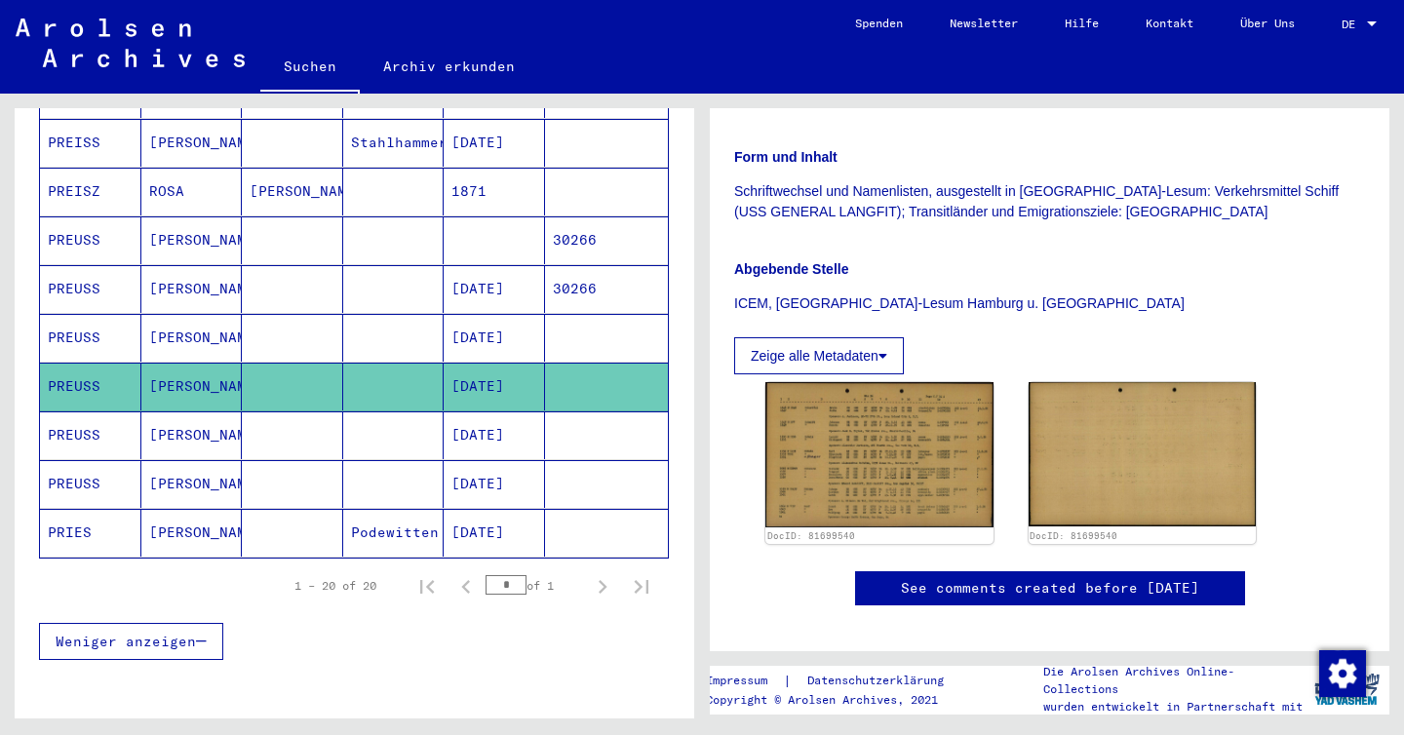
scroll to position [250, 0]
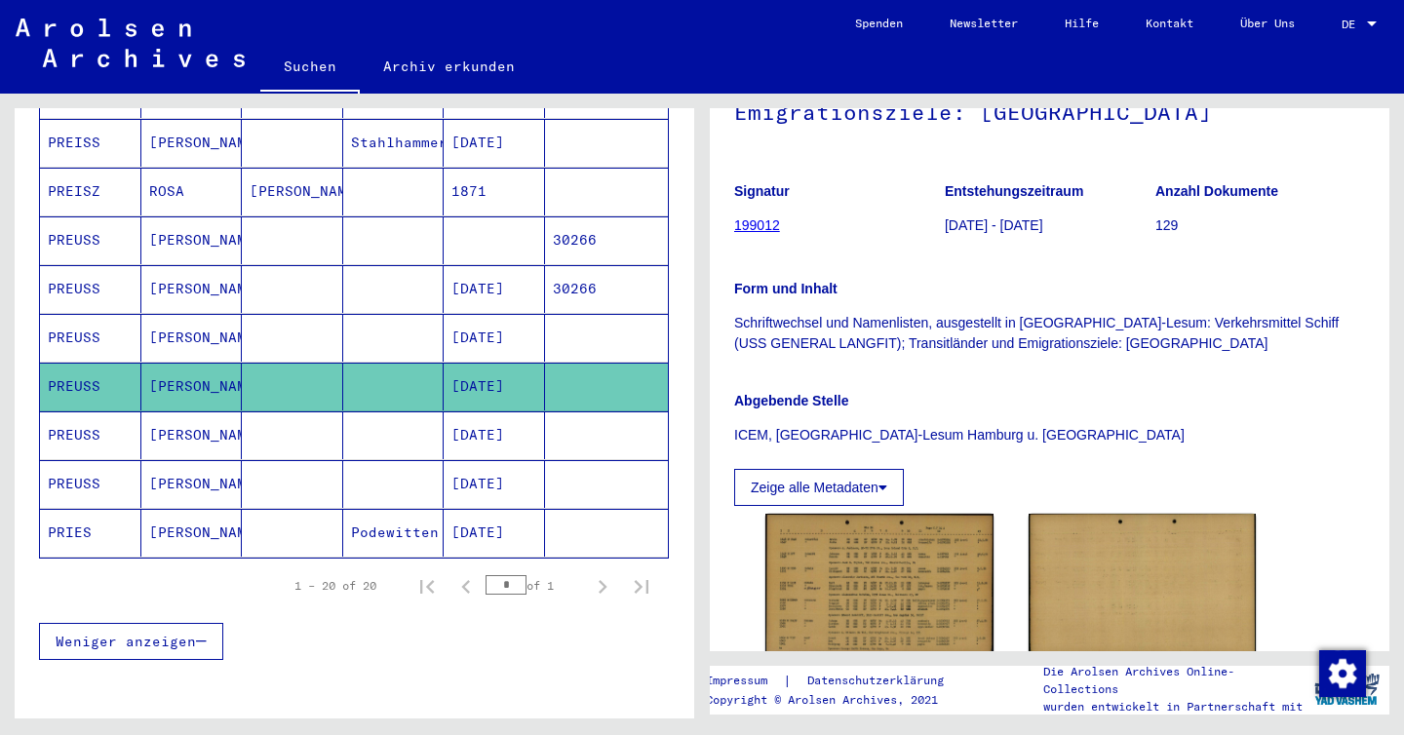
copy p "Schriftwechsel und Namenlisten, ausgestellt in [GEOGRAPHIC_DATA]-Lesum: Verkehr…"
click at [826, 459] on div "Zeige alle Metadaten" at bounding box center [1049, 482] width 631 height 47
click at [1069, 346] on p "Schriftwechsel und Namenlisten, ausgestellt in [GEOGRAPHIC_DATA]-Lesum: Verkehr…" at bounding box center [1049, 333] width 631 height 41
drag, startPoint x: 1069, startPoint y: 346, endPoint x: 756, endPoint y: 320, distance: 314.2
click at [756, 320] on p "Schriftwechsel und Namenlisten, ausgestellt in [GEOGRAPHIC_DATA]-Lesum: Verkehr…" at bounding box center [1049, 333] width 631 height 41
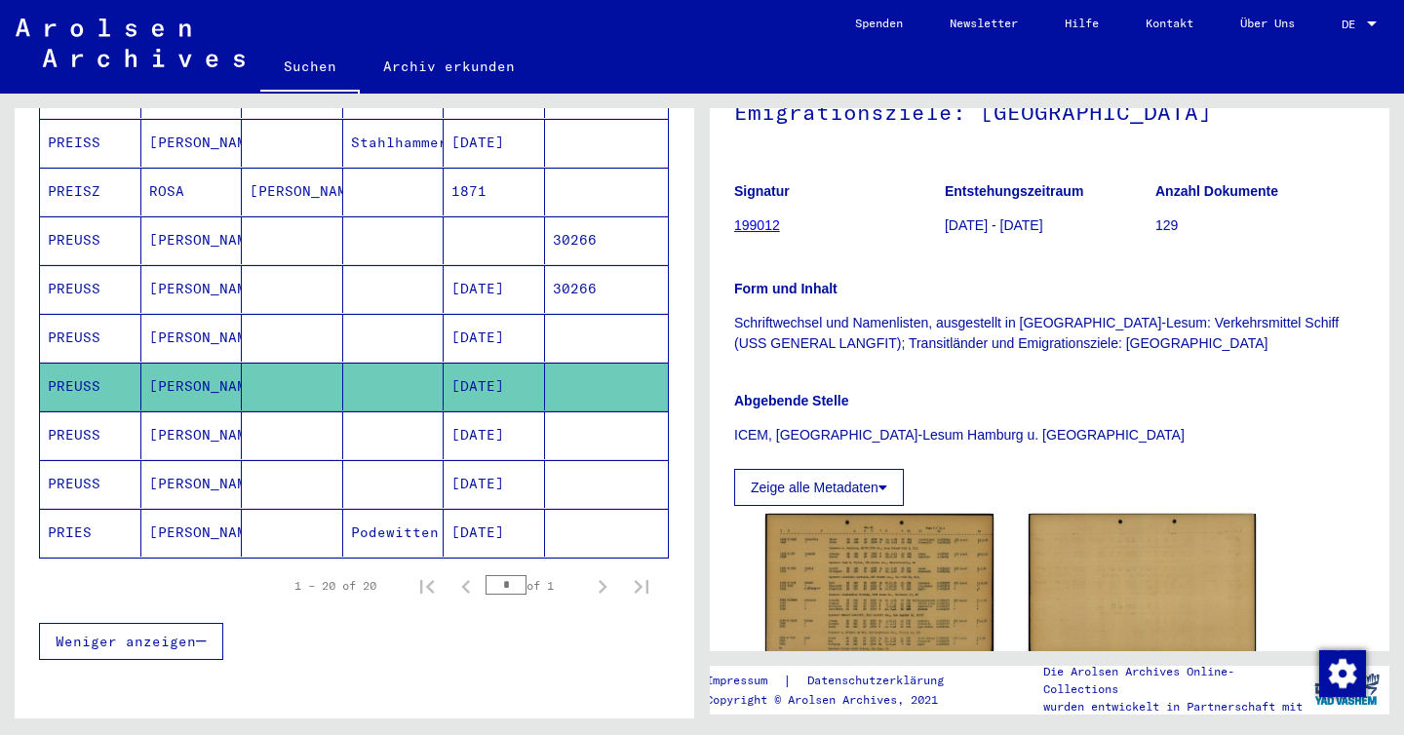
copy p "Schriftwechsel und Namenlisten, ausgestellt in [GEOGRAPHIC_DATA]-Lesum: Verkehr…"
click at [1313, 392] on p "Abgebende Stelle" at bounding box center [1049, 401] width 631 height 20
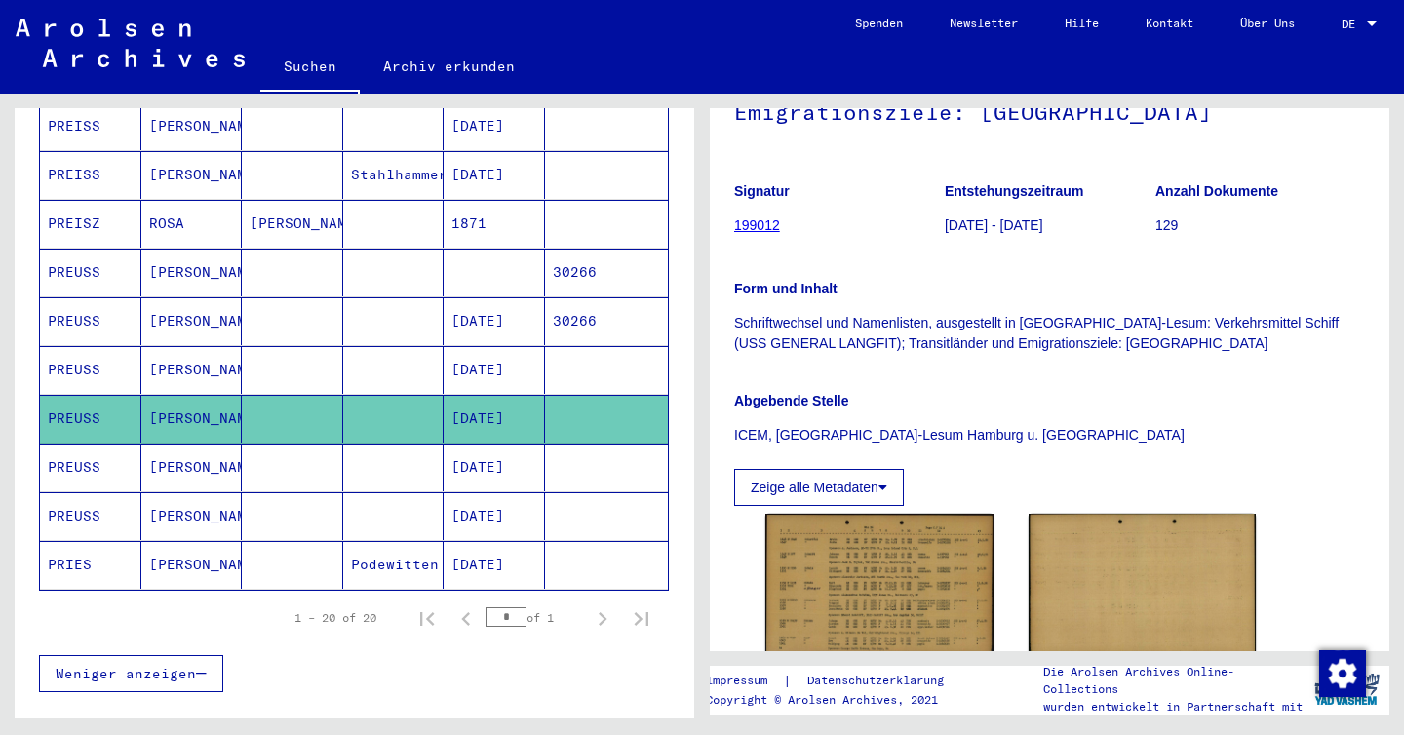
scroll to position [799, 0]
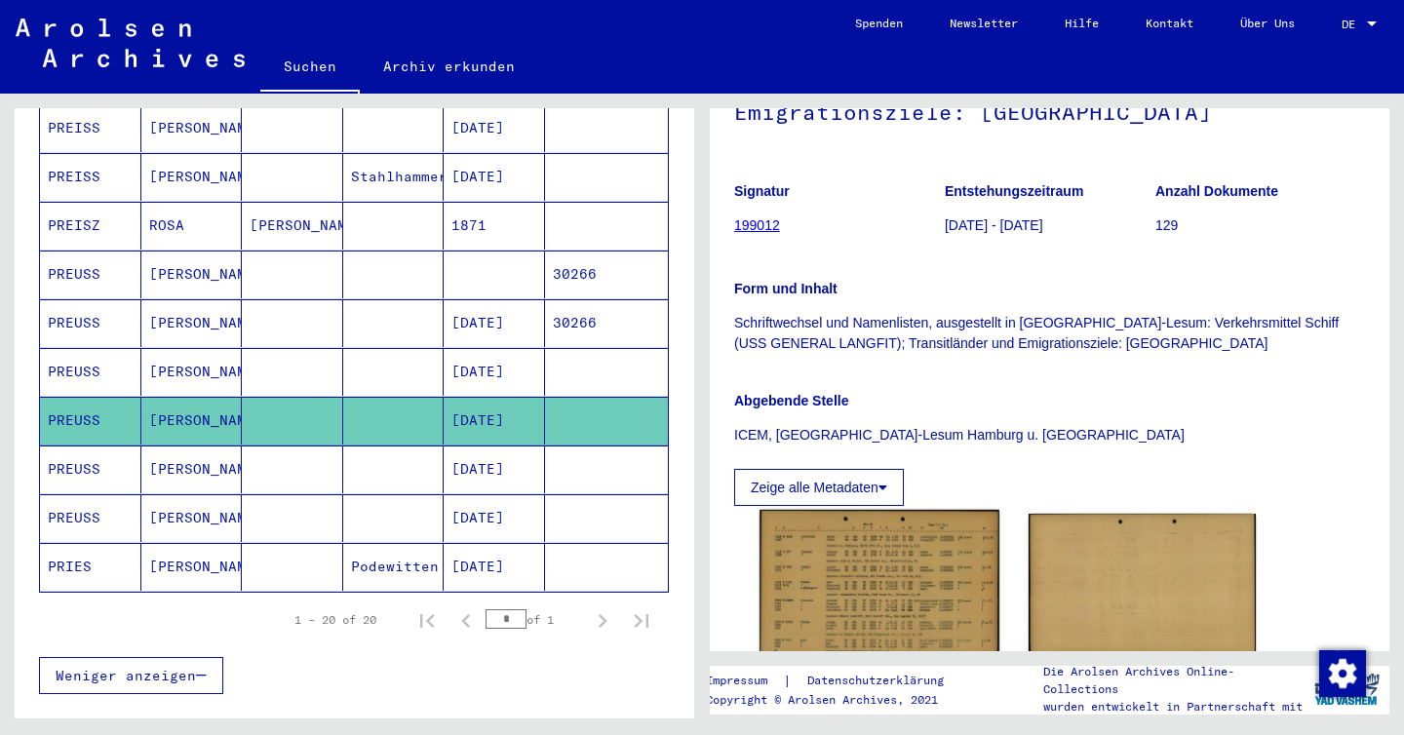
click at [840, 597] on img at bounding box center [879, 586] width 239 height 152
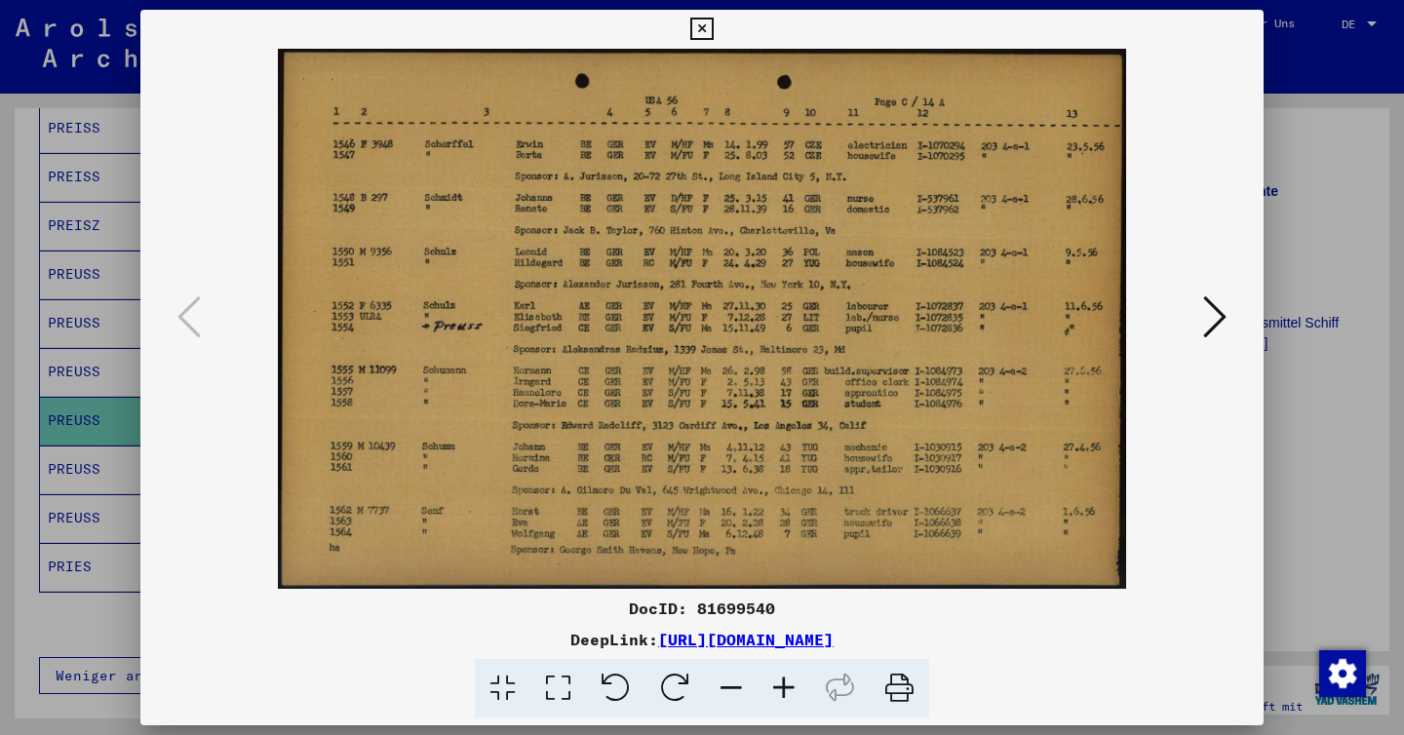
click at [1356, 557] on div at bounding box center [702, 367] width 1404 height 735
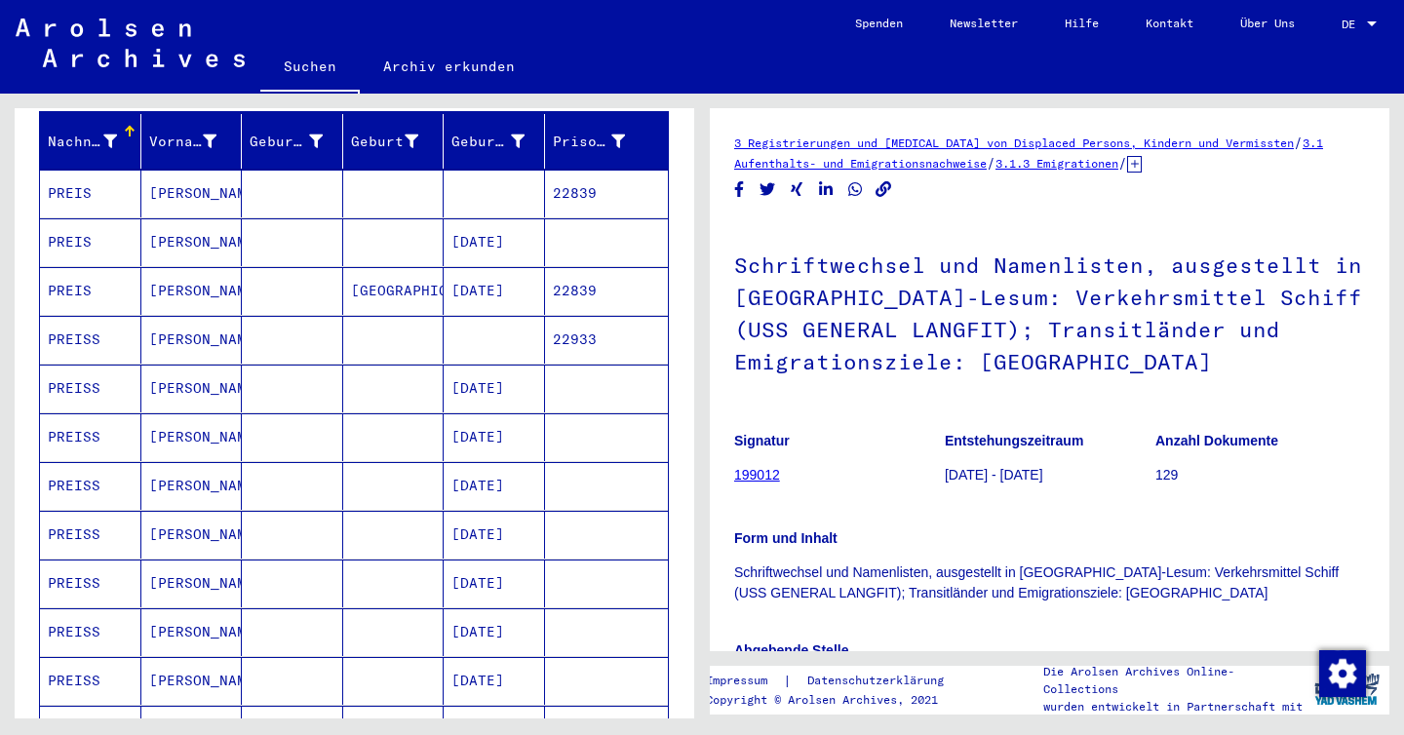
scroll to position [0, 0]
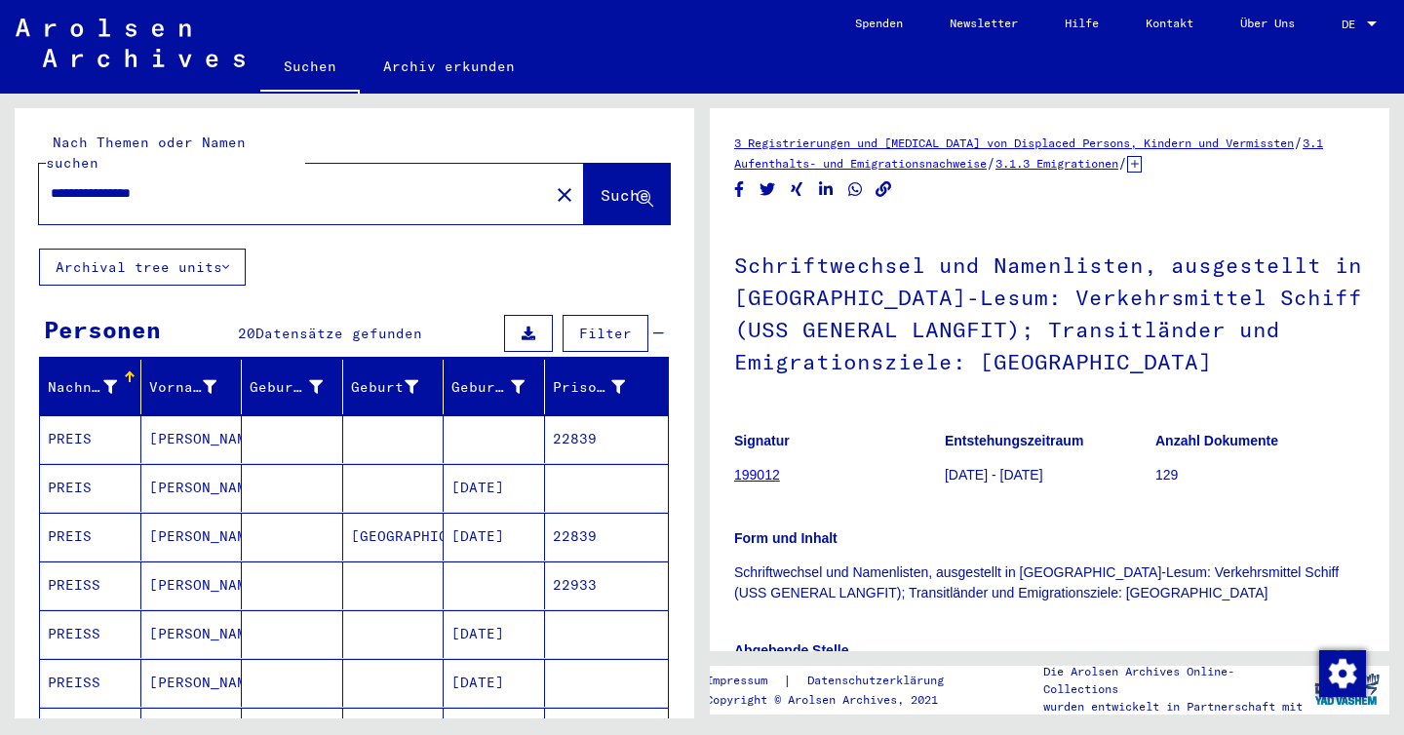
click at [374, 172] on div "**********" at bounding box center [288, 194] width 498 height 44
click at [249, 183] on input "**********" at bounding box center [294, 193] width 487 height 20
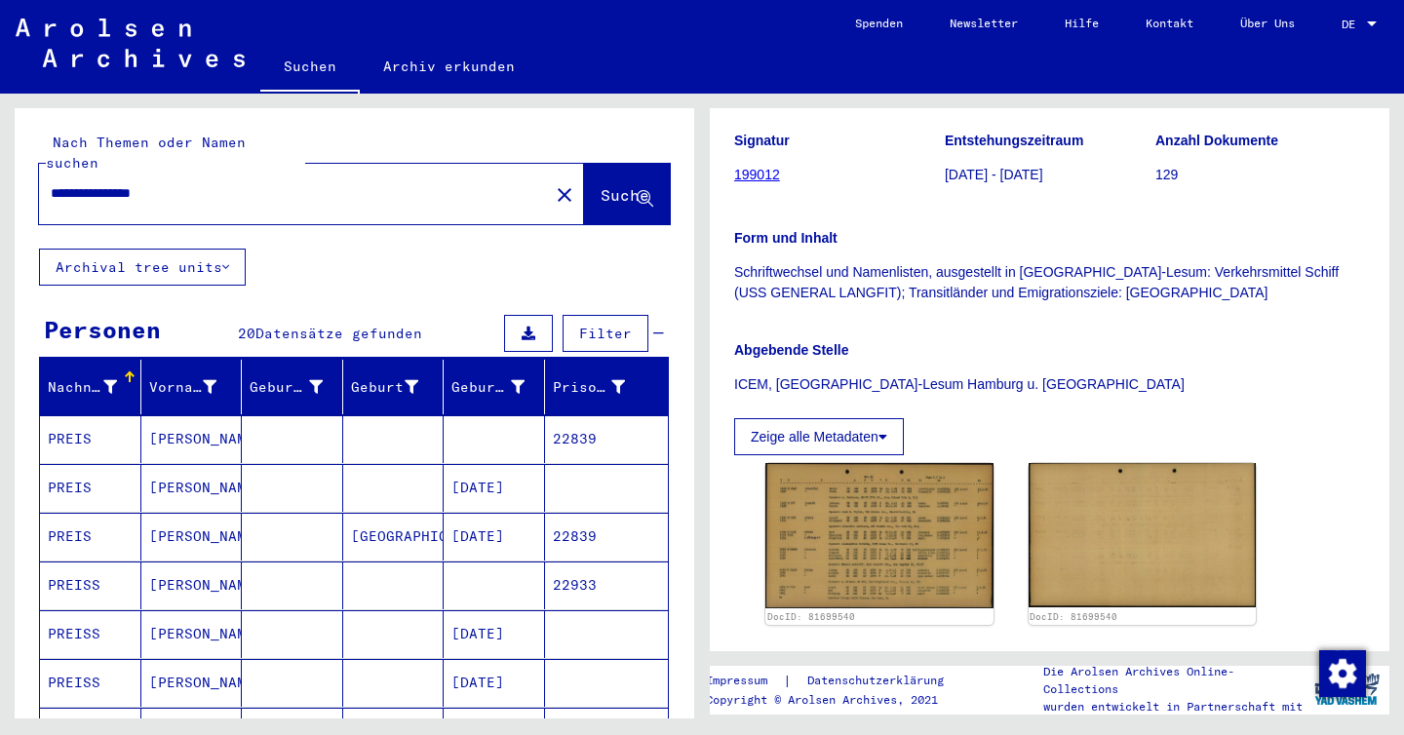
scroll to position [494, 0]
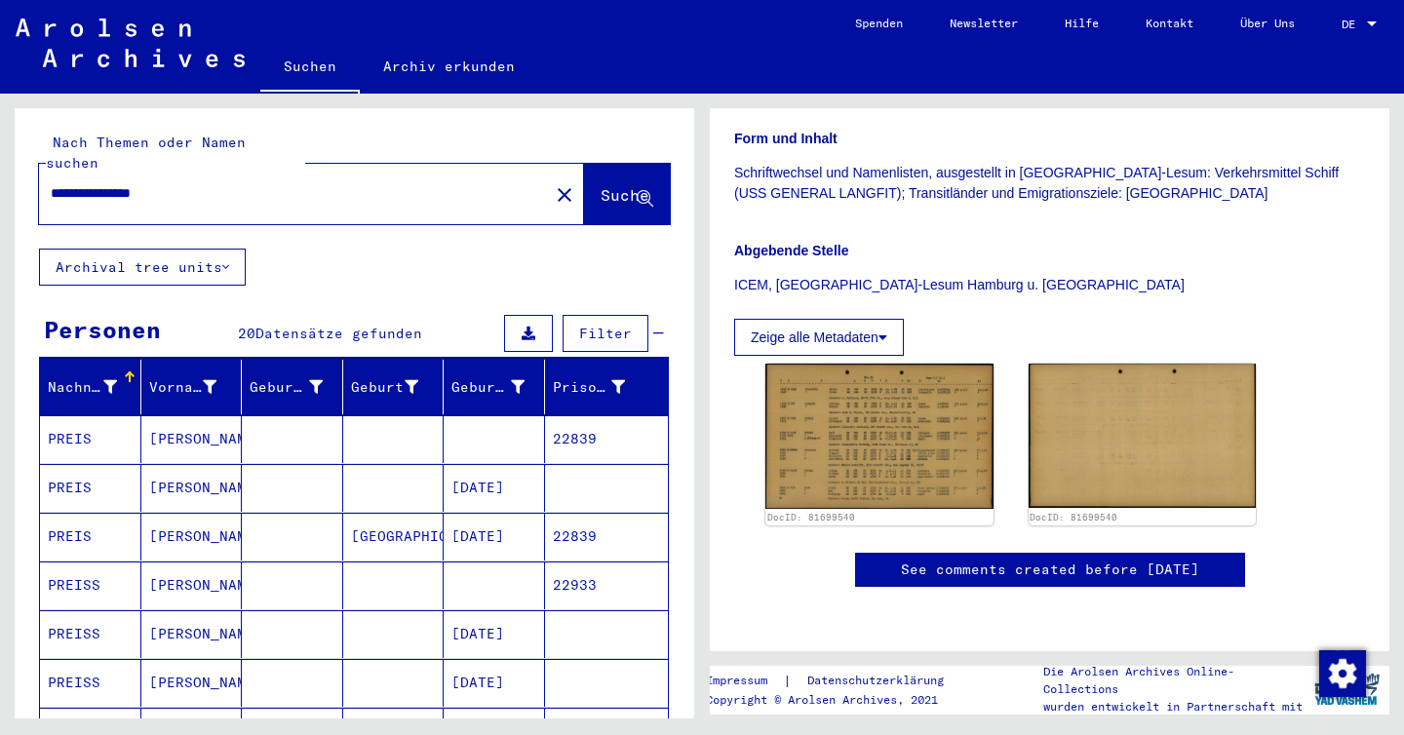
click at [325, 172] on div "**********" at bounding box center [288, 194] width 498 height 44
click at [317, 183] on input "**********" at bounding box center [294, 193] width 487 height 20
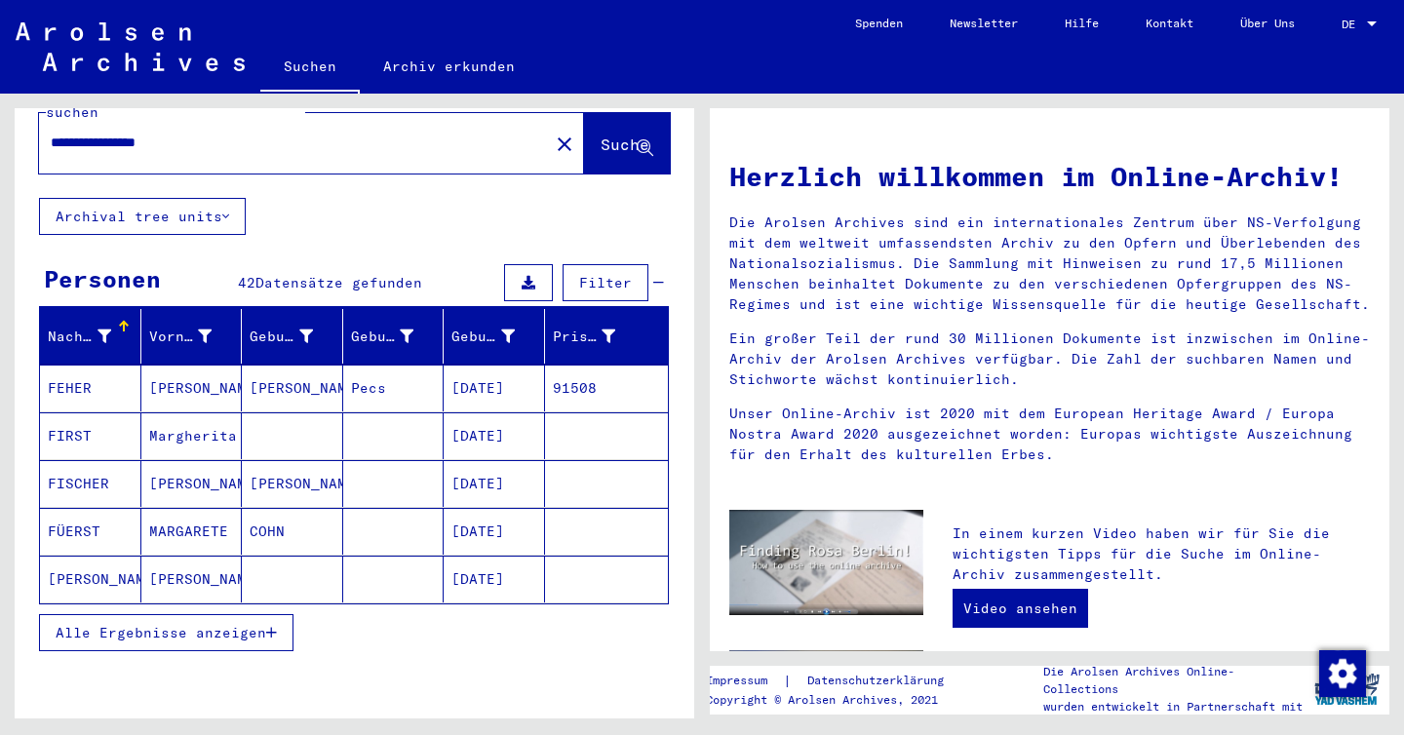
scroll to position [52, 0]
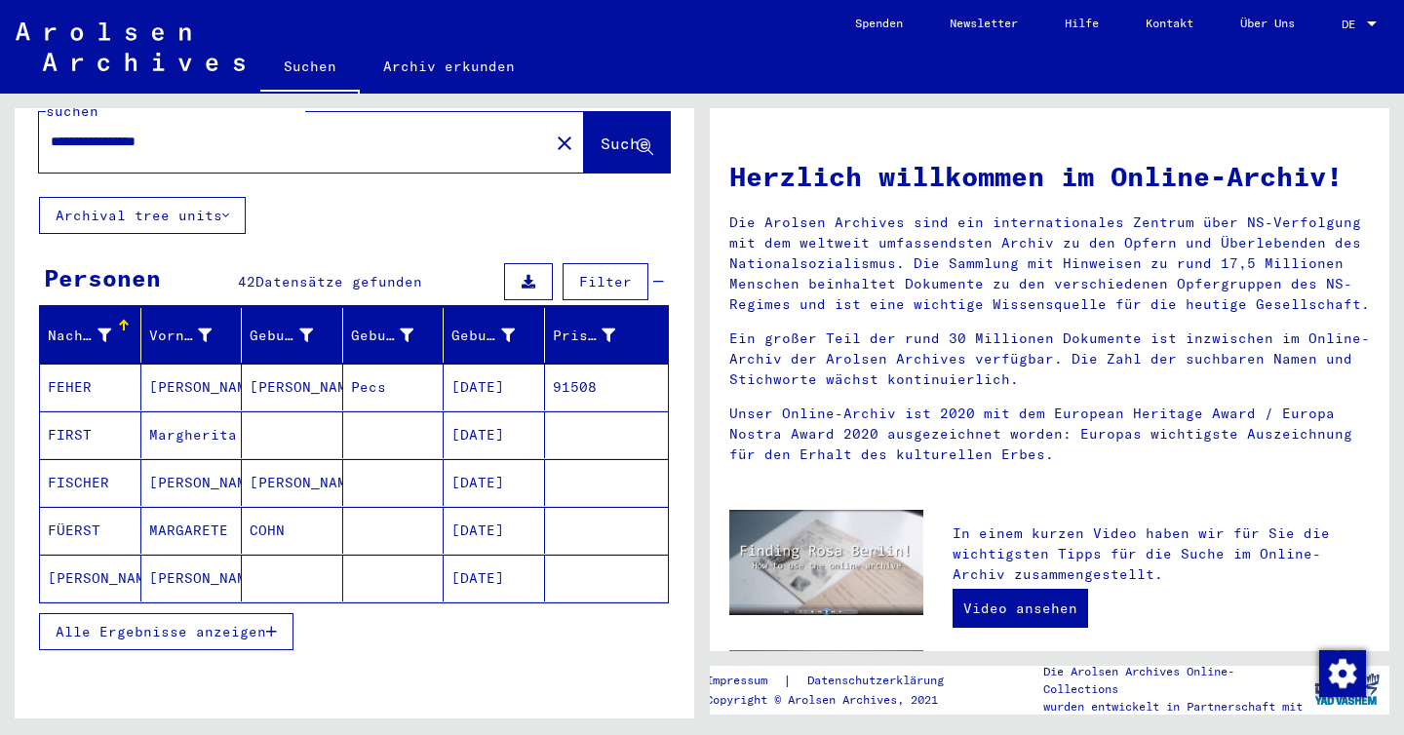
click at [240, 623] on span "Alle Ergebnisse anzeigen" at bounding box center [161, 632] width 211 height 18
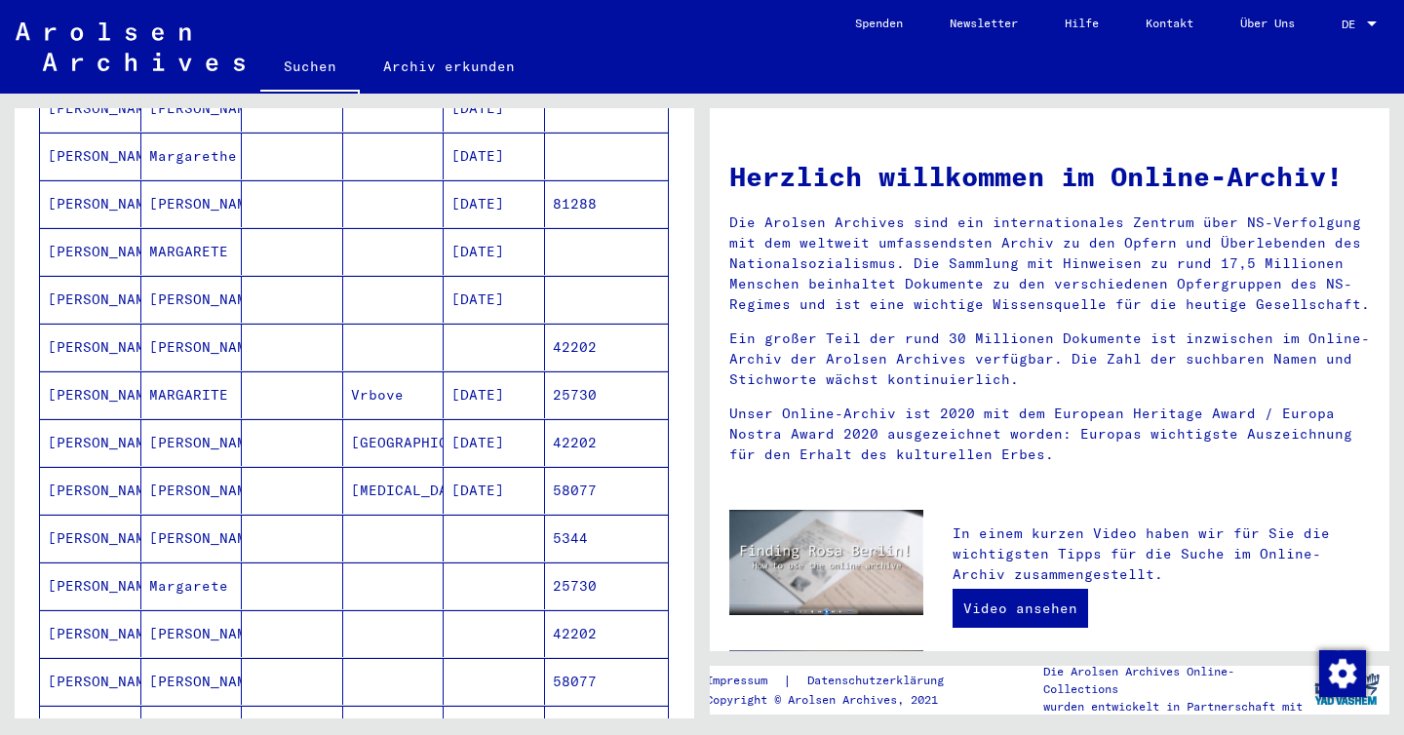
scroll to position [0, 0]
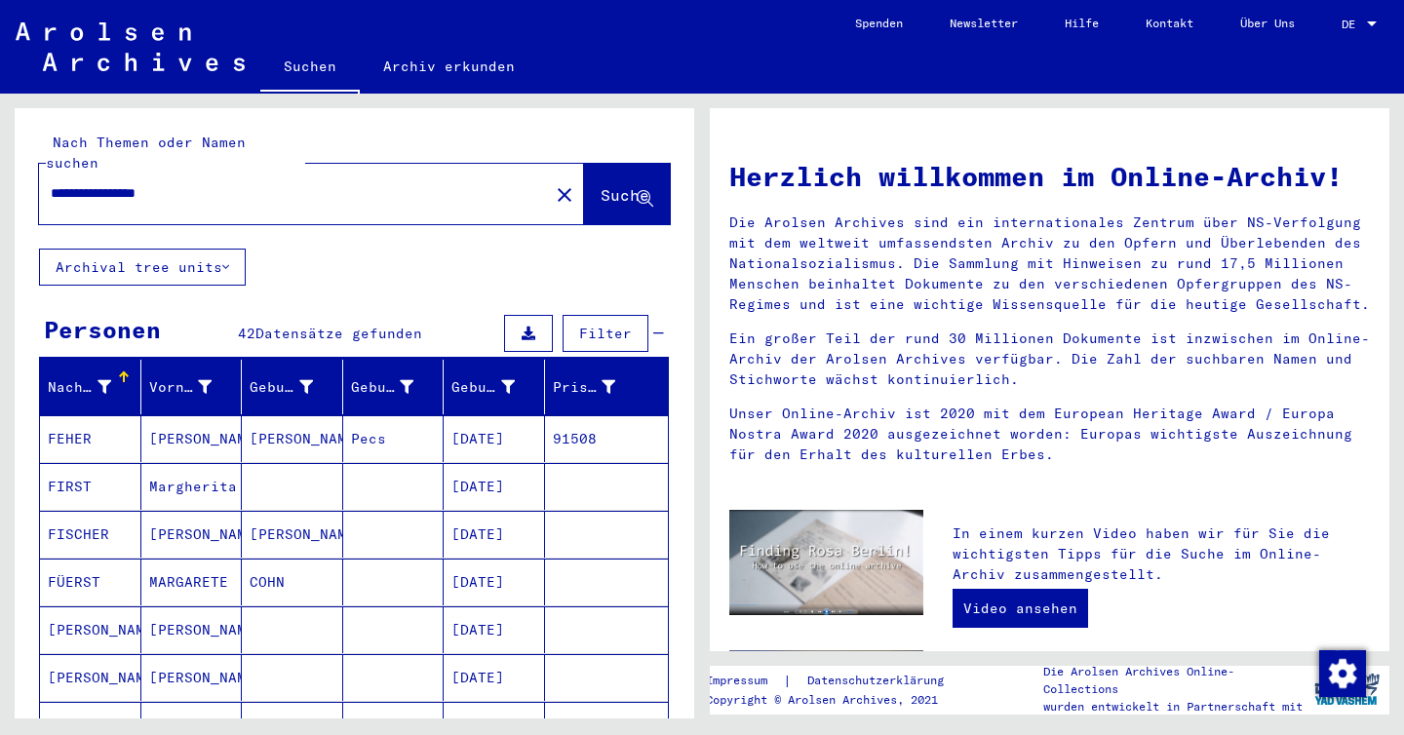
click at [144, 183] on input "**********" at bounding box center [288, 193] width 475 height 20
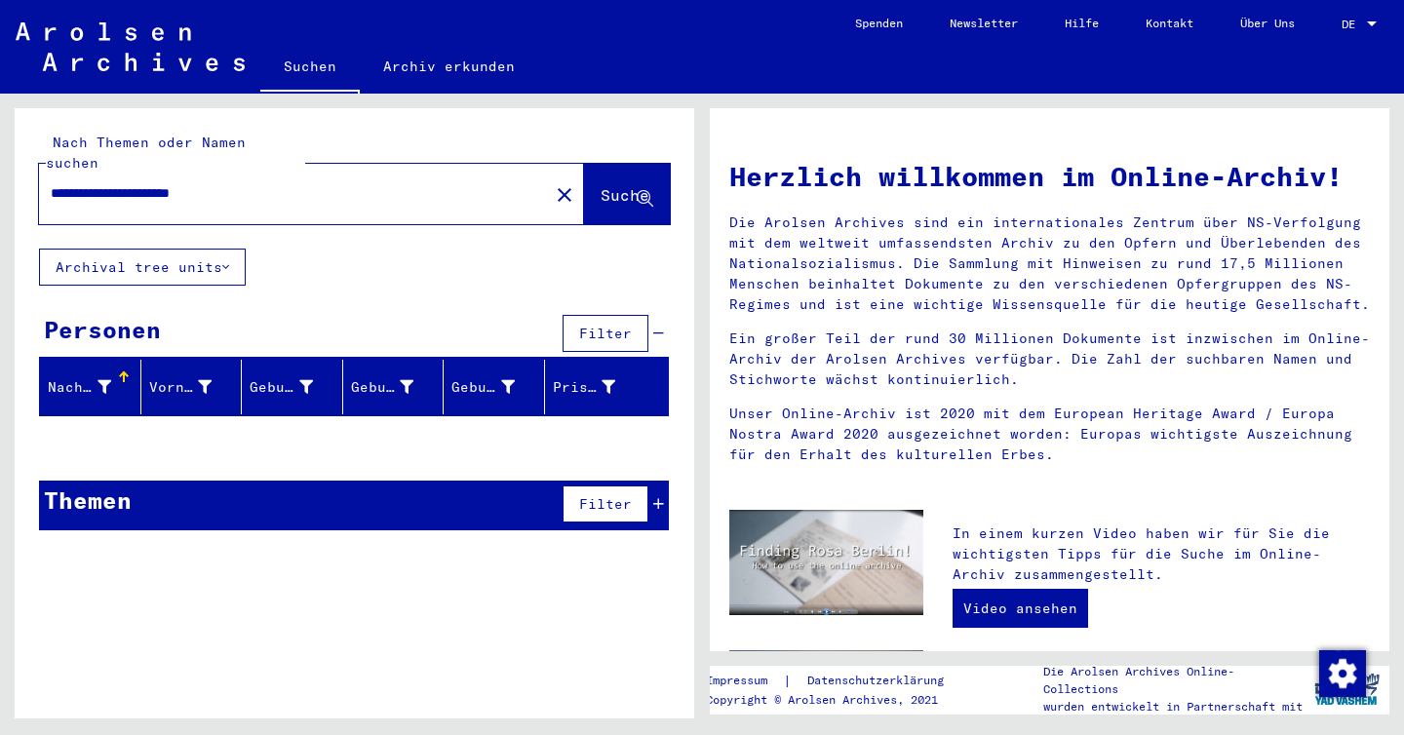
click at [126, 183] on input "**********" at bounding box center [288, 193] width 475 height 20
click at [243, 183] on input "**********" at bounding box center [288, 193] width 475 height 20
click at [426, 183] on input "**********" at bounding box center [288, 193] width 475 height 20
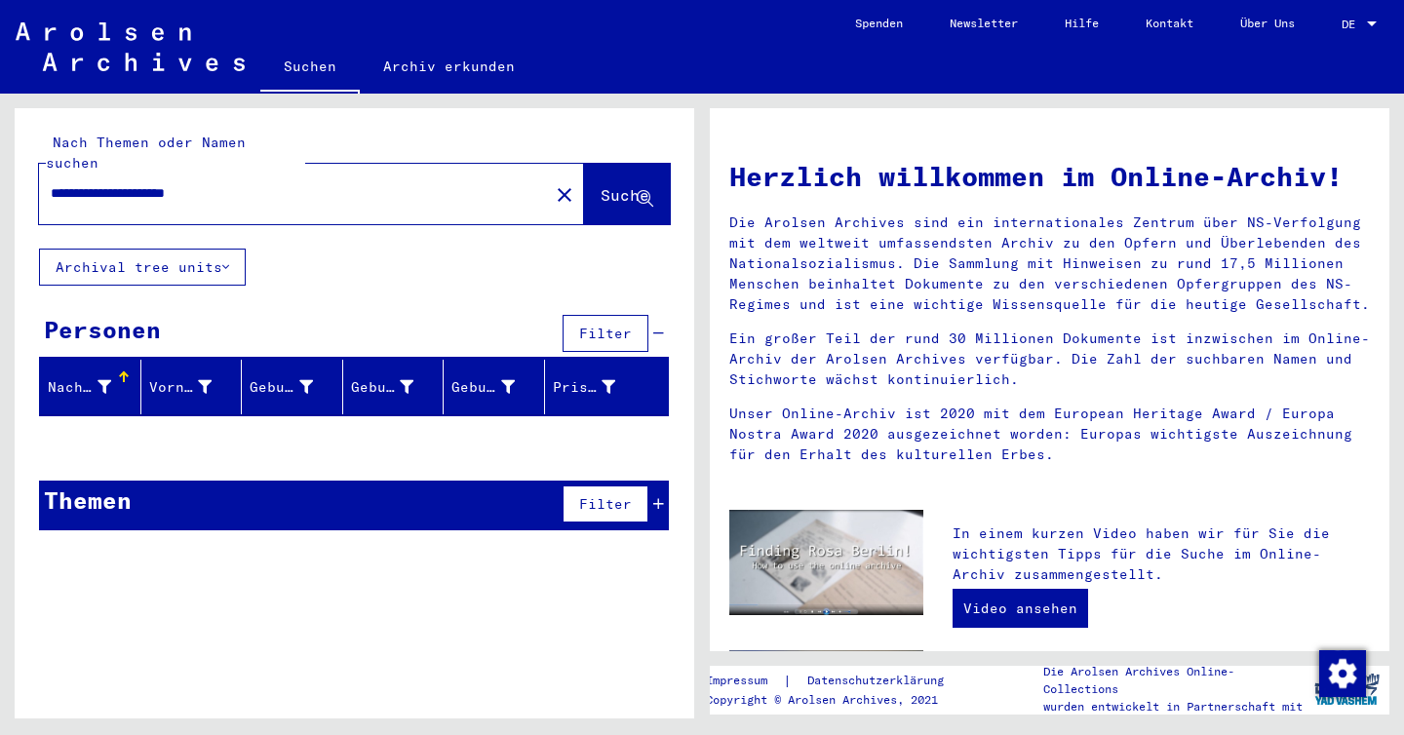
drag, startPoint x: 136, startPoint y: 175, endPoint x: 13, endPoint y: 174, distance: 122.9
click at [13, 174] on div "**********" at bounding box center [351, 406] width 702 height 625
type input "**********"
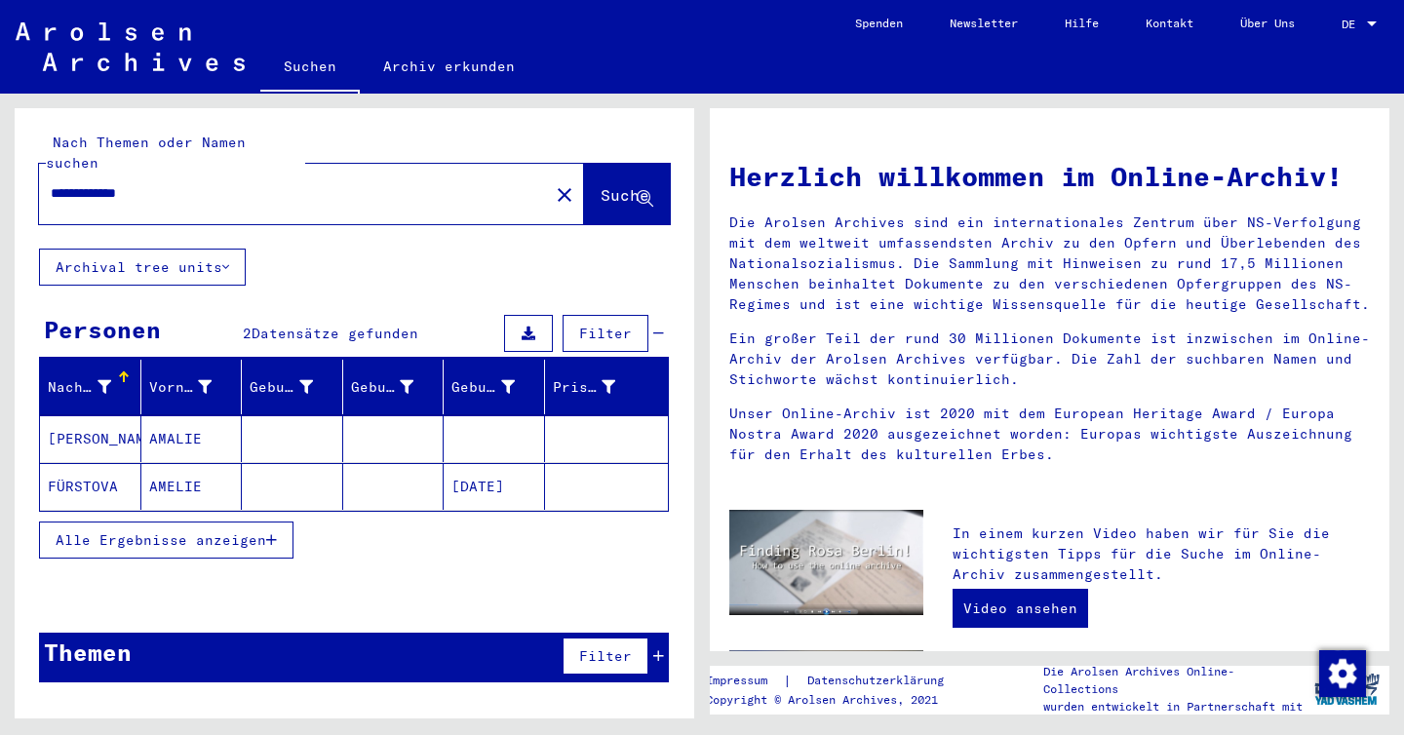
click at [179, 415] on mat-cell "AMALIE" at bounding box center [191, 438] width 101 height 47
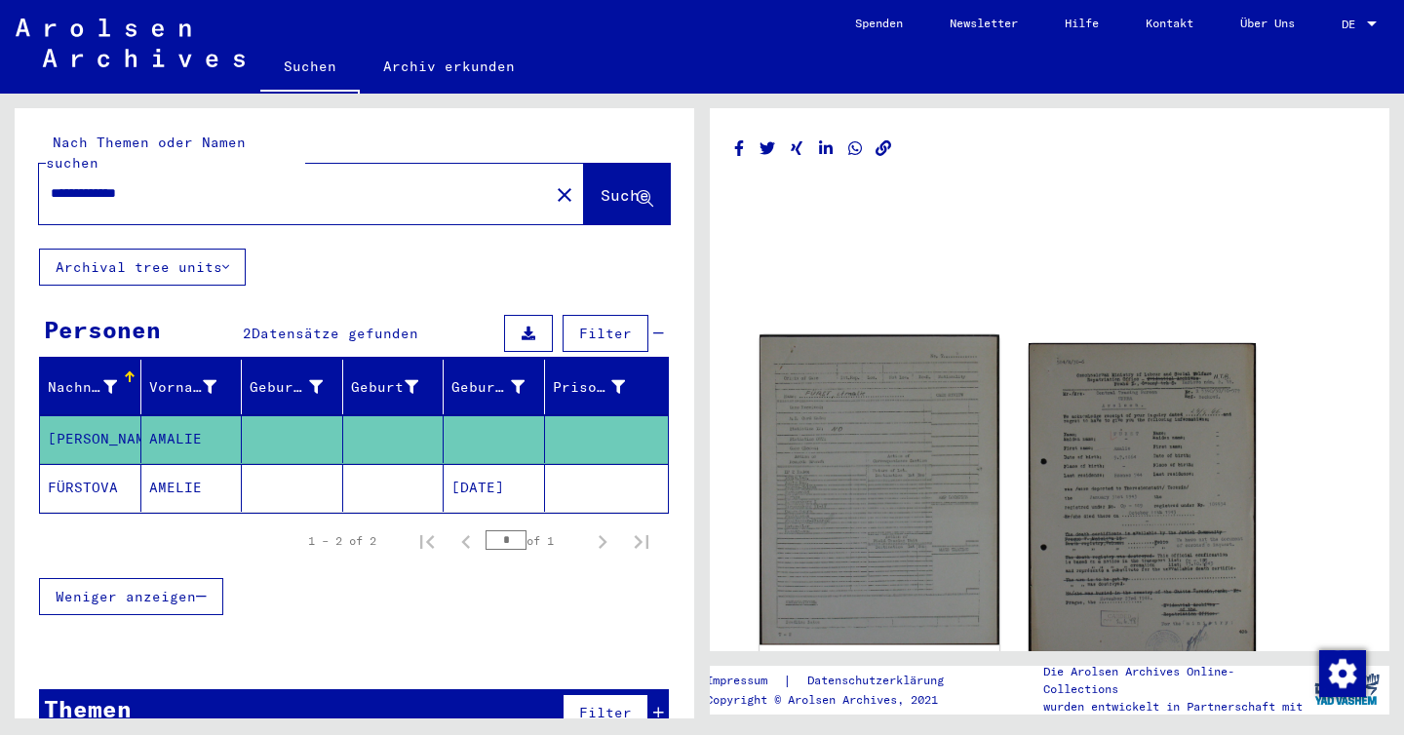
click at [794, 504] on img at bounding box center [879, 491] width 239 height 310
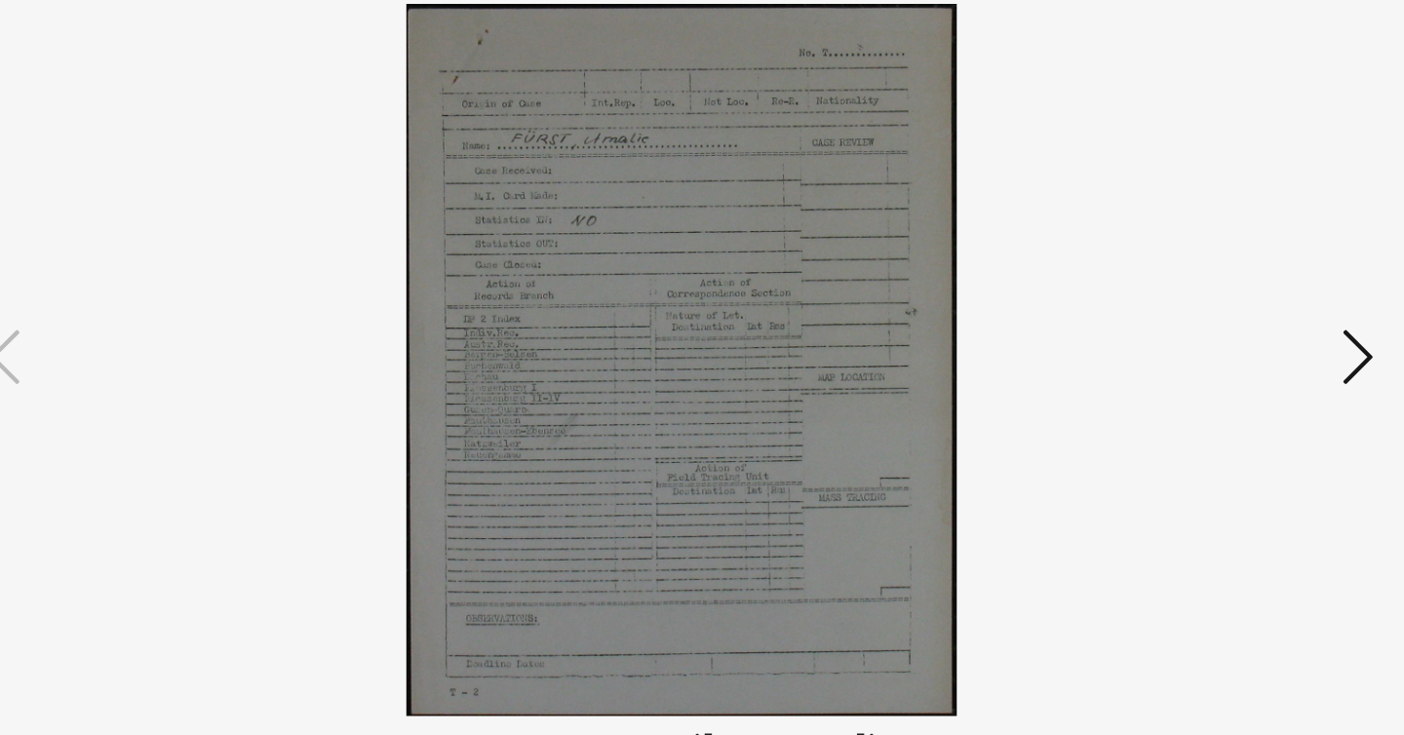
click at [1205, 326] on icon at bounding box center [1215, 317] width 23 height 47
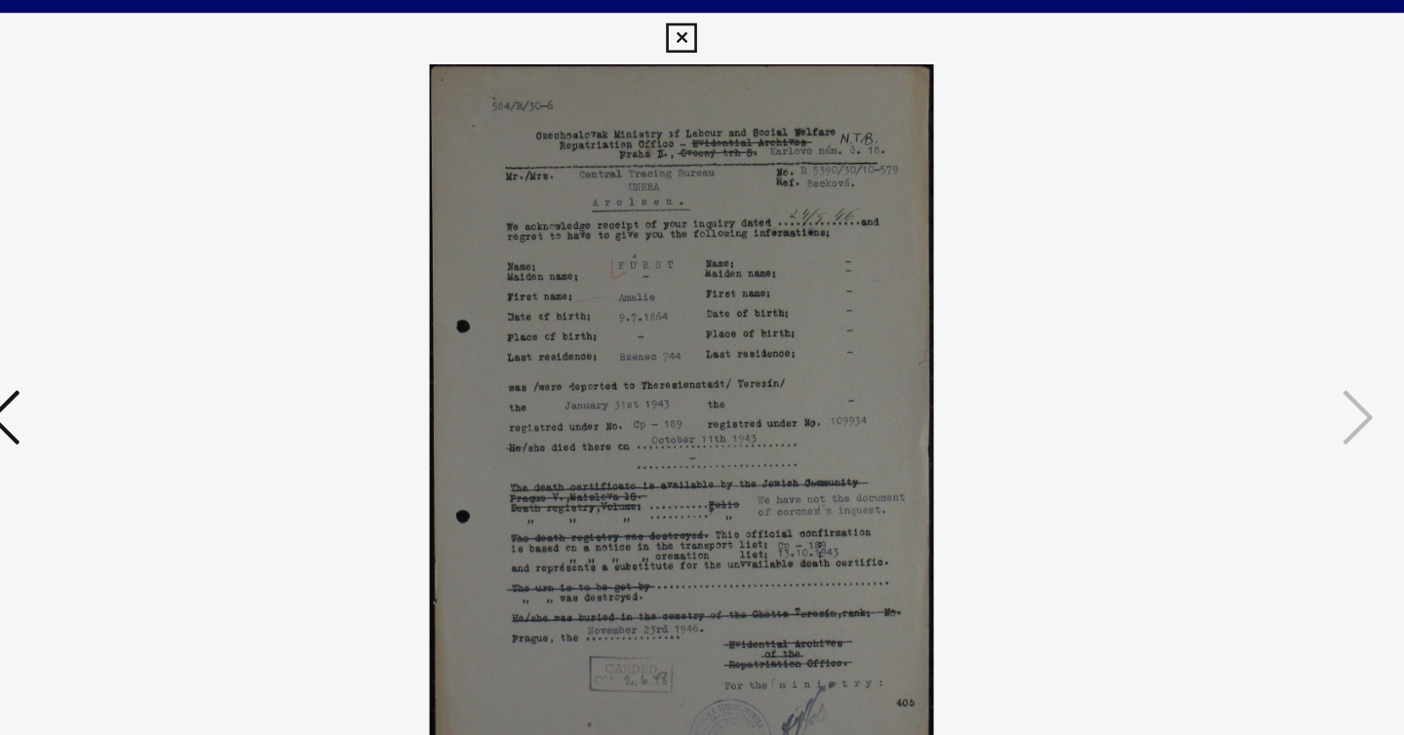
click at [697, 26] on icon at bounding box center [702, 29] width 22 height 23
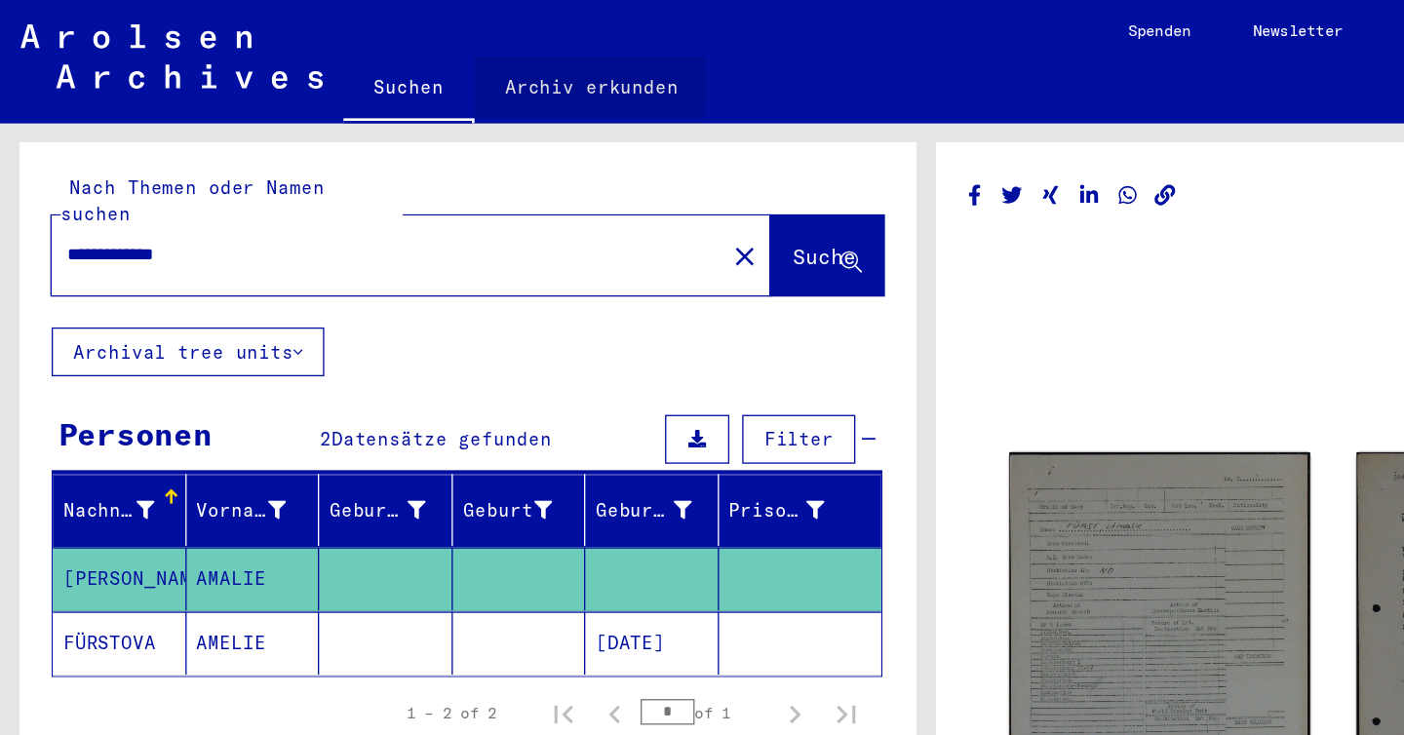
click at [413, 64] on link "Archiv erkunden" at bounding box center [449, 66] width 178 height 47
